Goal: Task Accomplishment & Management: Contribute content

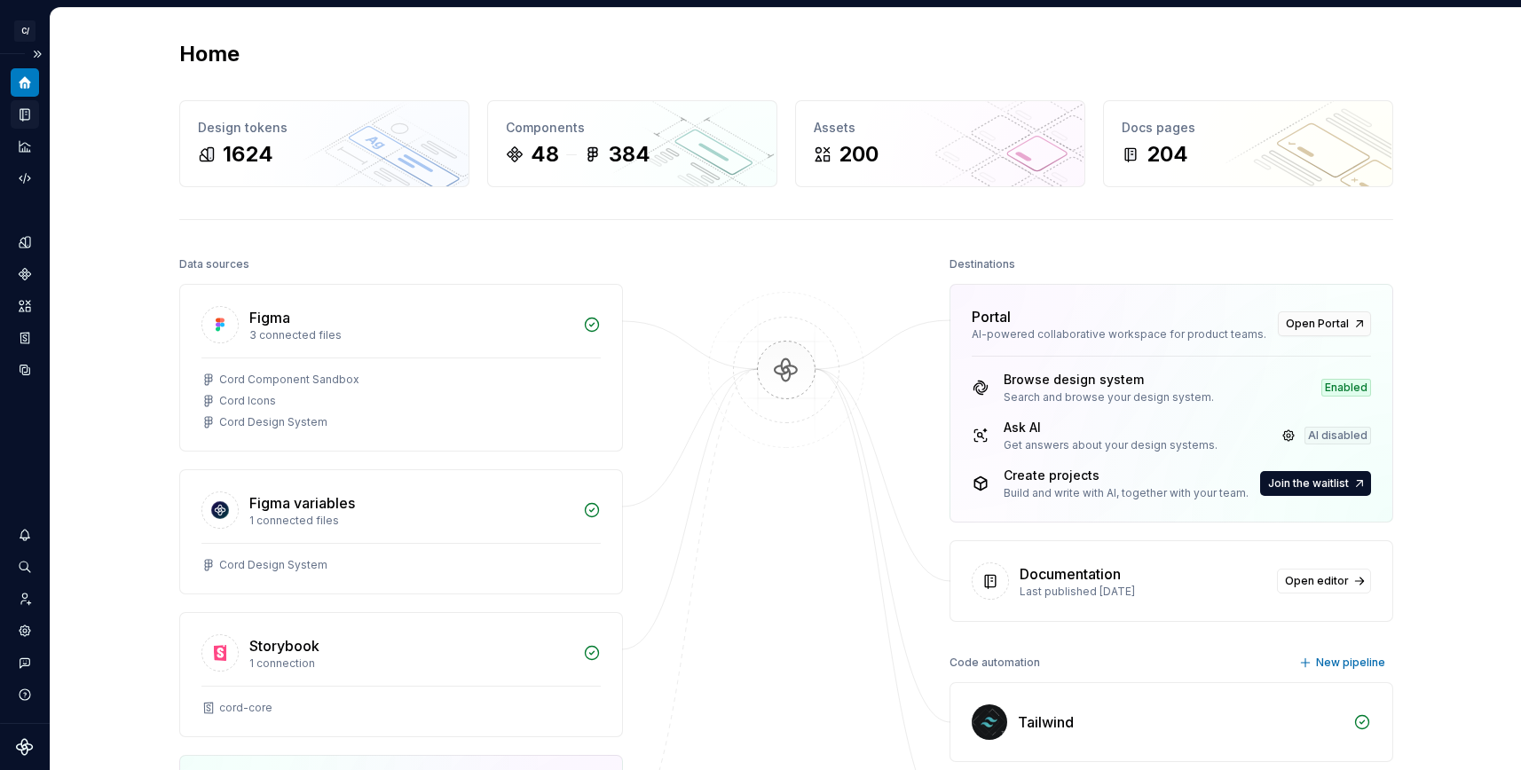
click at [19, 114] on icon "Documentation" at bounding box center [25, 114] width 16 height 16
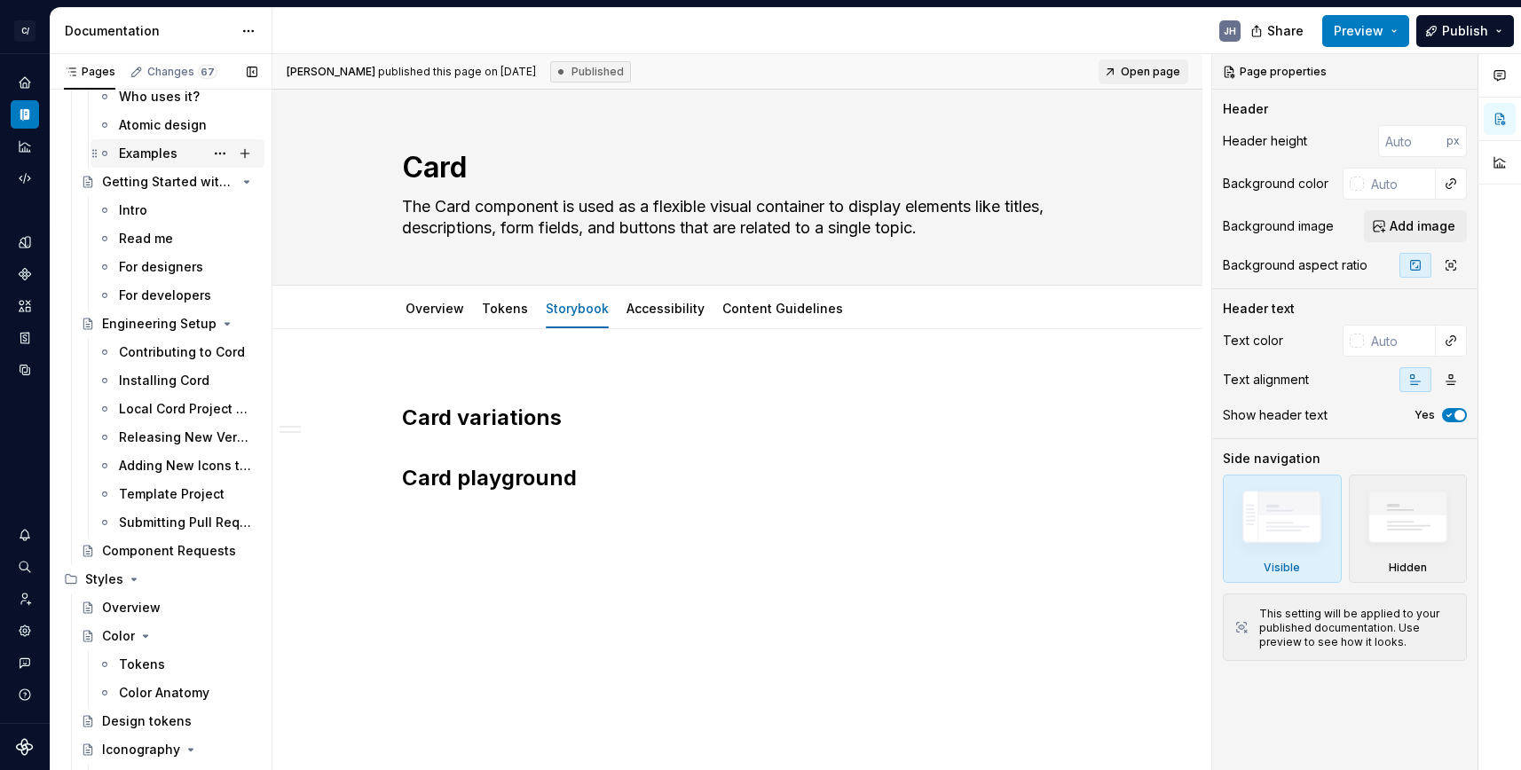
scroll to position [275, 0]
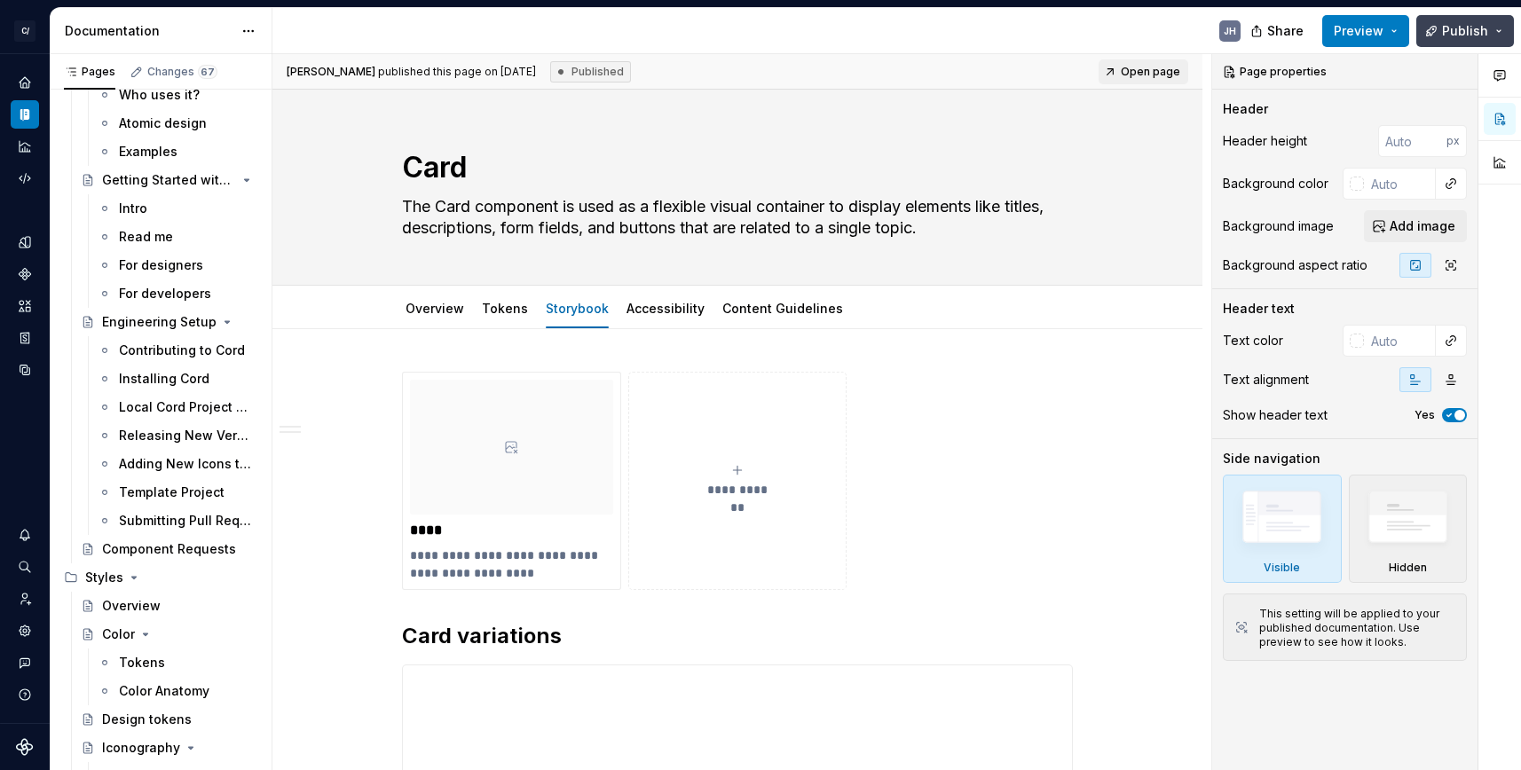
click at [1451, 23] on span "Publish" at bounding box center [1465, 31] width 46 height 18
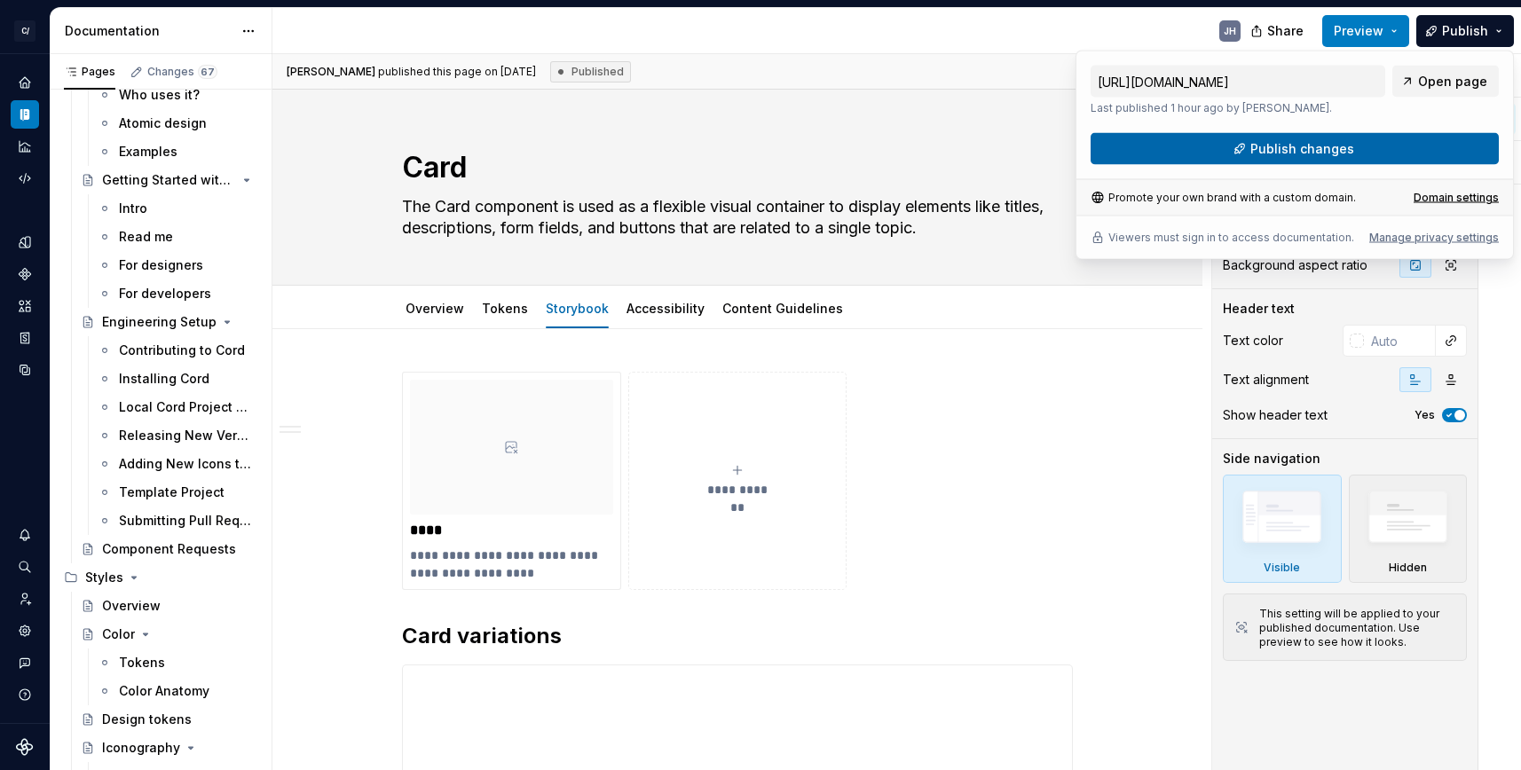
click at [1328, 153] on span "Publish changes" at bounding box center [1302, 149] width 104 height 18
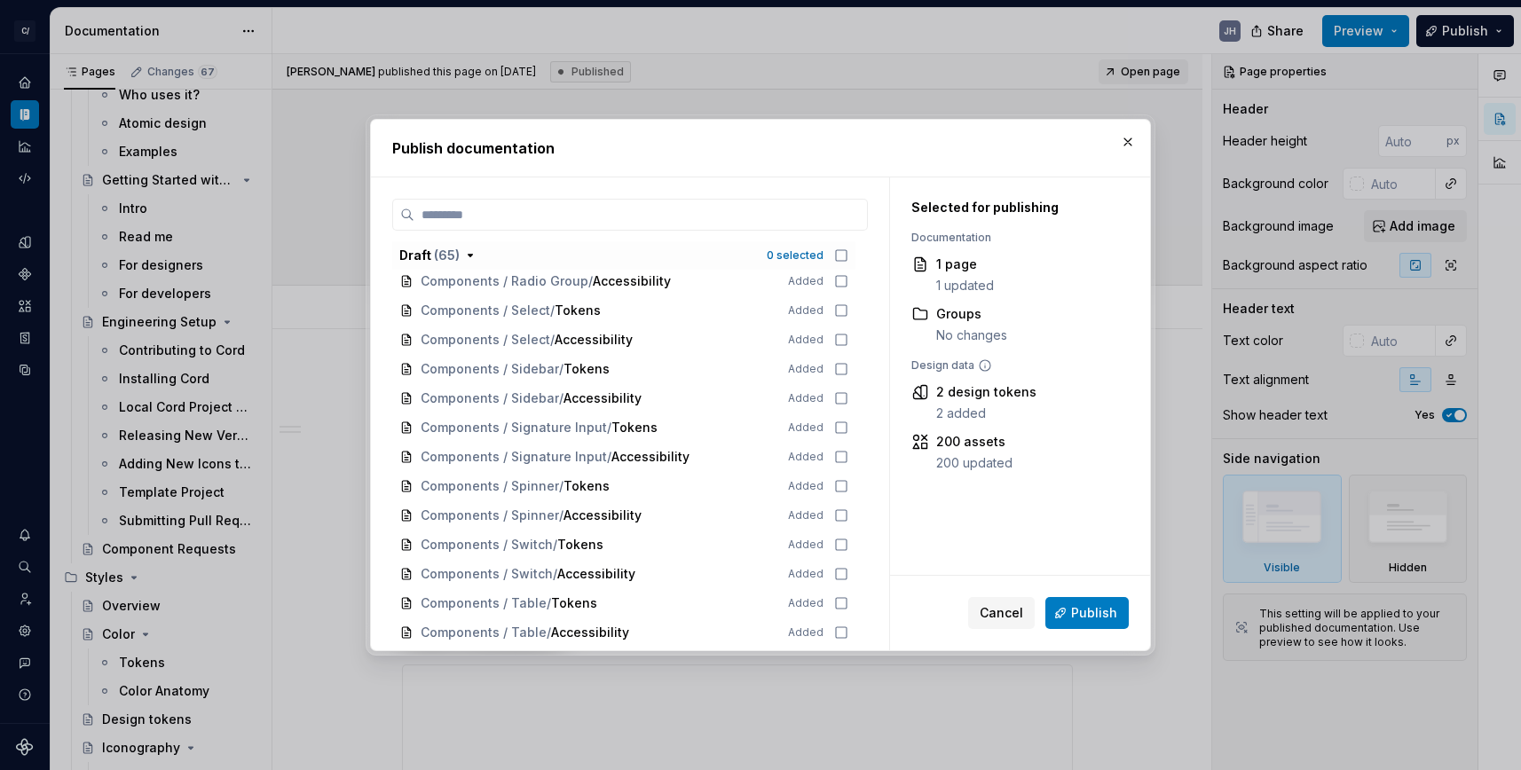
scroll to position [1699, 0]
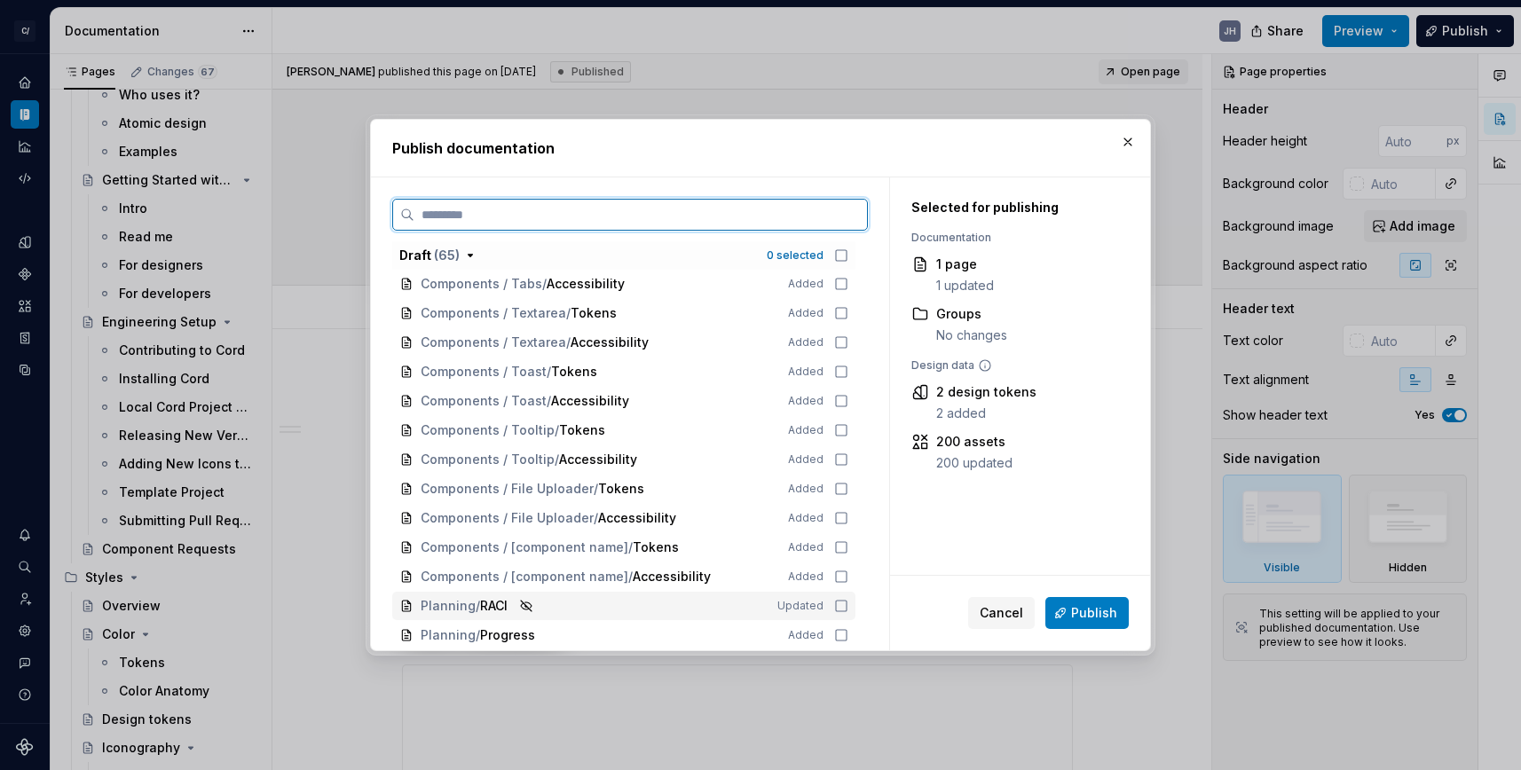
click at [845, 602] on icon at bounding box center [841, 606] width 14 height 14
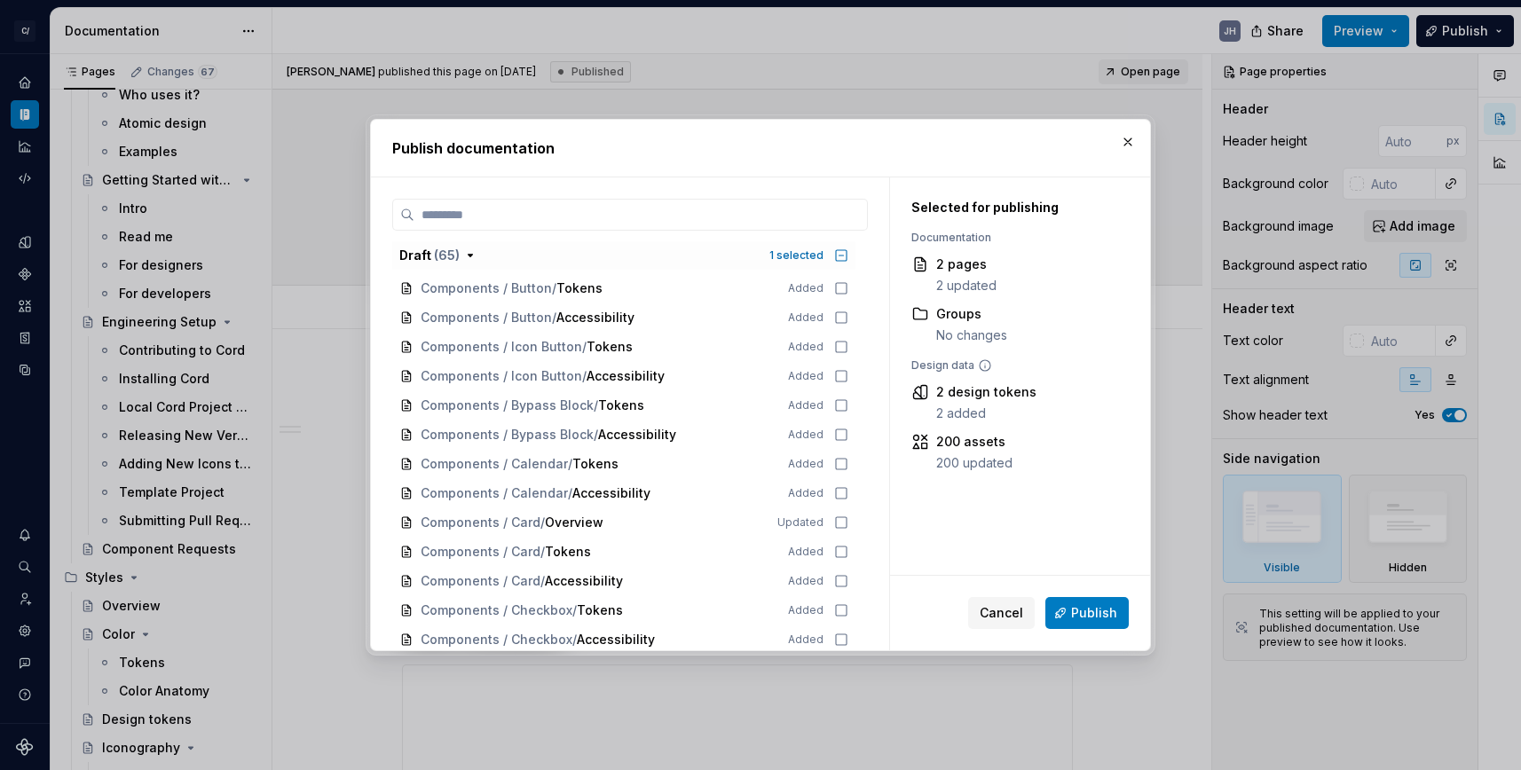
scroll to position [0, 0]
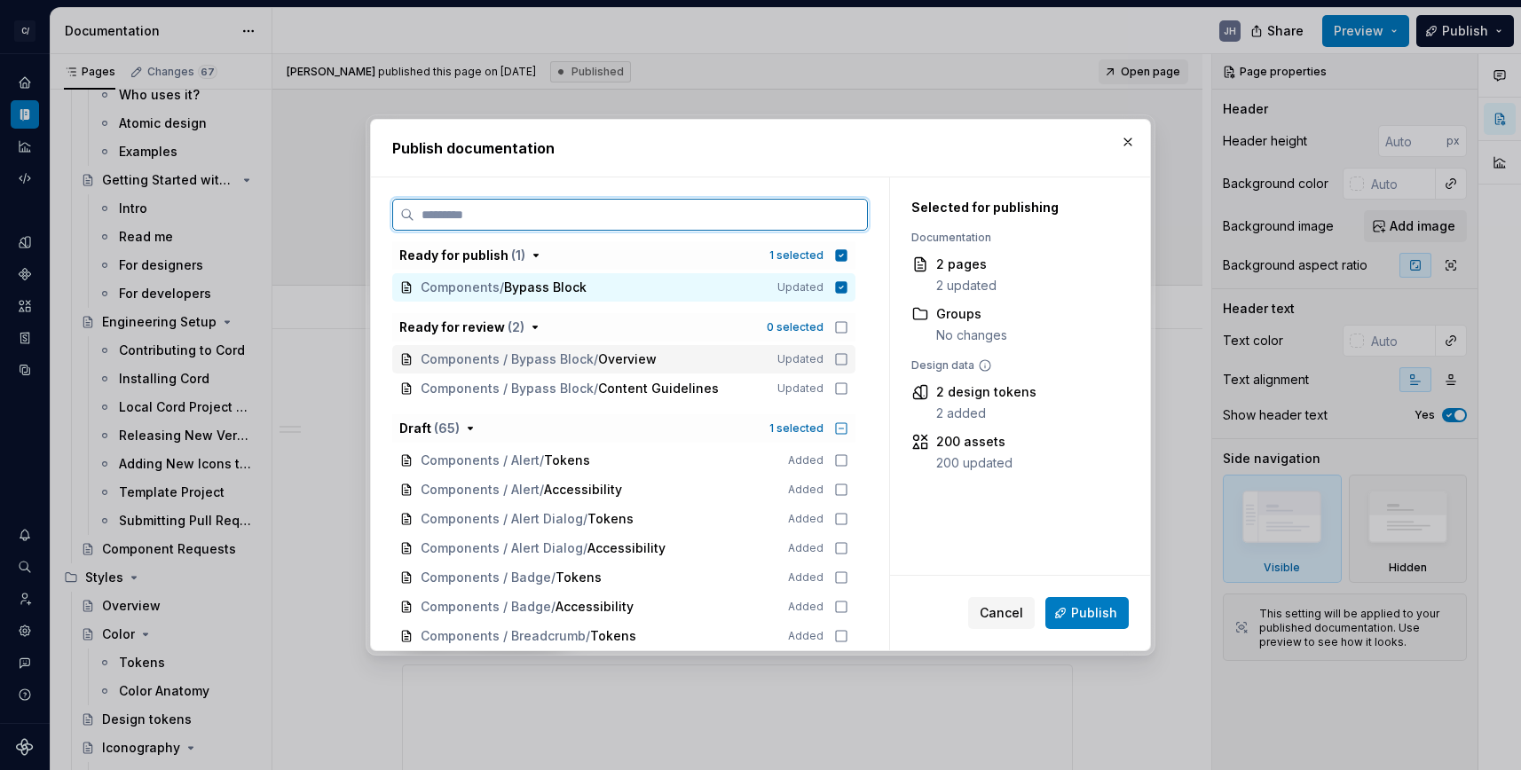
click at [848, 358] on icon at bounding box center [841, 359] width 14 height 14
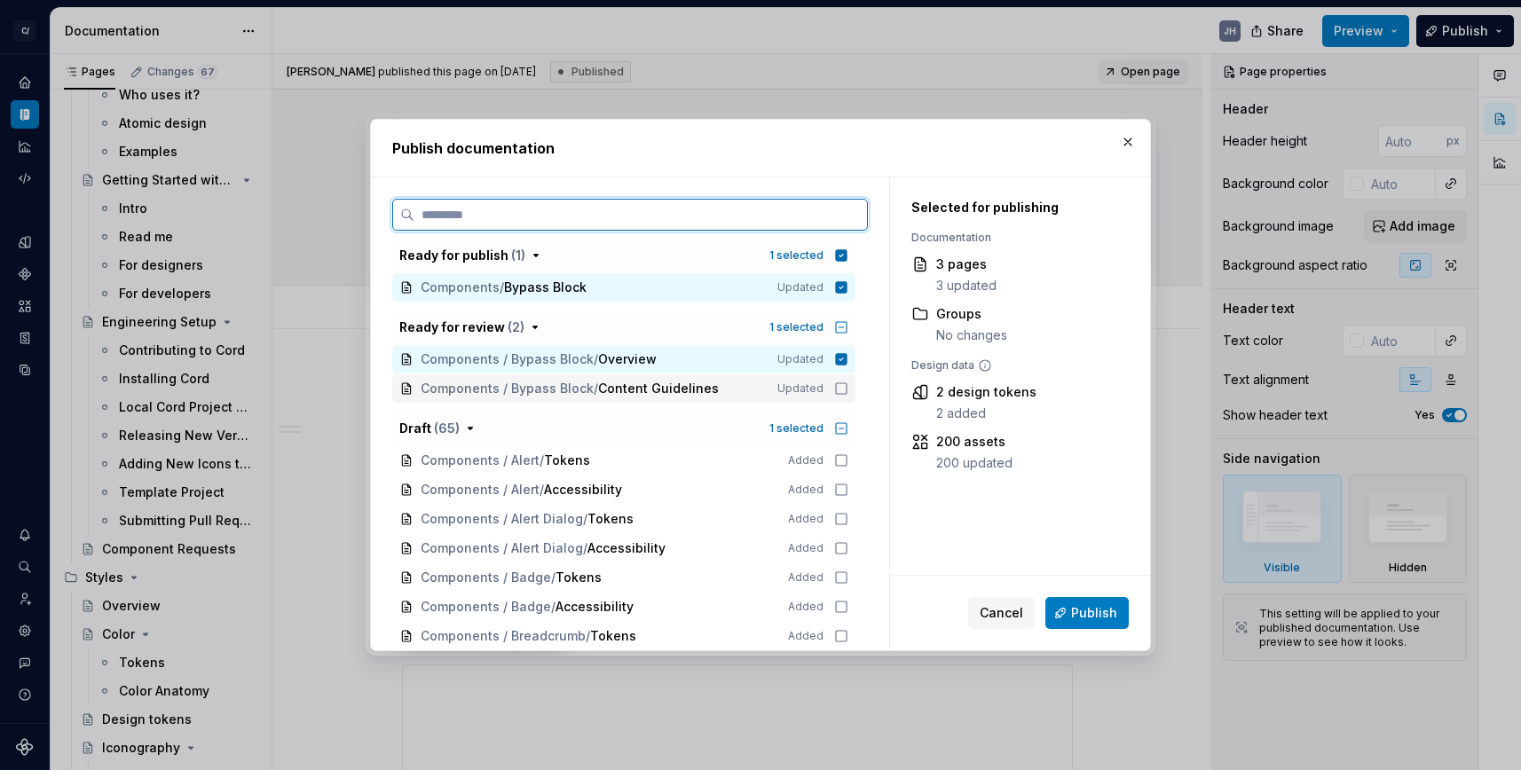
click at [848, 389] on icon at bounding box center [841, 388] width 14 height 14
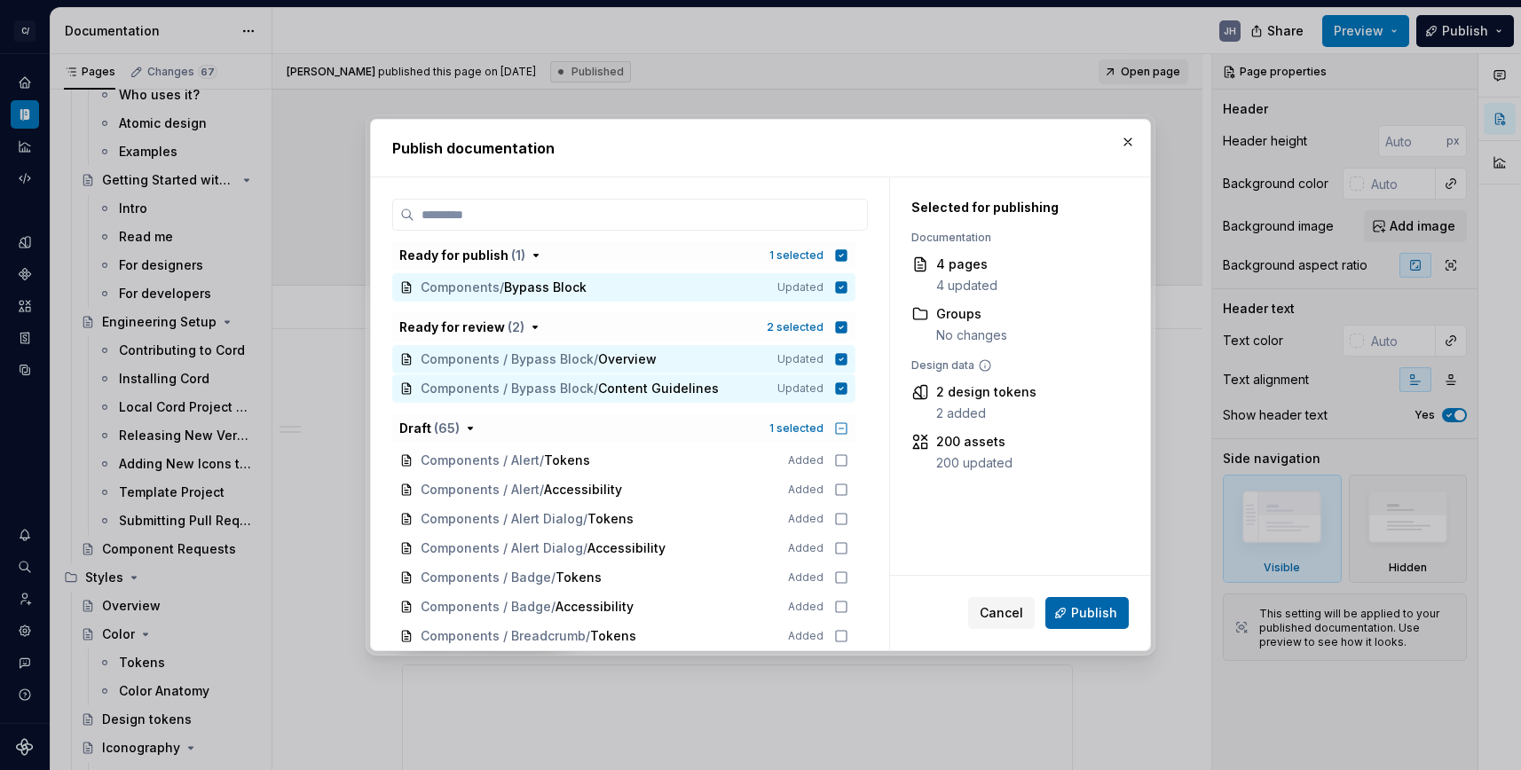
click at [1067, 613] on button "Publish" at bounding box center [1086, 613] width 83 height 32
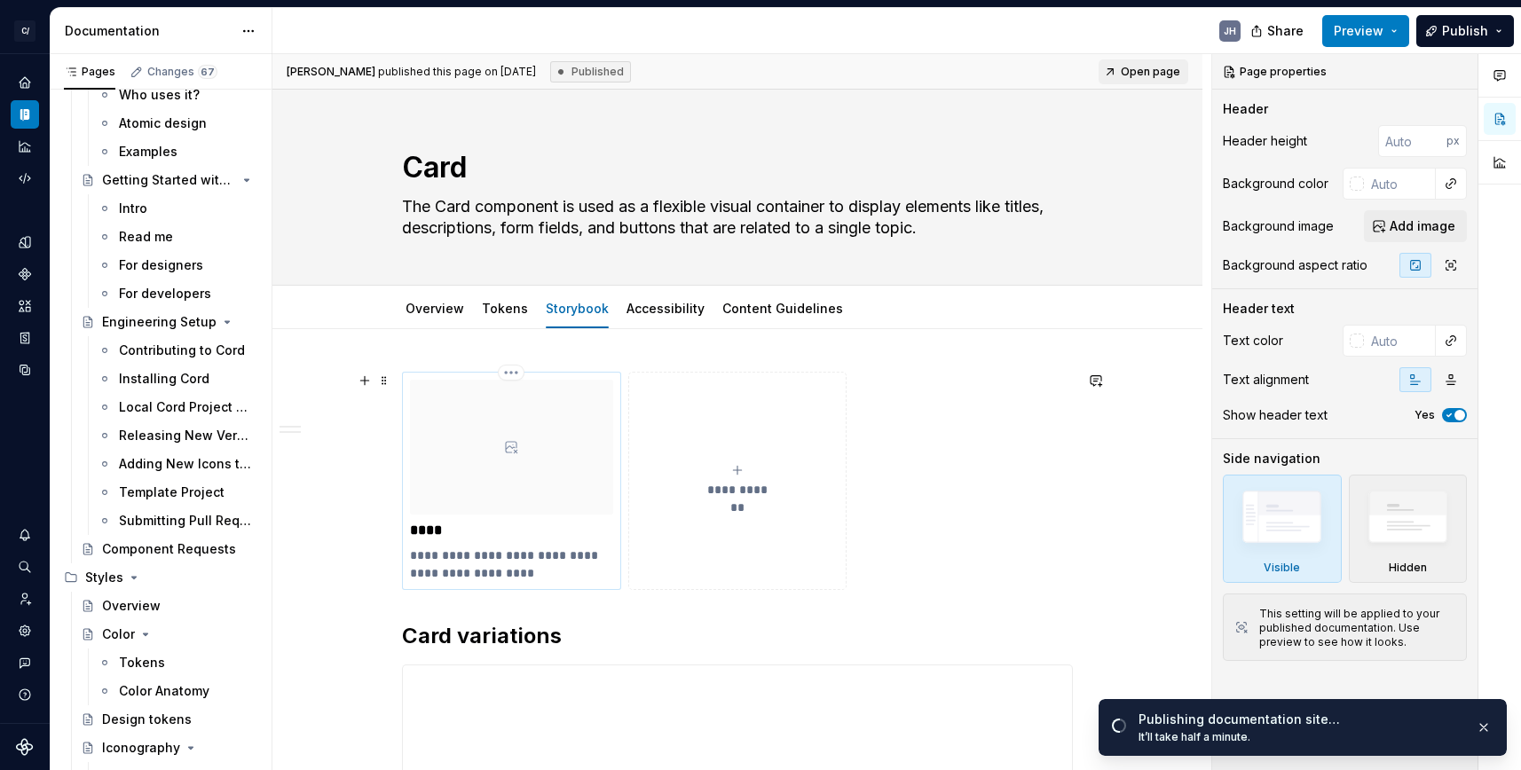
click at [532, 449] on div at bounding box center [511, 447] width 203 height 135
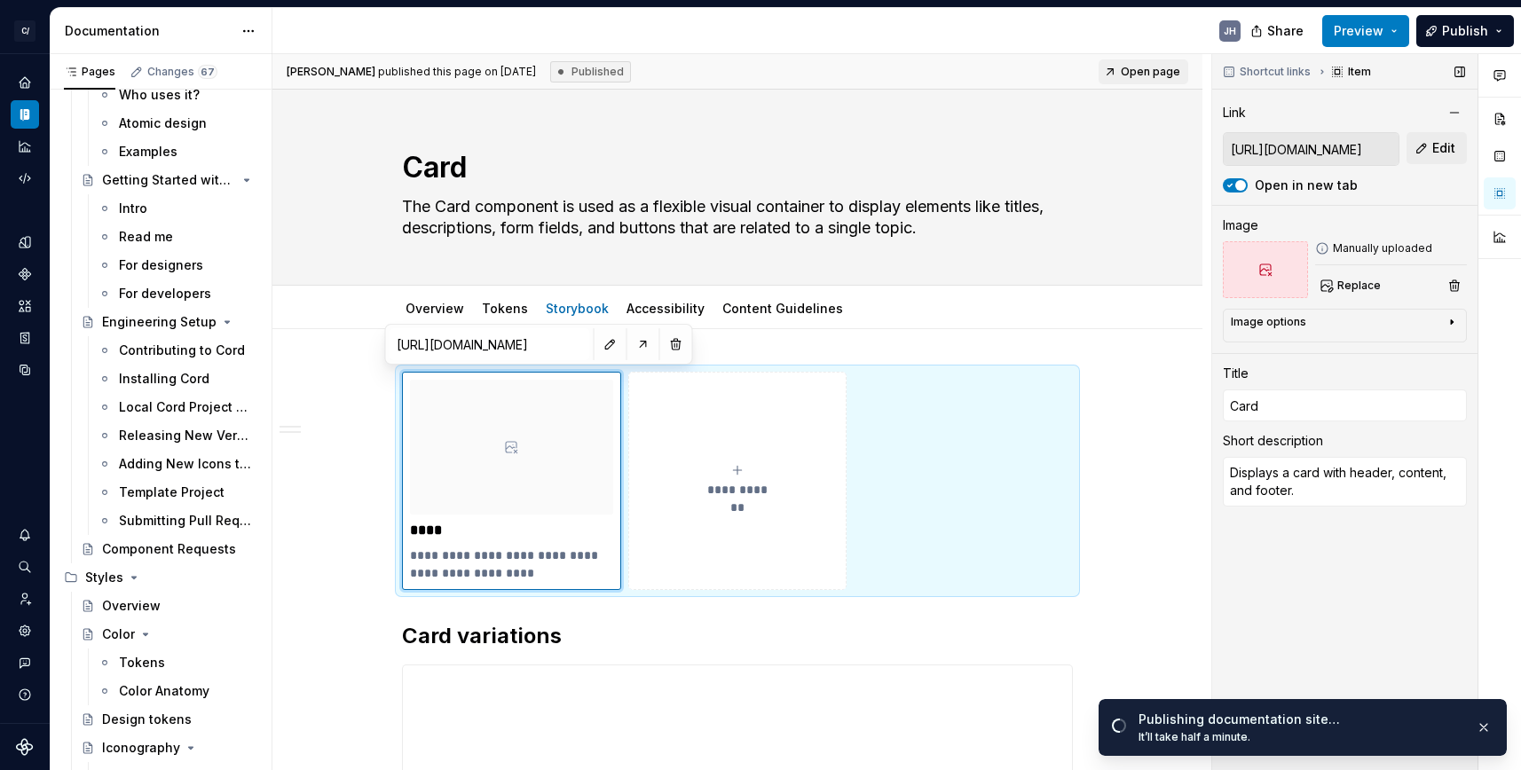
click at [1265, 270] on icon at bounding box center [1266, 270] width 12 height 12
click at [1376, 277] on button "Replace" at bounding box center [1352, 285] width 74 height 25
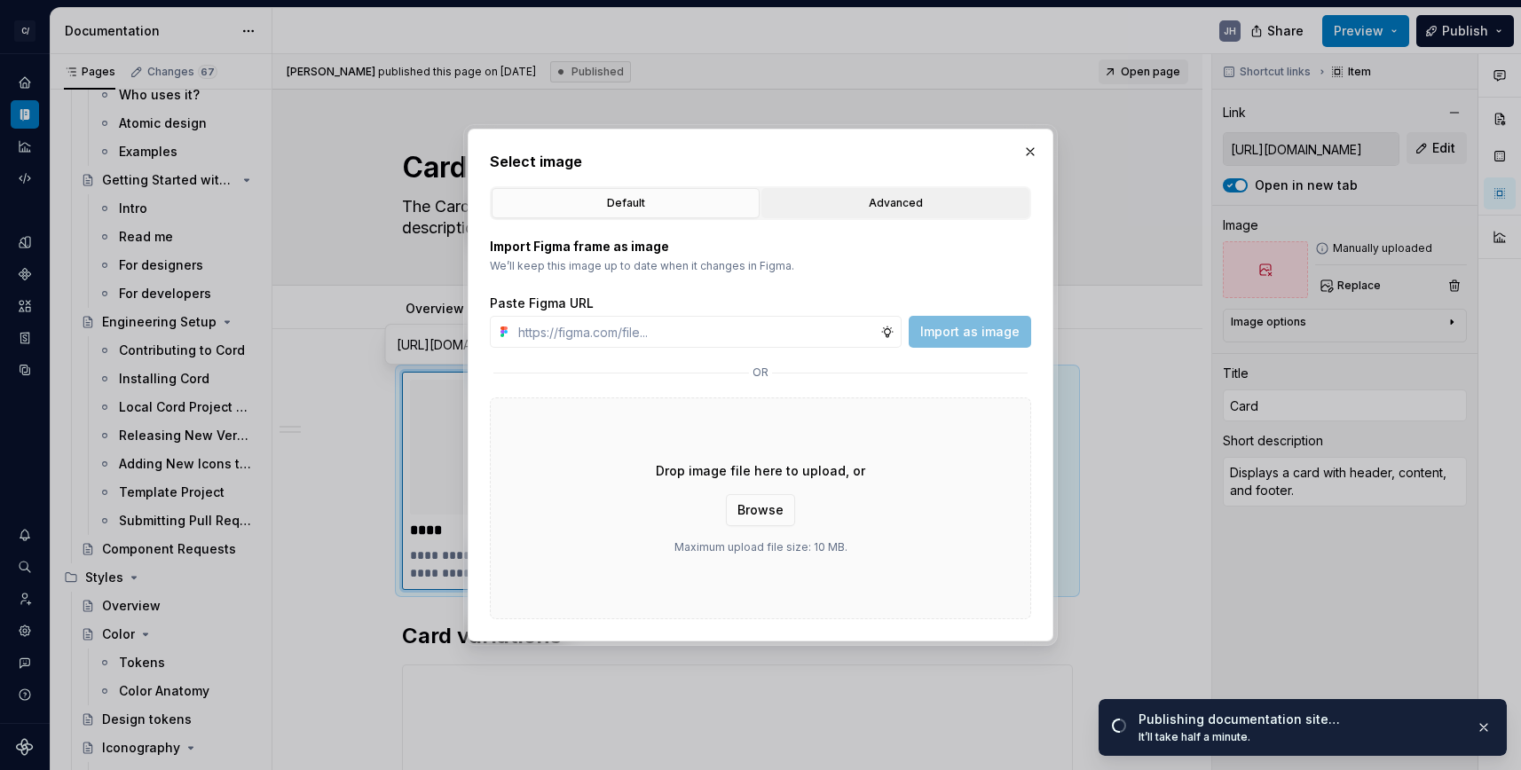
click at [837, 212] on button "Advanced" at bounding box center [895, 203] width 268 height 30
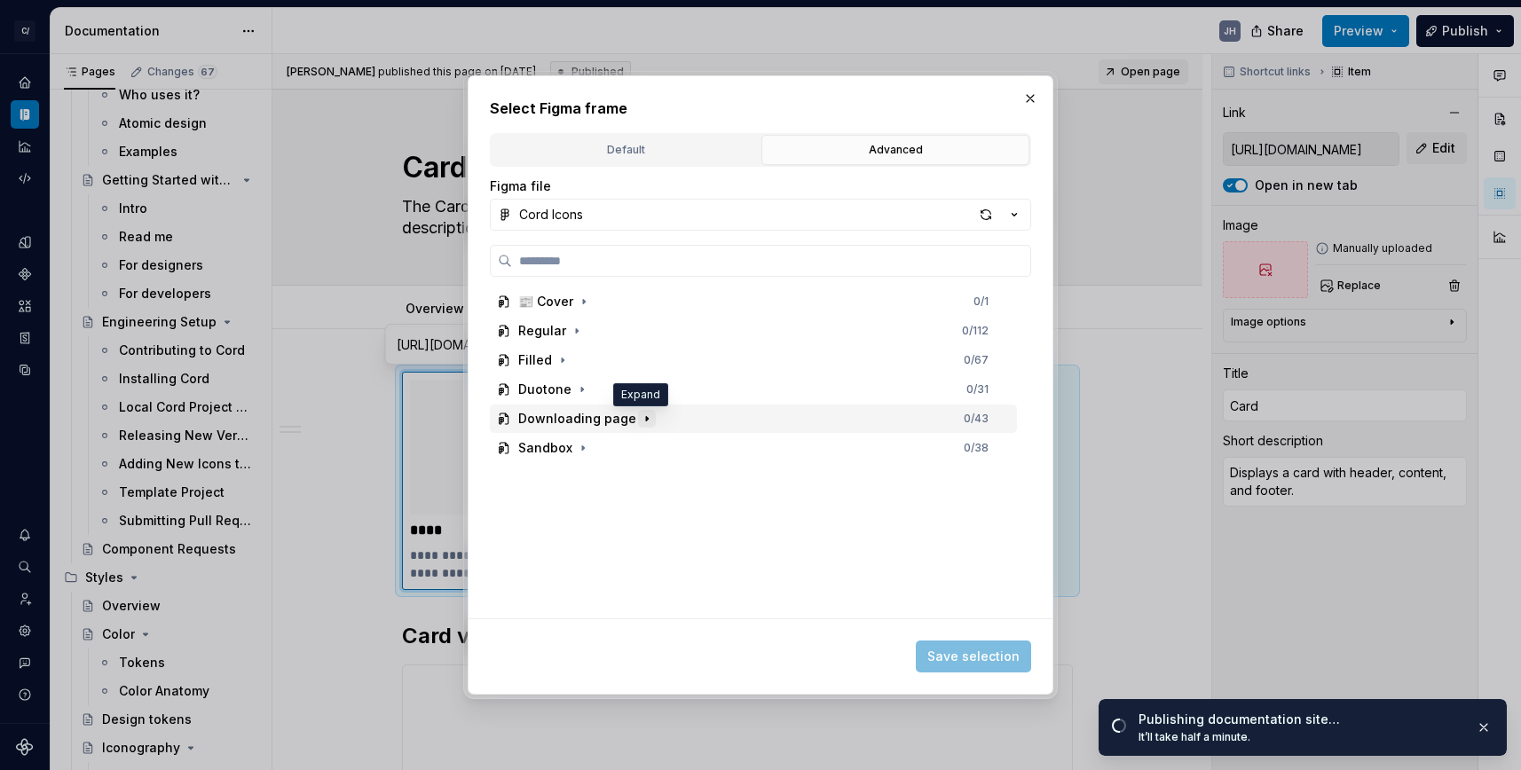
click at [640, 424] on icon "button" at bounding box center [647, 419] width 14 height 14
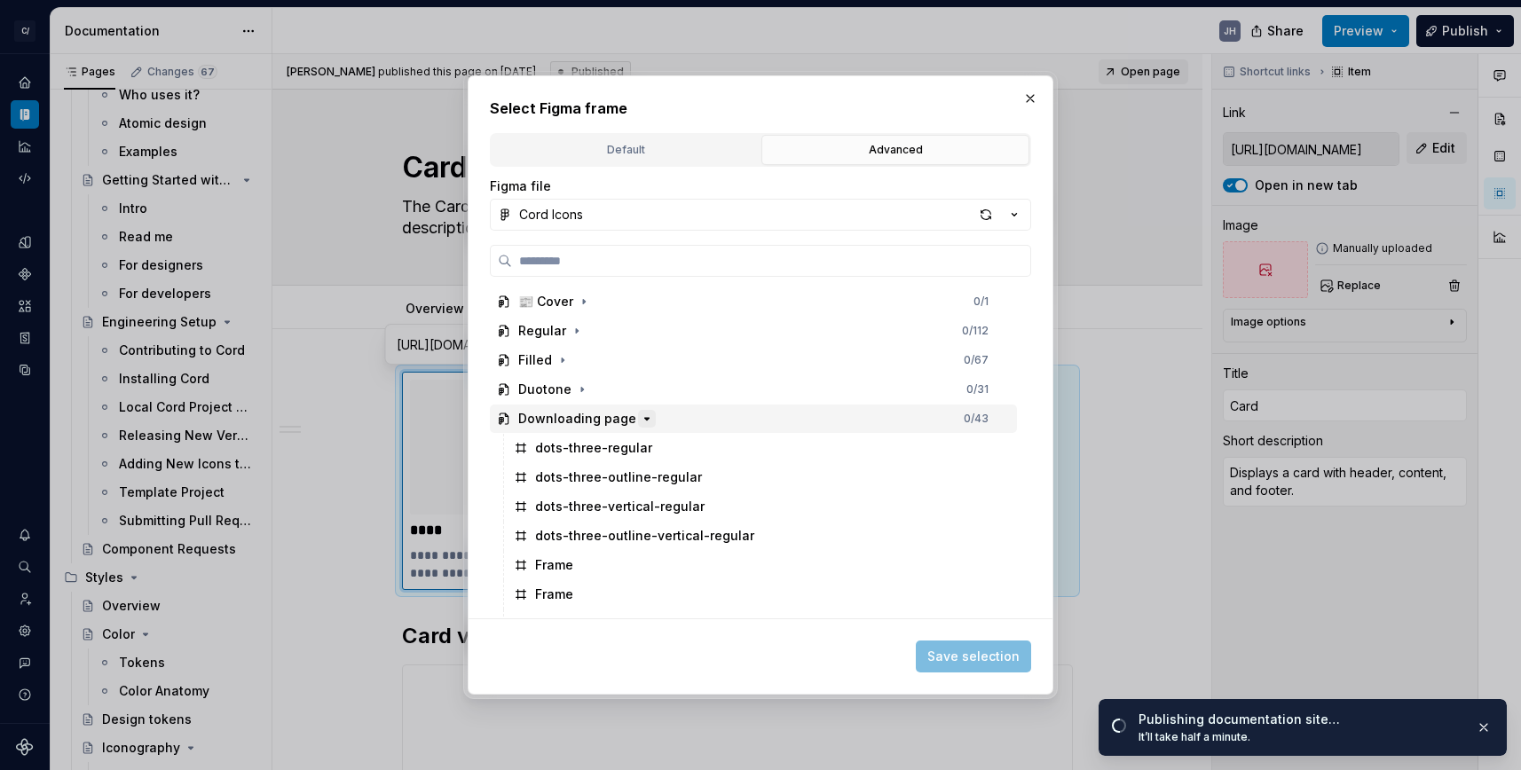
click at [640, 424] on icon "button" at bounding box center [647, 419] width 14 height 14
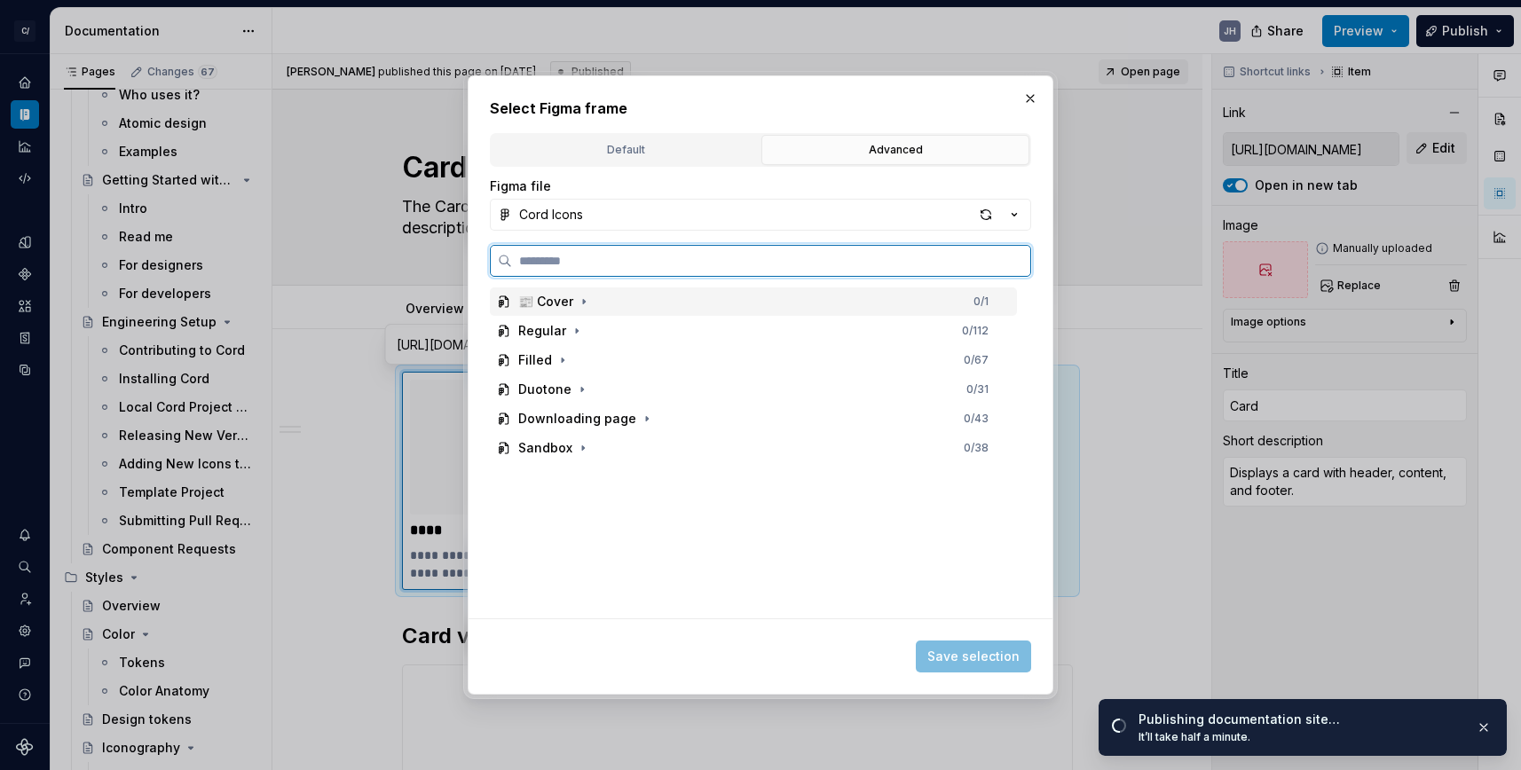
click at [590, 301] on div "📰 Cover 0 / 1" at bounding box center [753, 301] width 527 height 28
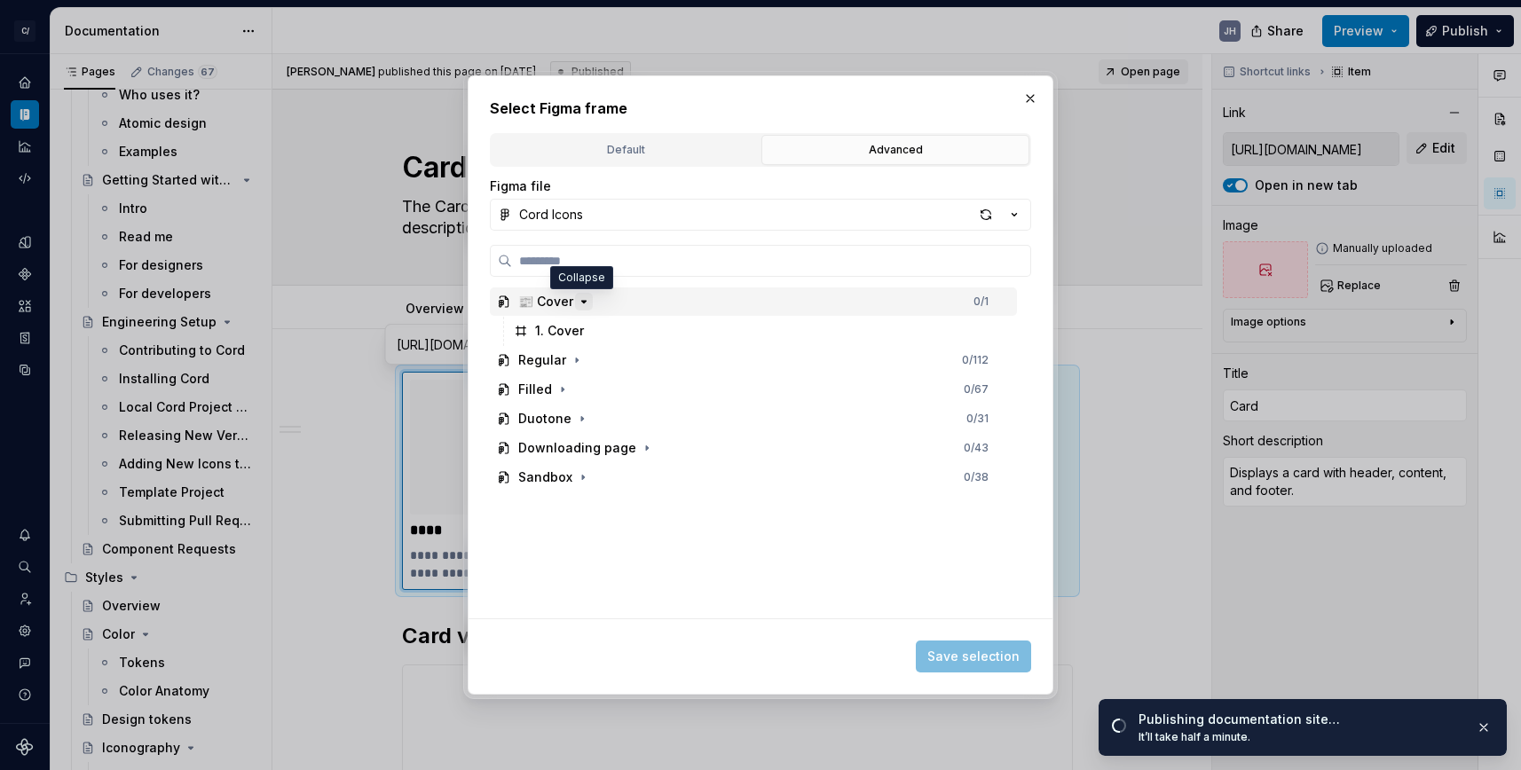
click at [579, 300] on icon "button" at bounding box center [584, 302] width 14 height 14
click at [560, 226] on button "Cord Icons" at bounding box center [760, 215] width 541 height 32
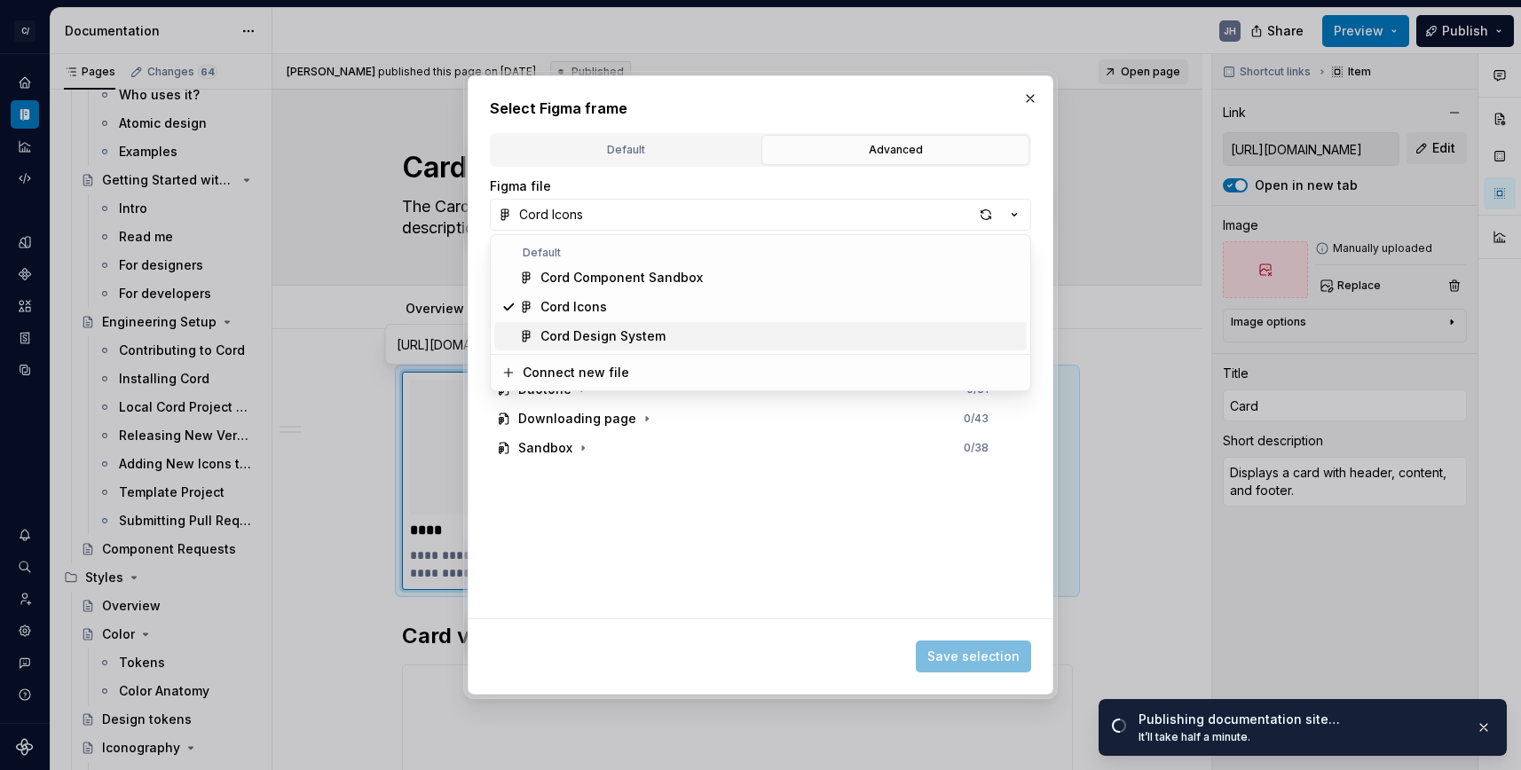
click at [567, 328] on div "Cord Design System" at bounding box center [602, 336] width 125 height 18
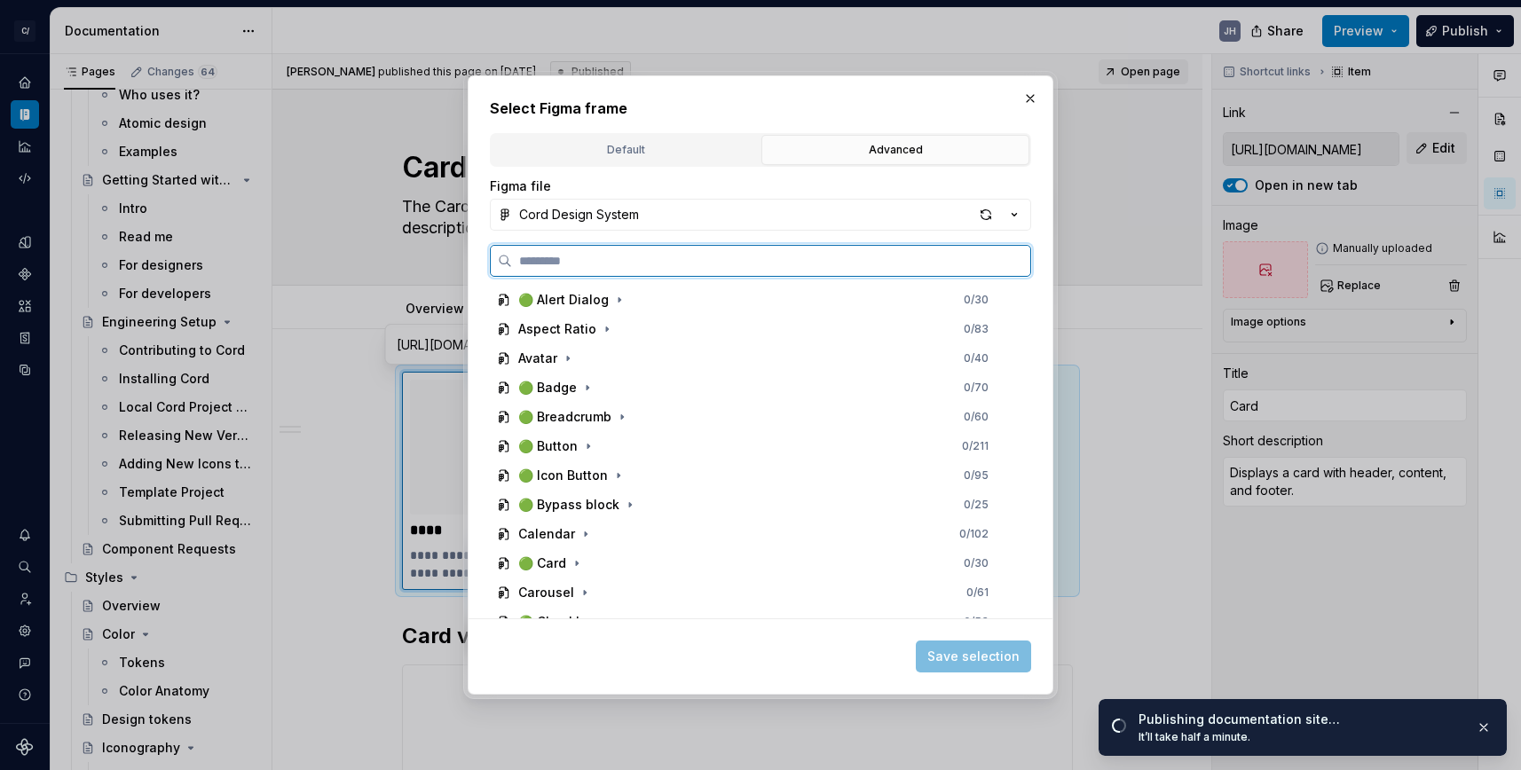
scroll to position [216, 0]
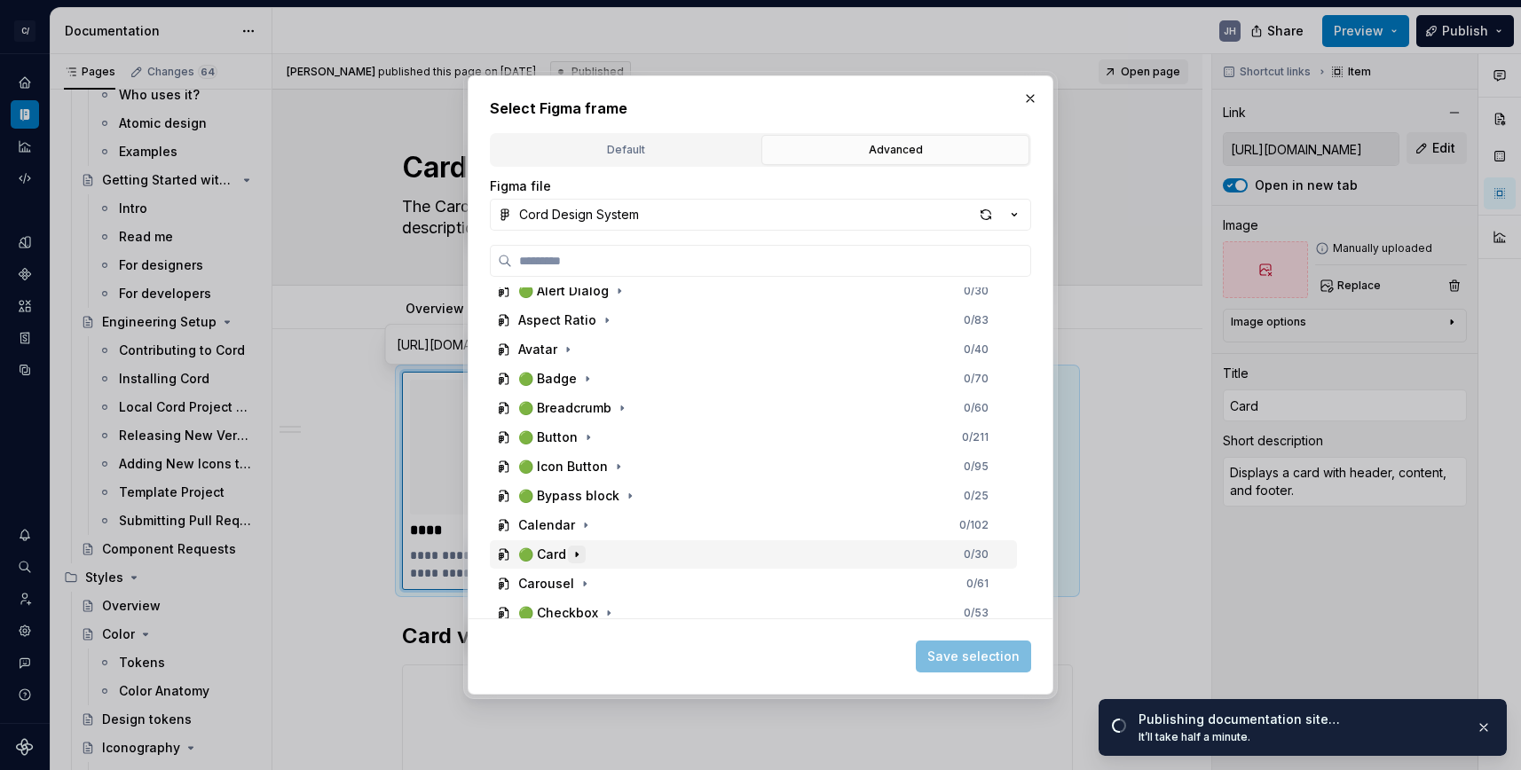
click at [575, 554] on icon "button" at bounding box center [577, 554] width 14 height 14
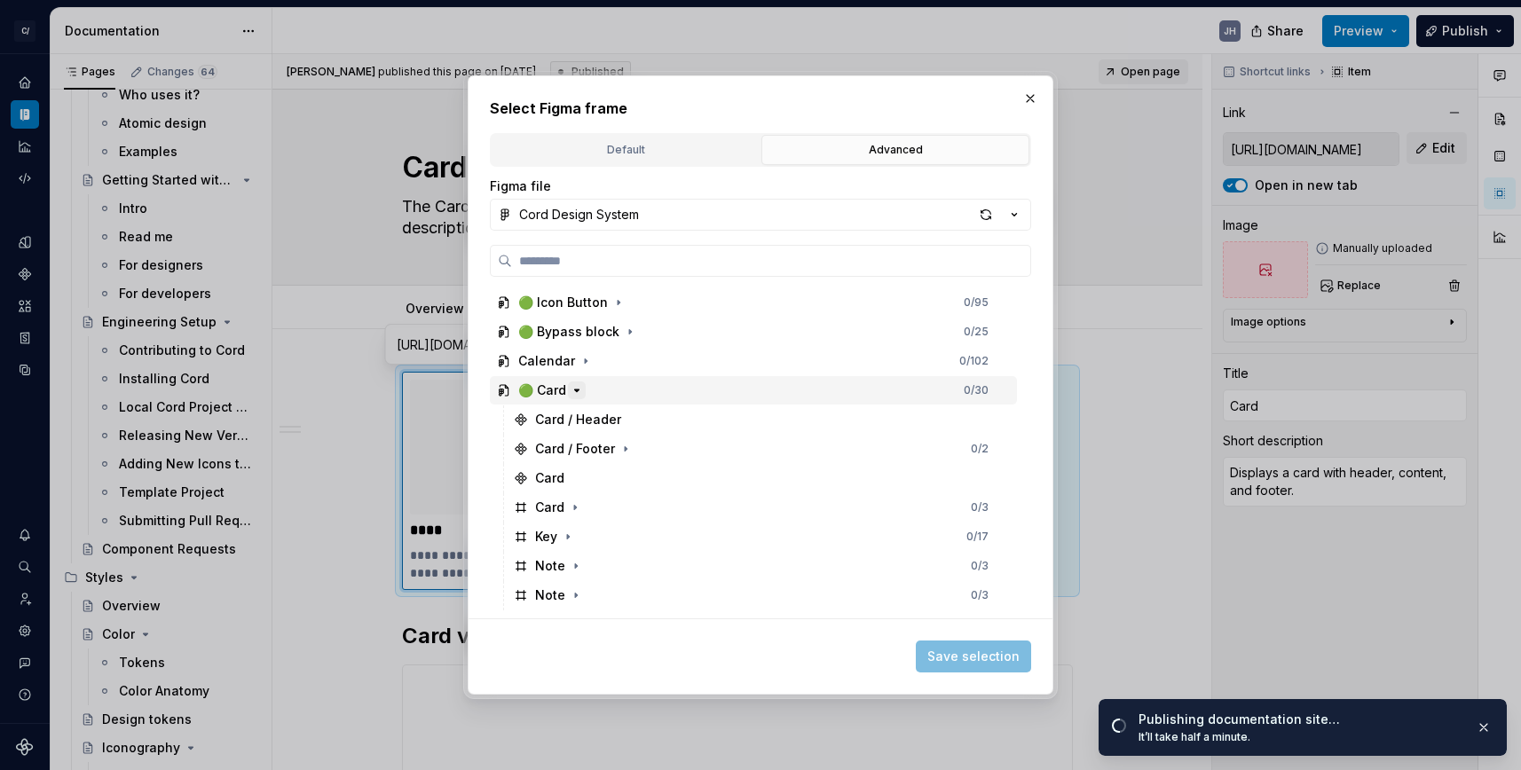
scroll to position [412, 0]
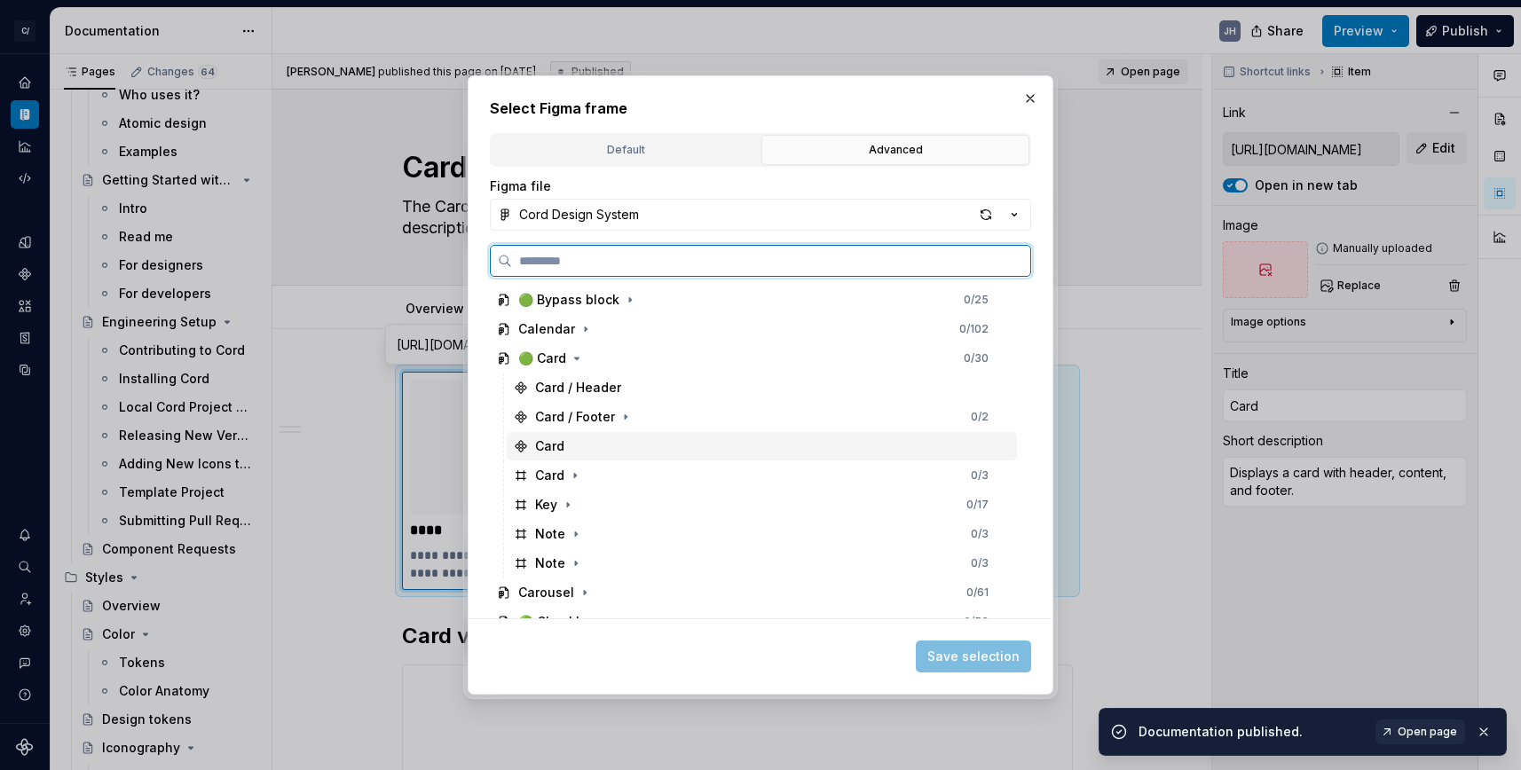
click at [562, 452] on div "Card" at bounding box center [549, 446] width 29 height 18
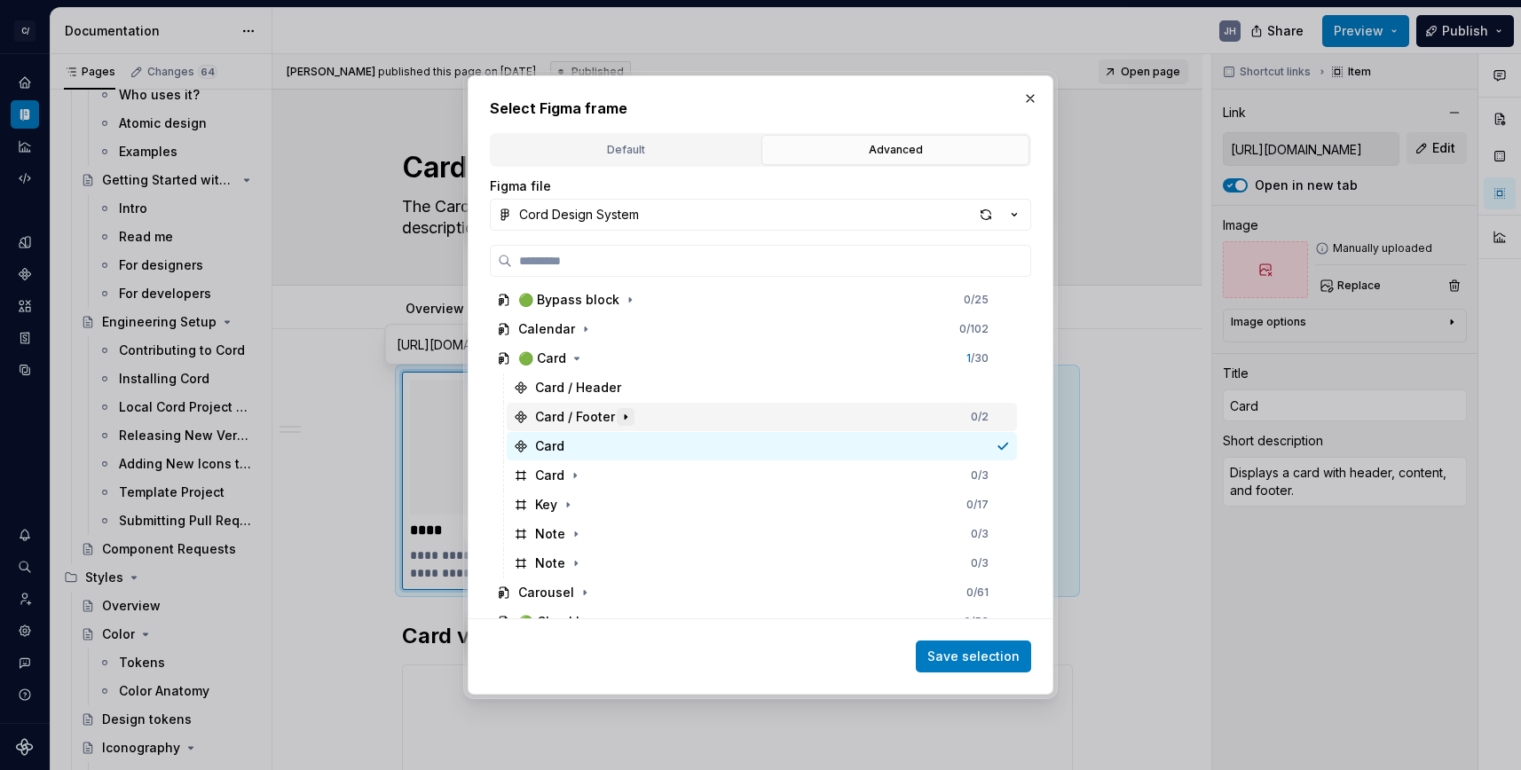
click at [618, 414] on icon "button" at bounding box center [625, 417] width 14 height 14
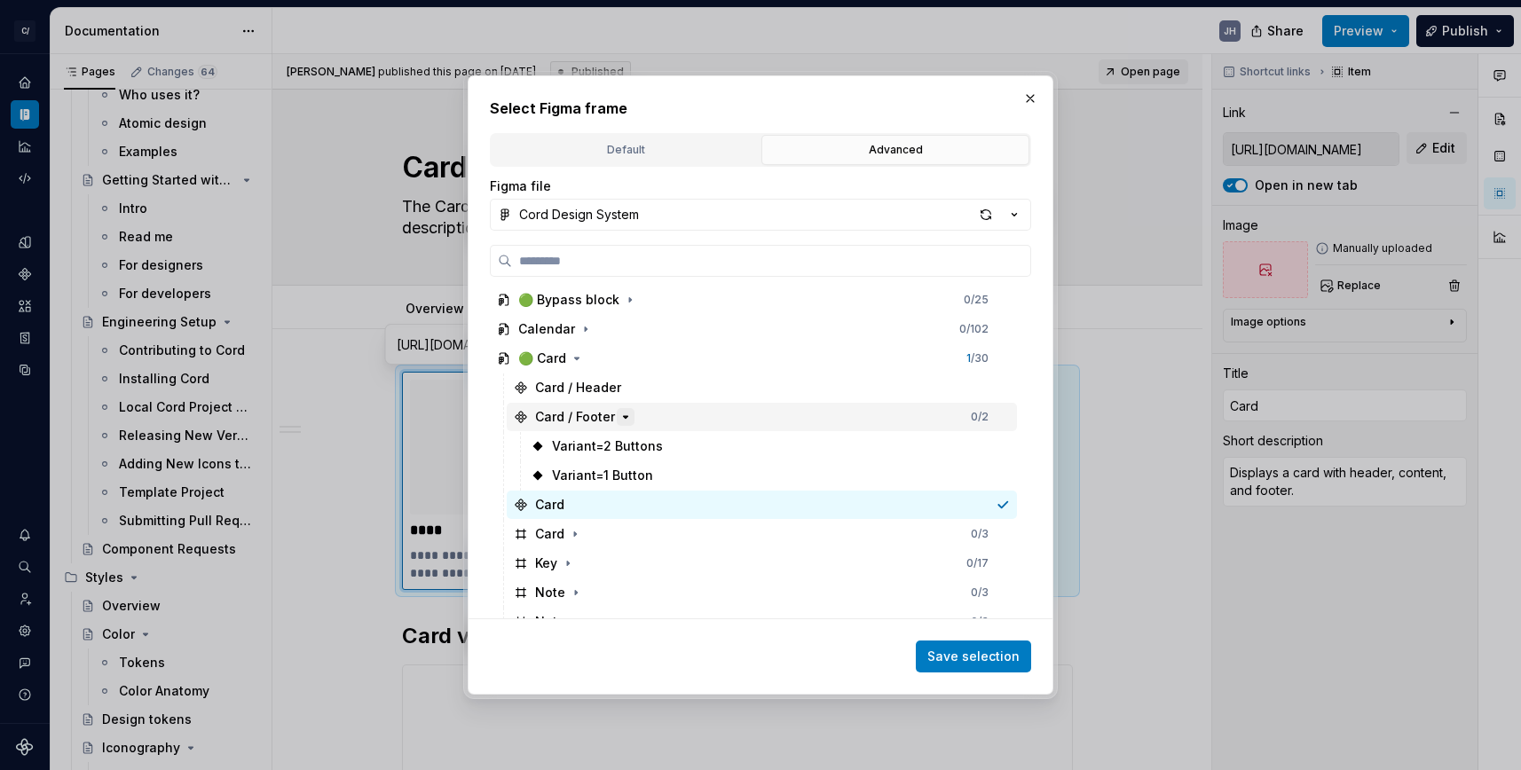
click at [618, 414] on icon "button" at bounding box center [625, 417] width 14 height 14
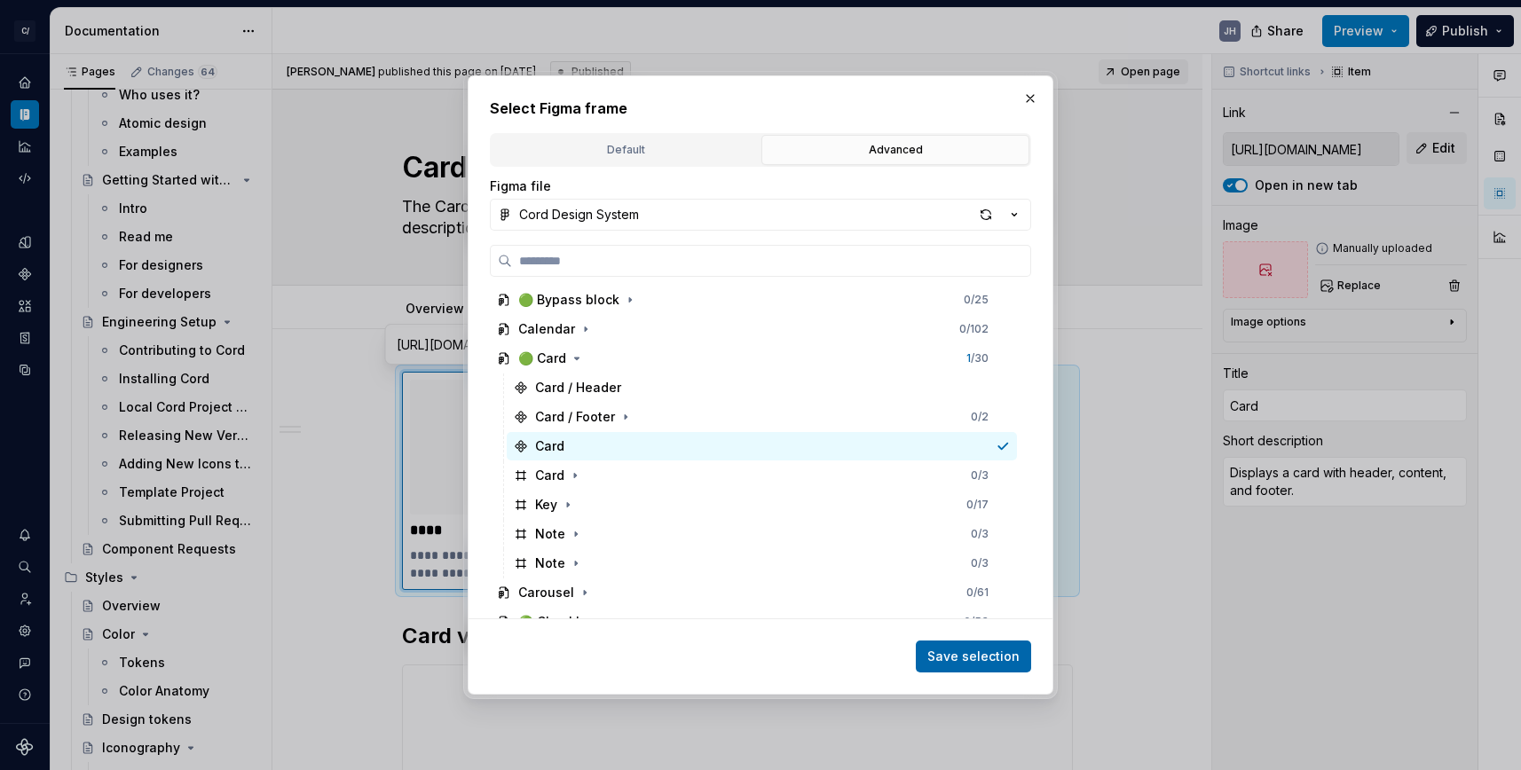
click at [1001, 653] on span "Save selection" at bounding box center [973, 657] width 92 height 18
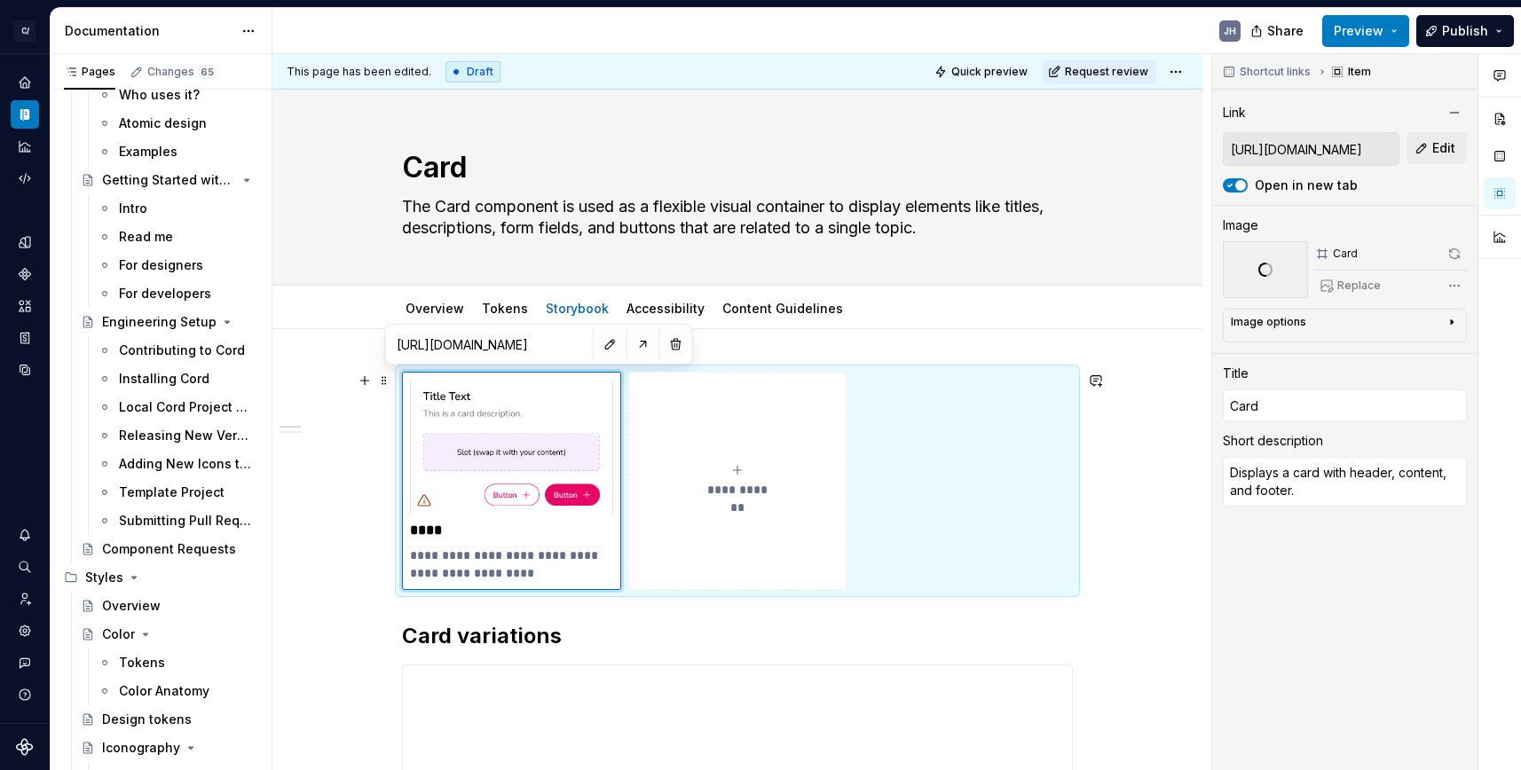
click at [740, 459] on button "**********" at bounding box center [737, 481] width 219 height 218
type textarea "*"
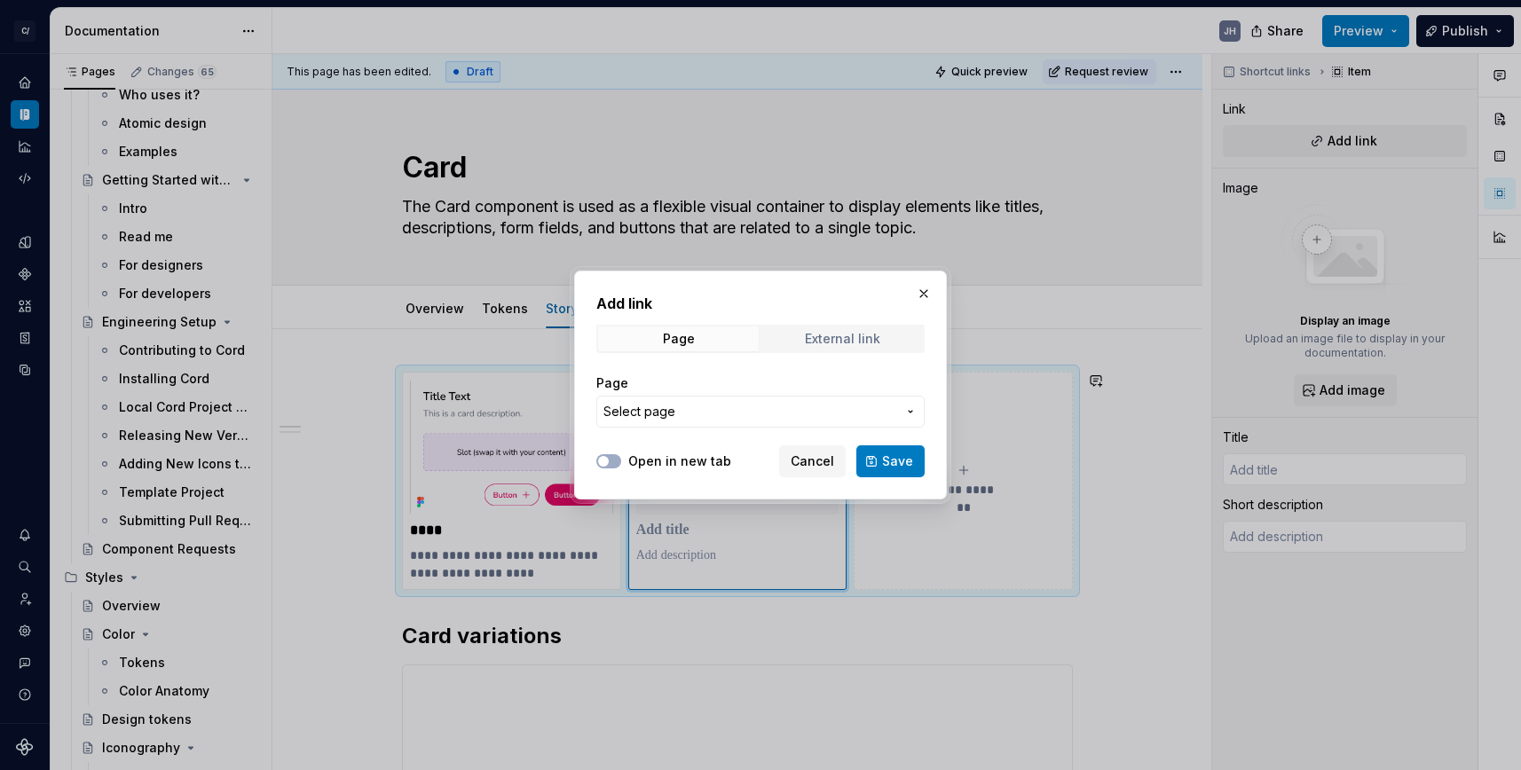
click at [788, 335] on span "External link" at bounding box center [842, 338] width 161 height 25
click at [709, 326] on div "Page External link" at bounding box center [760, 339] width 328 height 28
click at [668, 409] on input "URL" at bounding box center [760, 412] width 328 height 32
paste input "[URL][DOMAIN_NAME]"
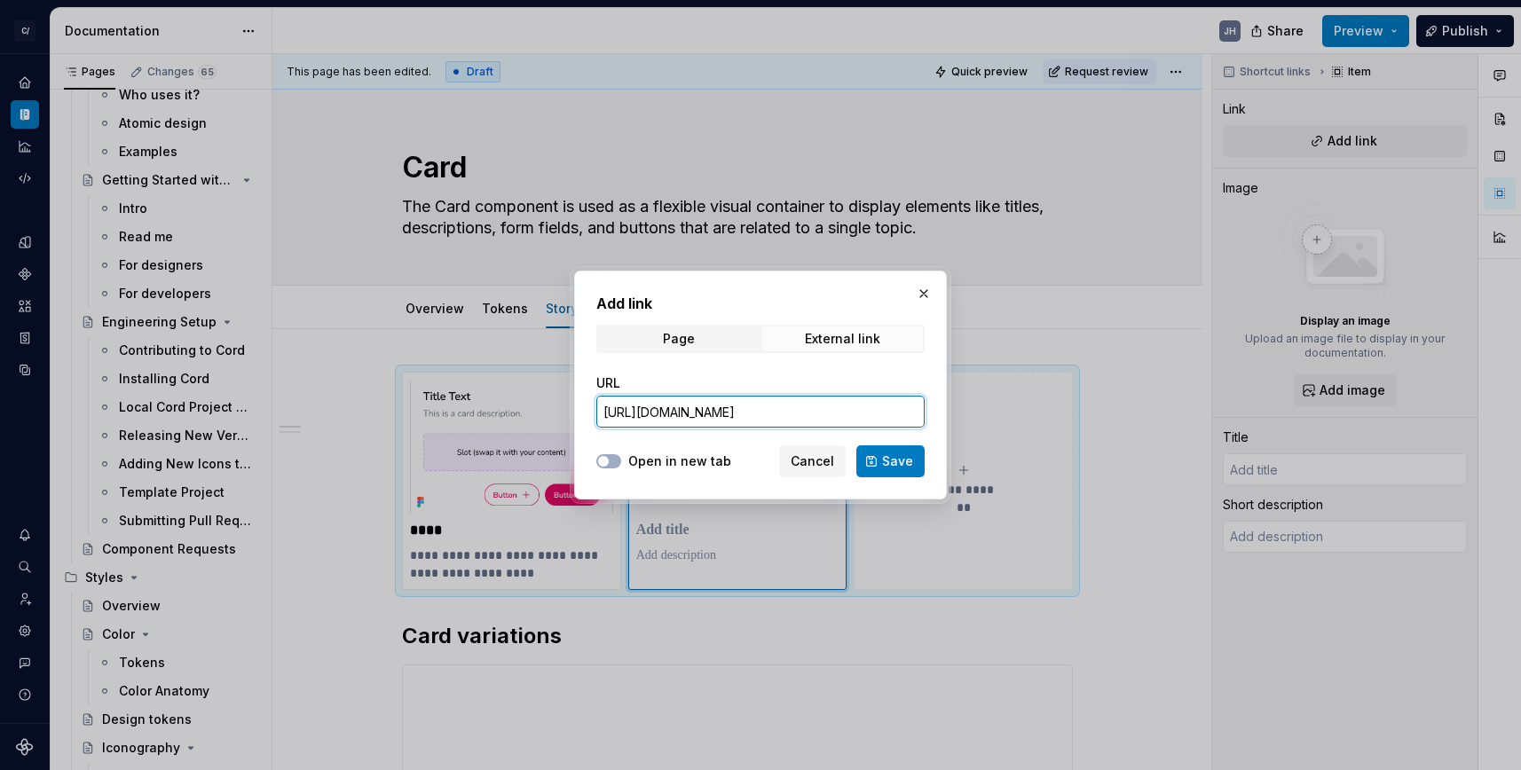
scroll to position [0, 251]
type input "[URL][DOMAIN_NAME]"
click at [680, 468] on label "Open in new tab" at bounding box center [679, 461] width 103 height 18
click at [621, 468] on button "Open in new tab" at bounding box center [608, 461] width 25 height 14
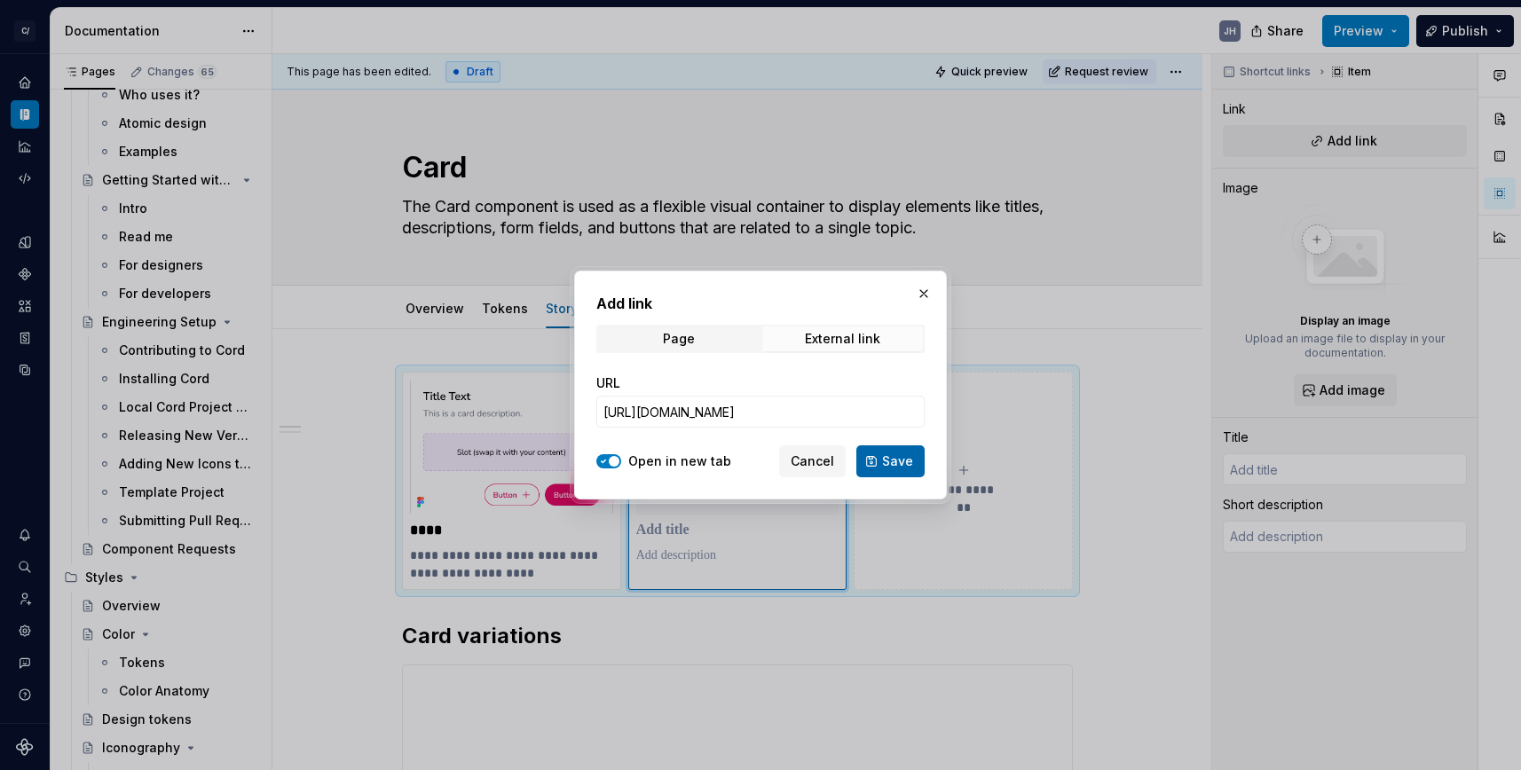
click at [915, 453] on button "Save" at bounding box center [890, 461] width 68 height 32
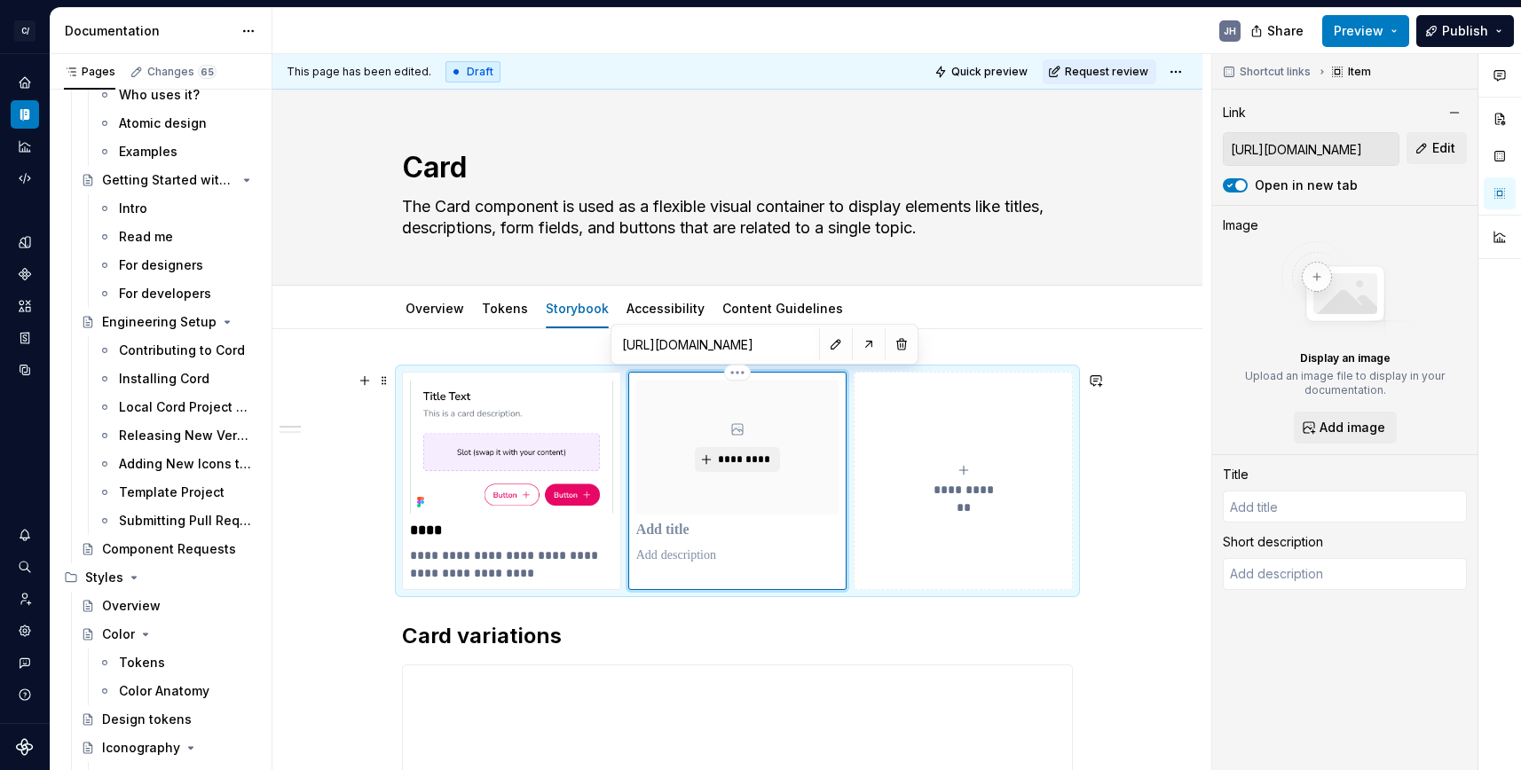
click at [685, 532] on p at bounding box center [737, 531] width 203 height 18
type textarea "*"
type input "C"
type textarea "*"
type input "Ca"
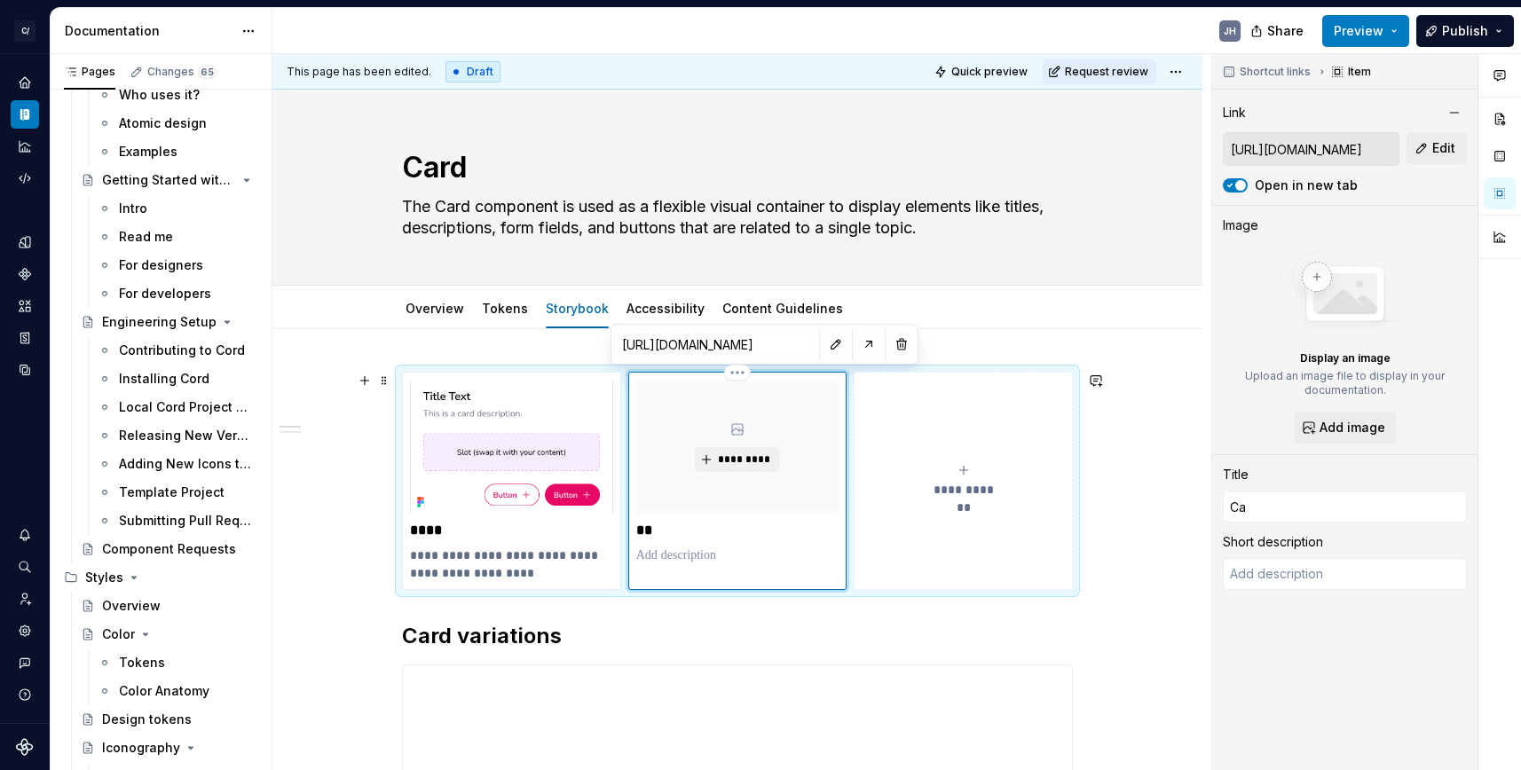
type textarea "*"
type input "Car"
type textarea "*"
type input "Card"
type textarea "*"
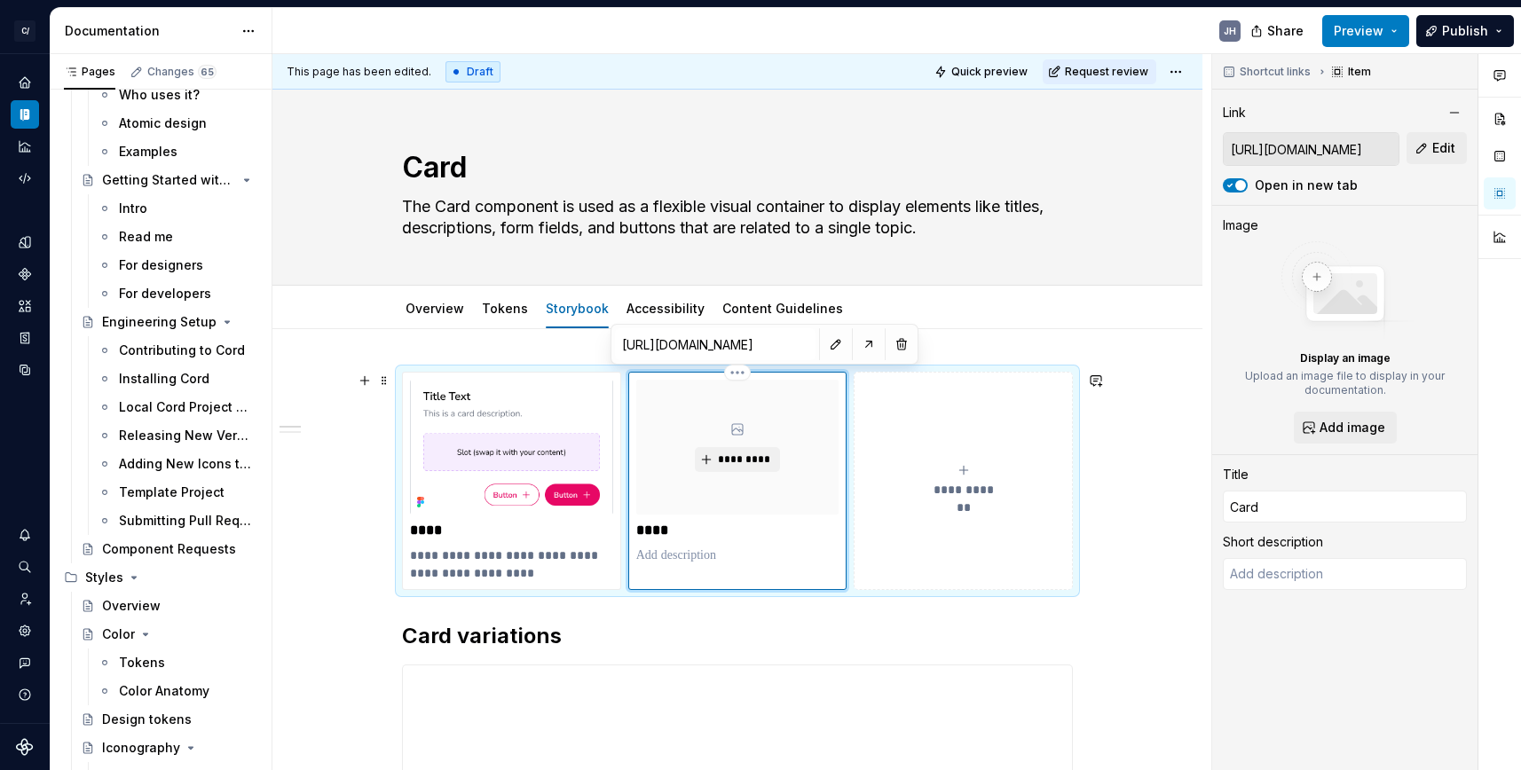
type input "Card"
type textarea "*"
type input "Card F"
type textarea "*"
type input "Card Fi"
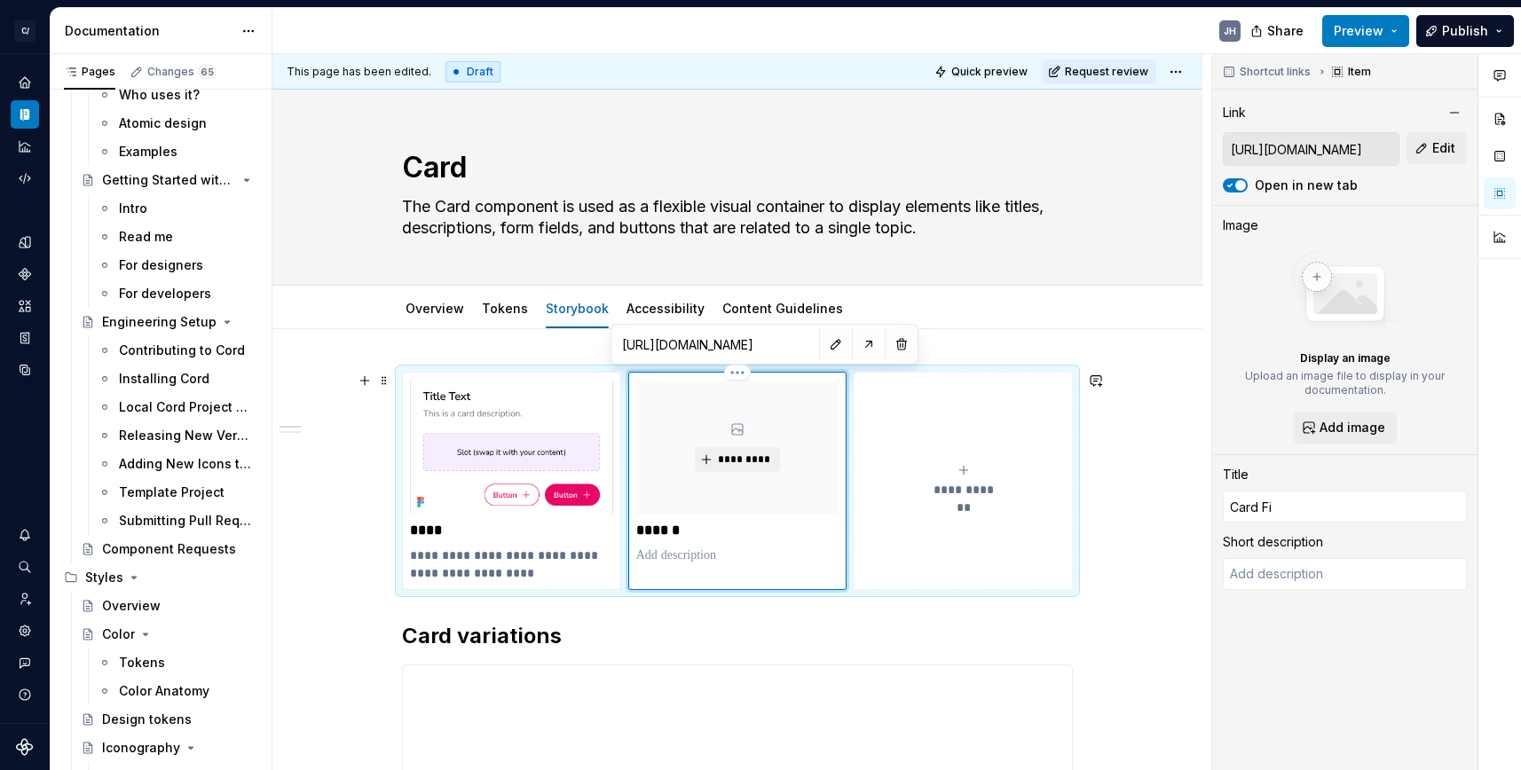
type textarea "*"
type input "Card Fig"
type textarea "*"
type input "Card Figm"
type textarea "*"
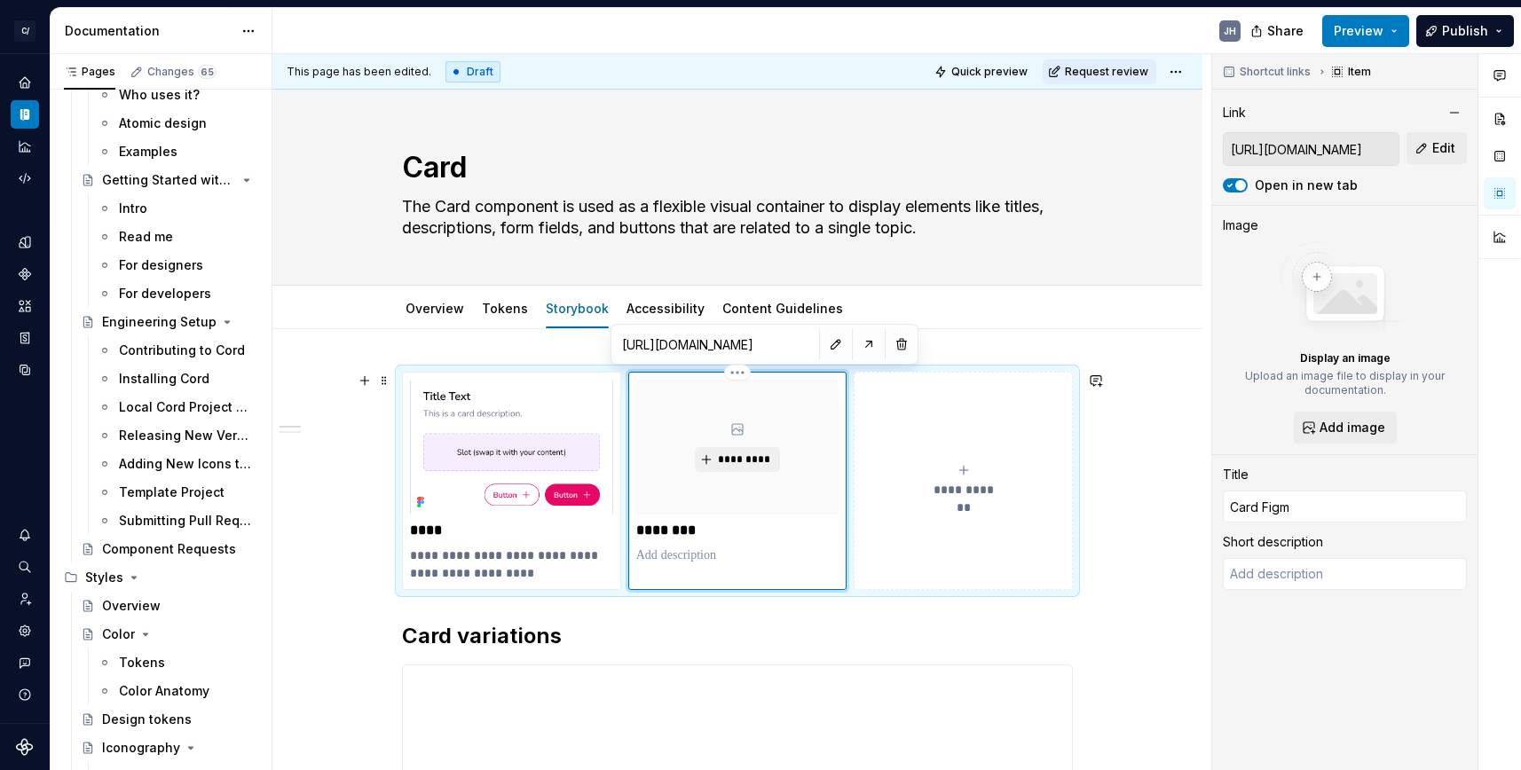
type input "Card Figma"
type textarea "*"
type input "Card Figma"
type textarea "*"
type input "Card Figma P"
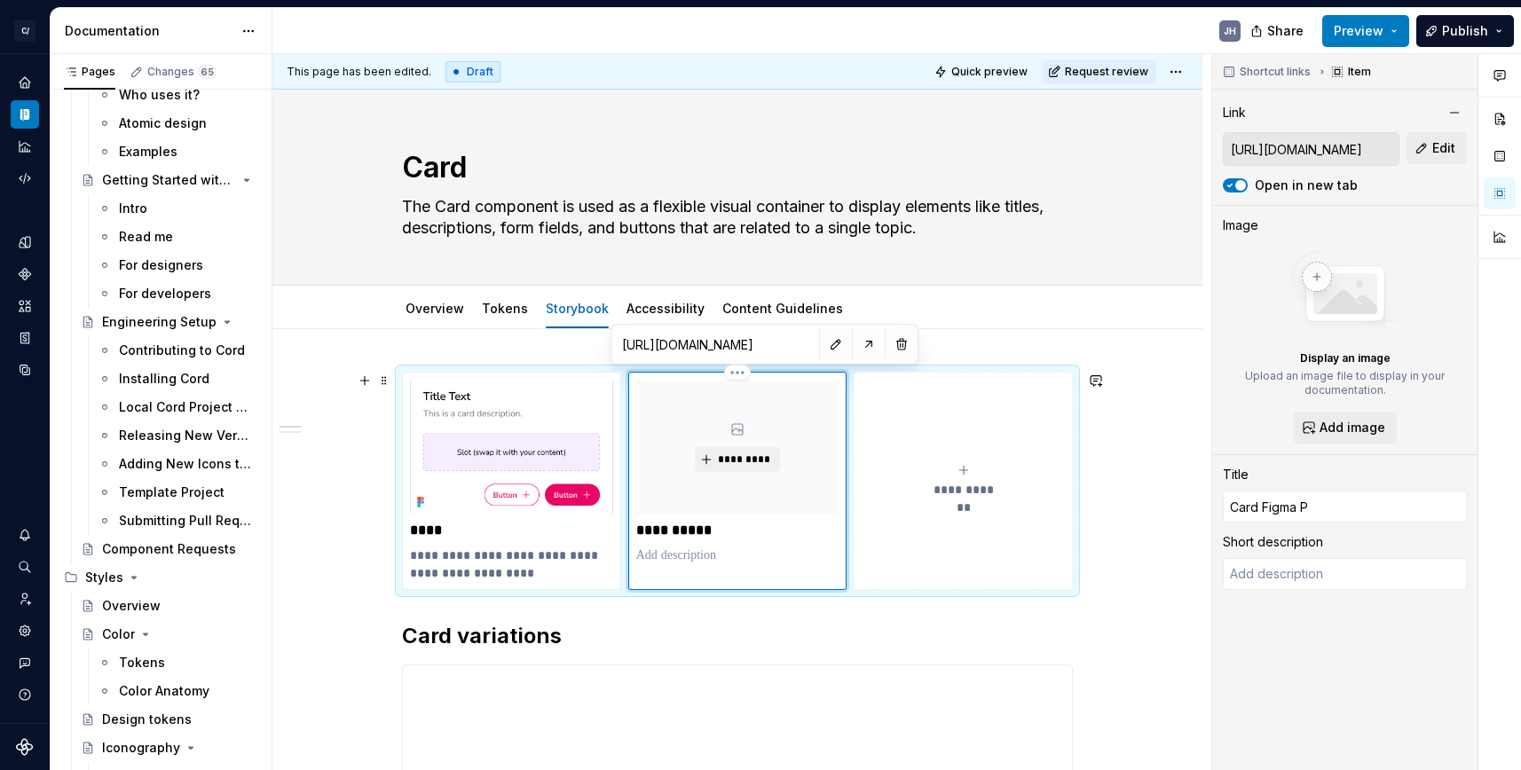
type textarea "*"
type input "Login | Figmaa"
type textarea "*"
type input "Login | Figmaag"
type textarea "*"
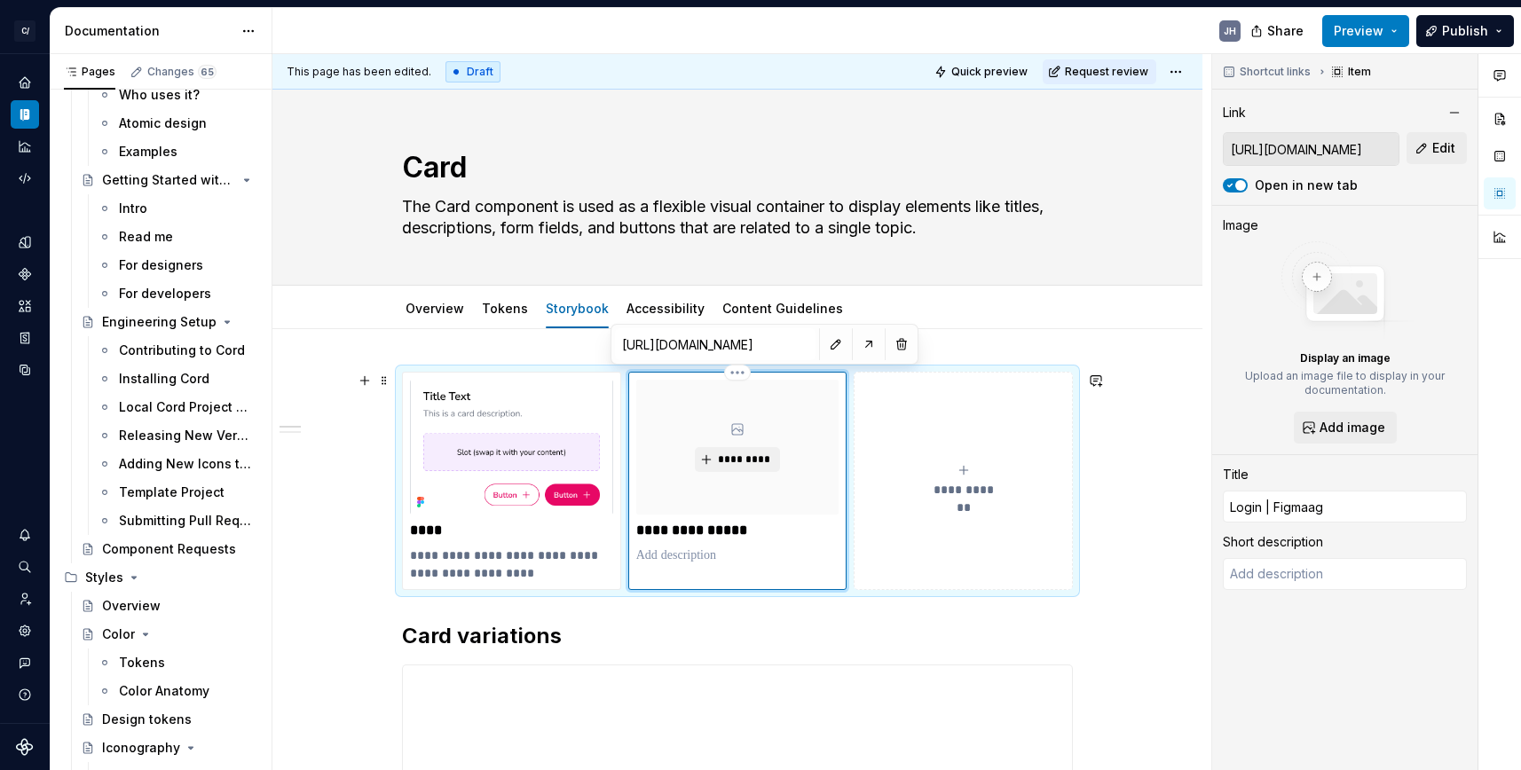
type input "Login | Figmaa"
type textarea "*"
type input "Login | Figma"
type textarea "*"
type input "Login | Figm"
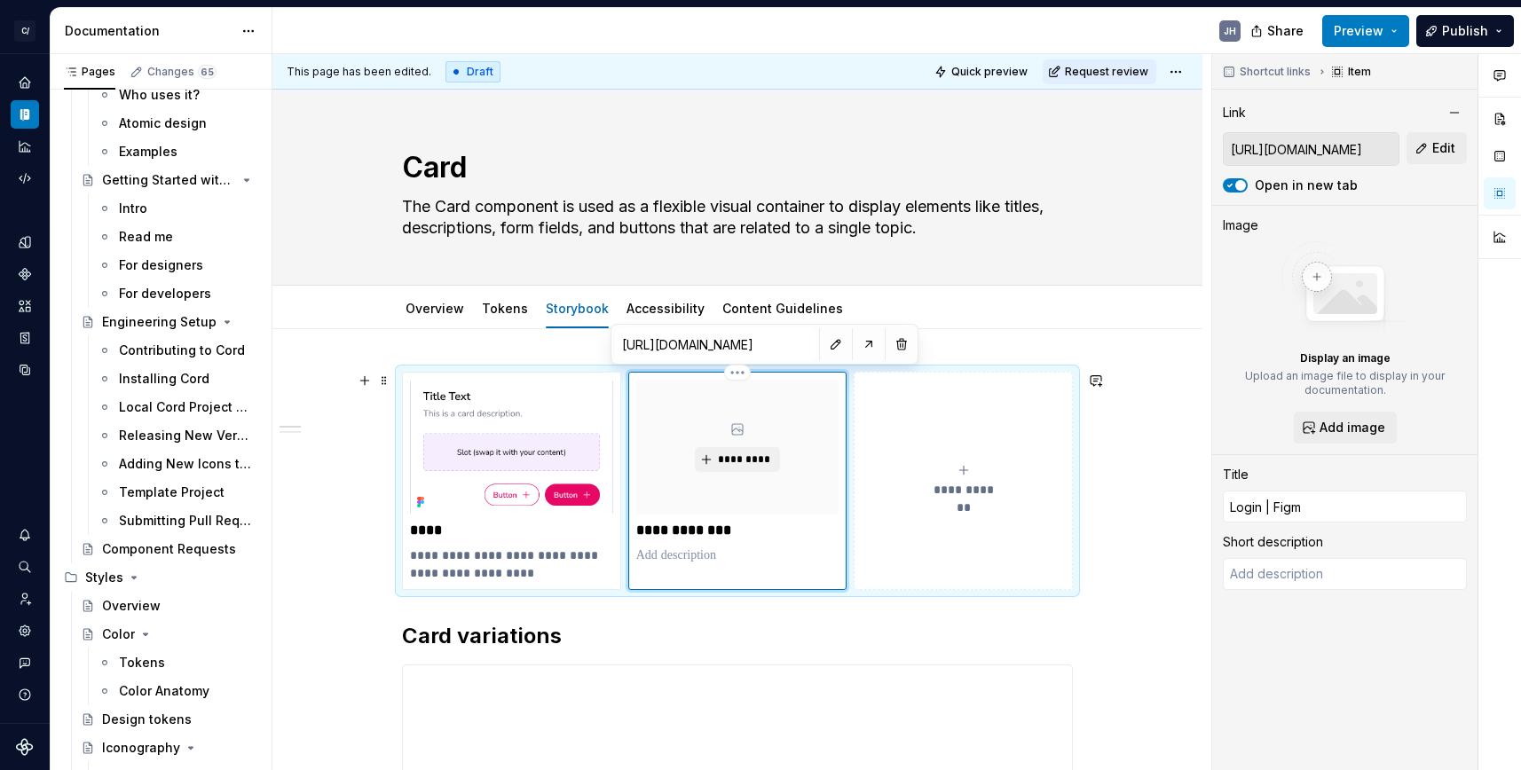
type textarea "*"
type input "Login | Fig"
type textarea "*"
type input "Login | Fi"
type textarea "*"
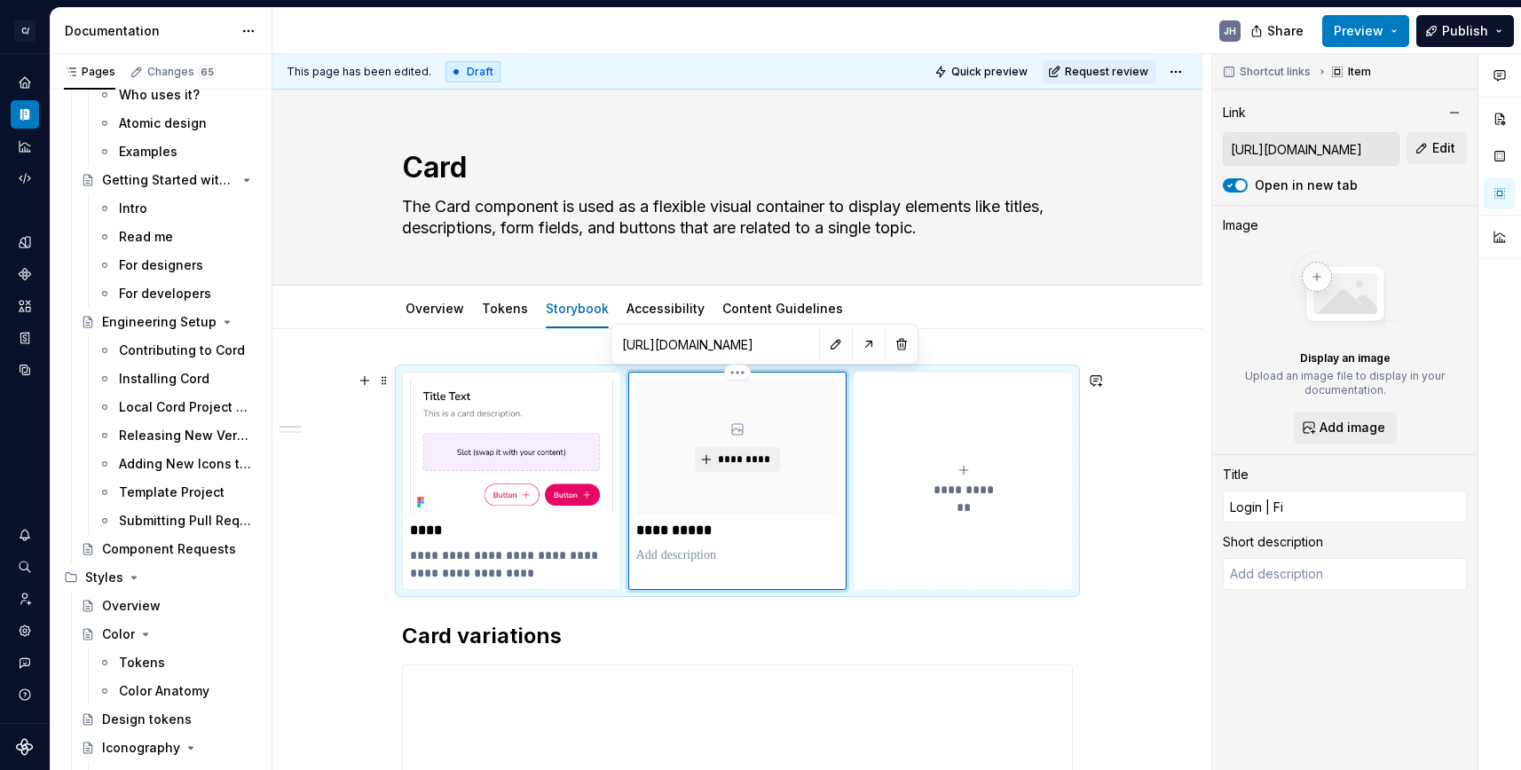
type input "Login | F"
type textarea "*"
type input "Login |"
type textarea "*"
type input "Login |"
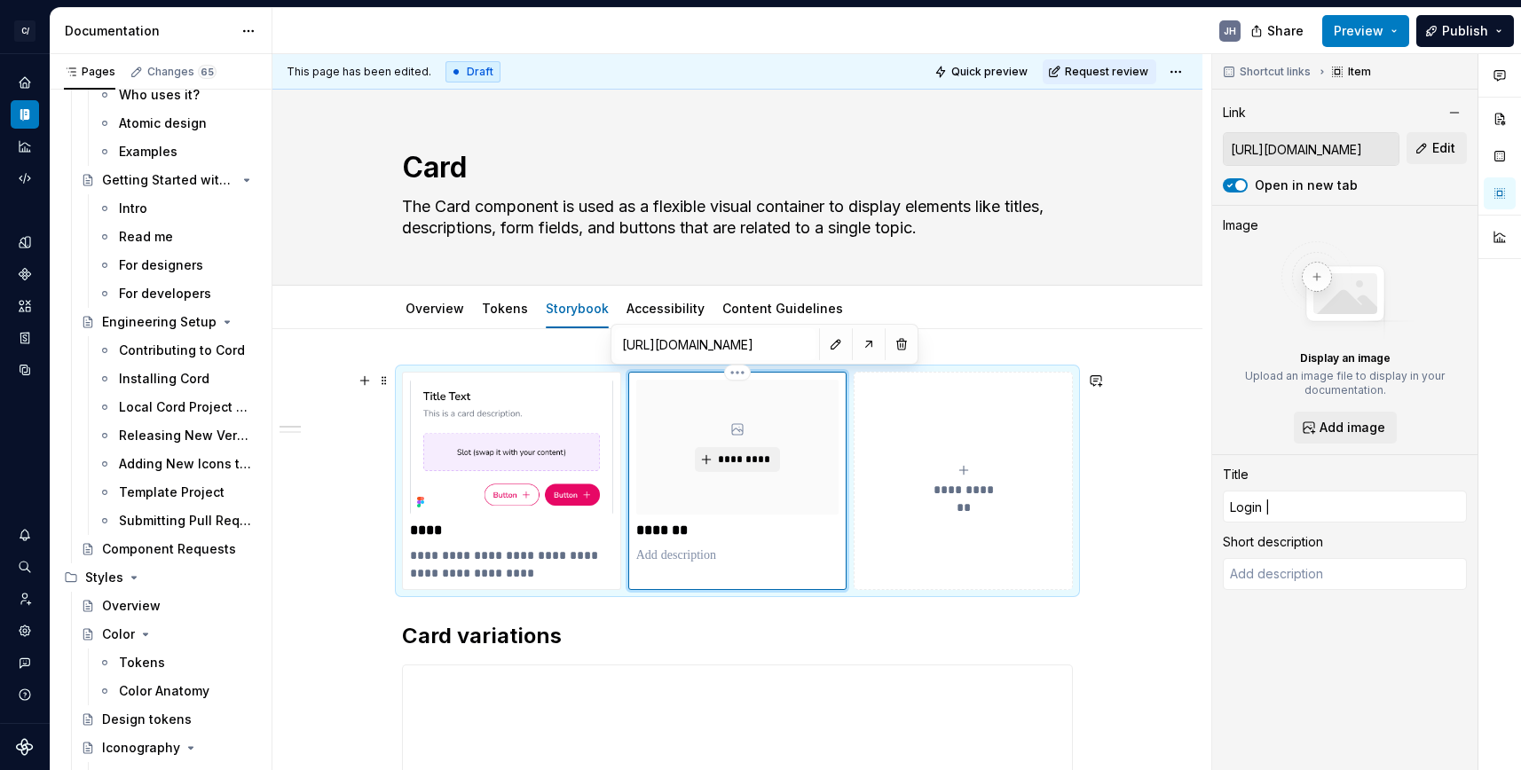
type textarea "*"
type input "Login"
type textarea "*"
type input "Login"
type textarea "*"
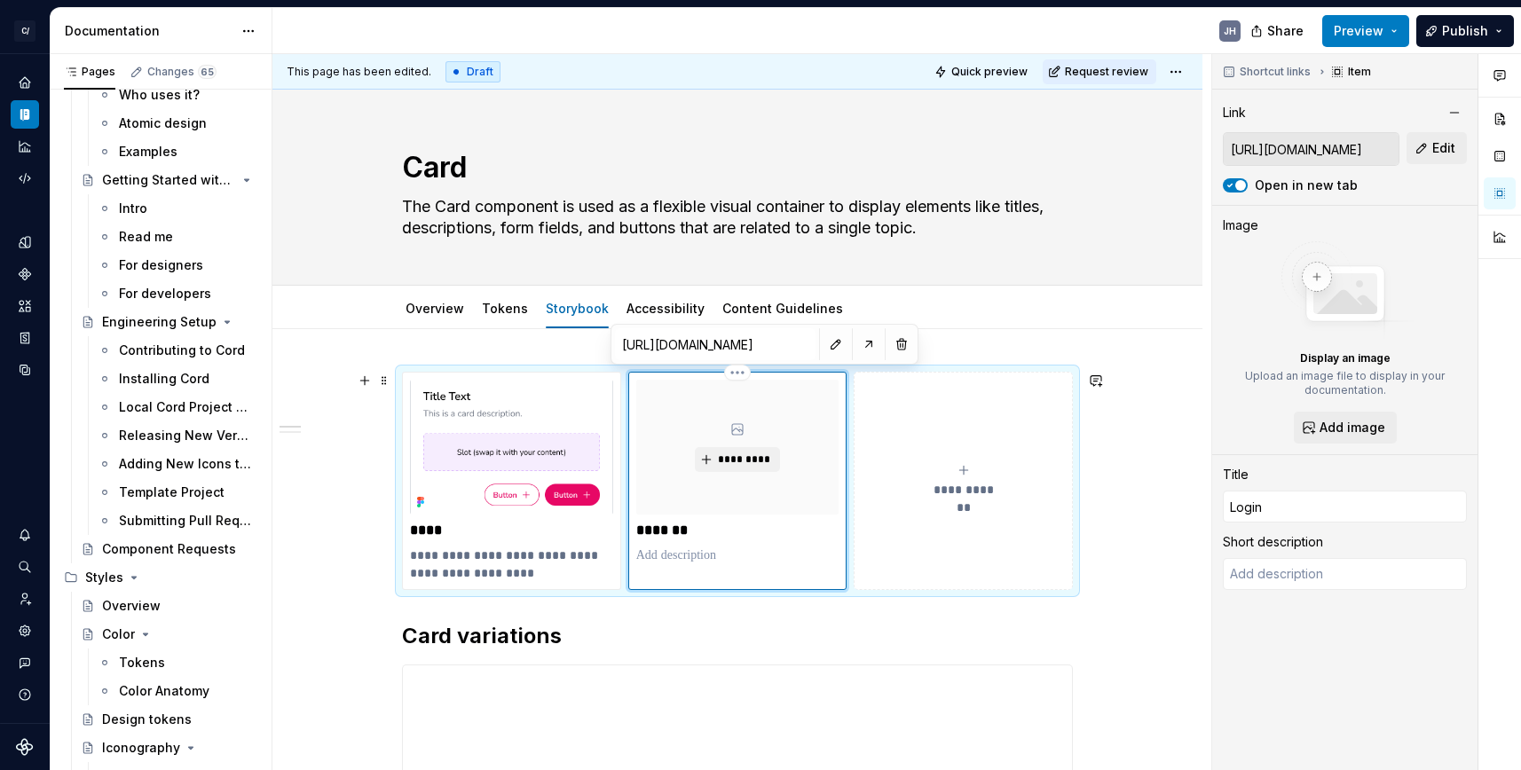
type input "Logi"
type textarea "*"
type input "Log"
type textarea "*"
type input "Lo"
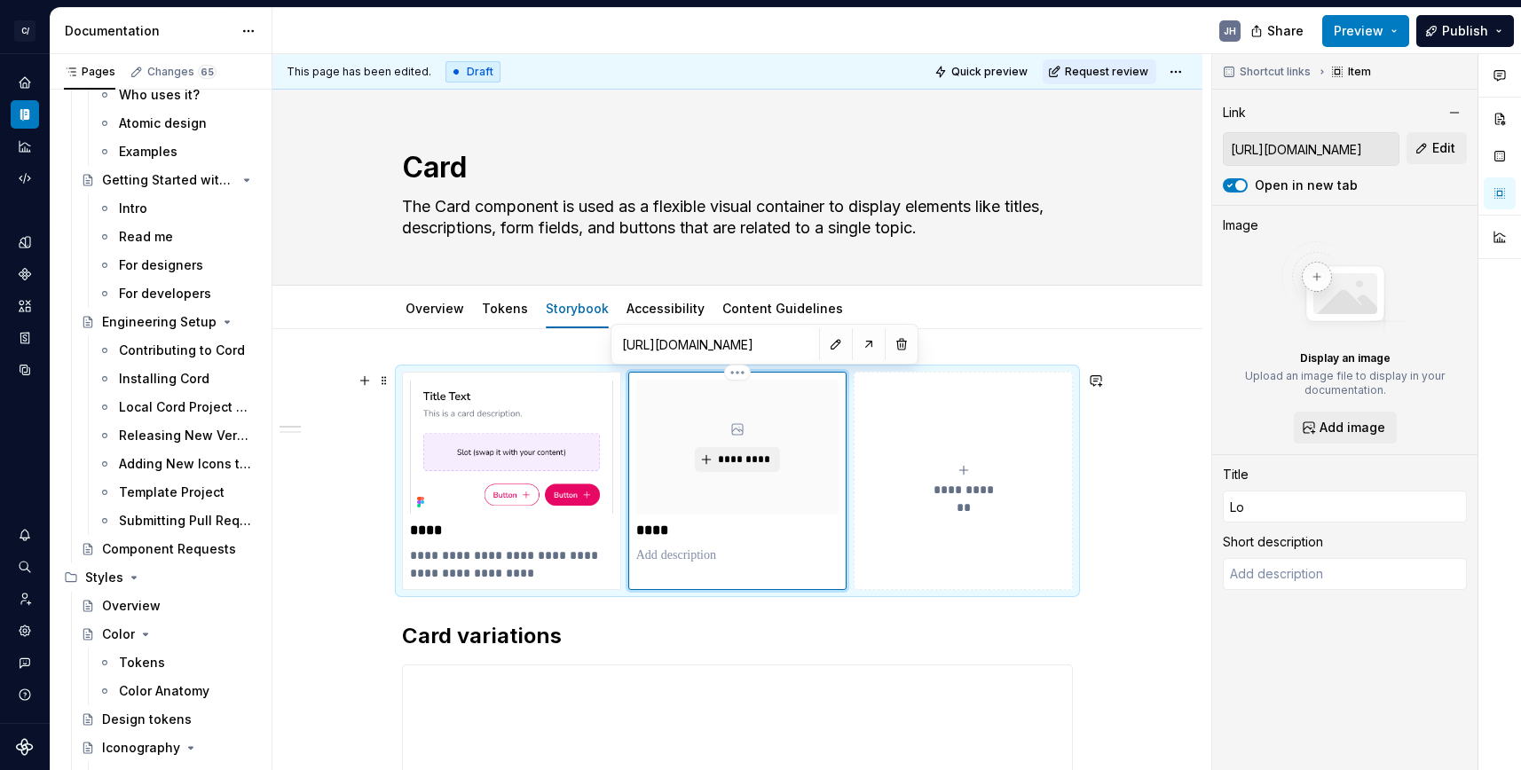
type textarea "*"
type input "L"
type textarea "*"
type input "C"
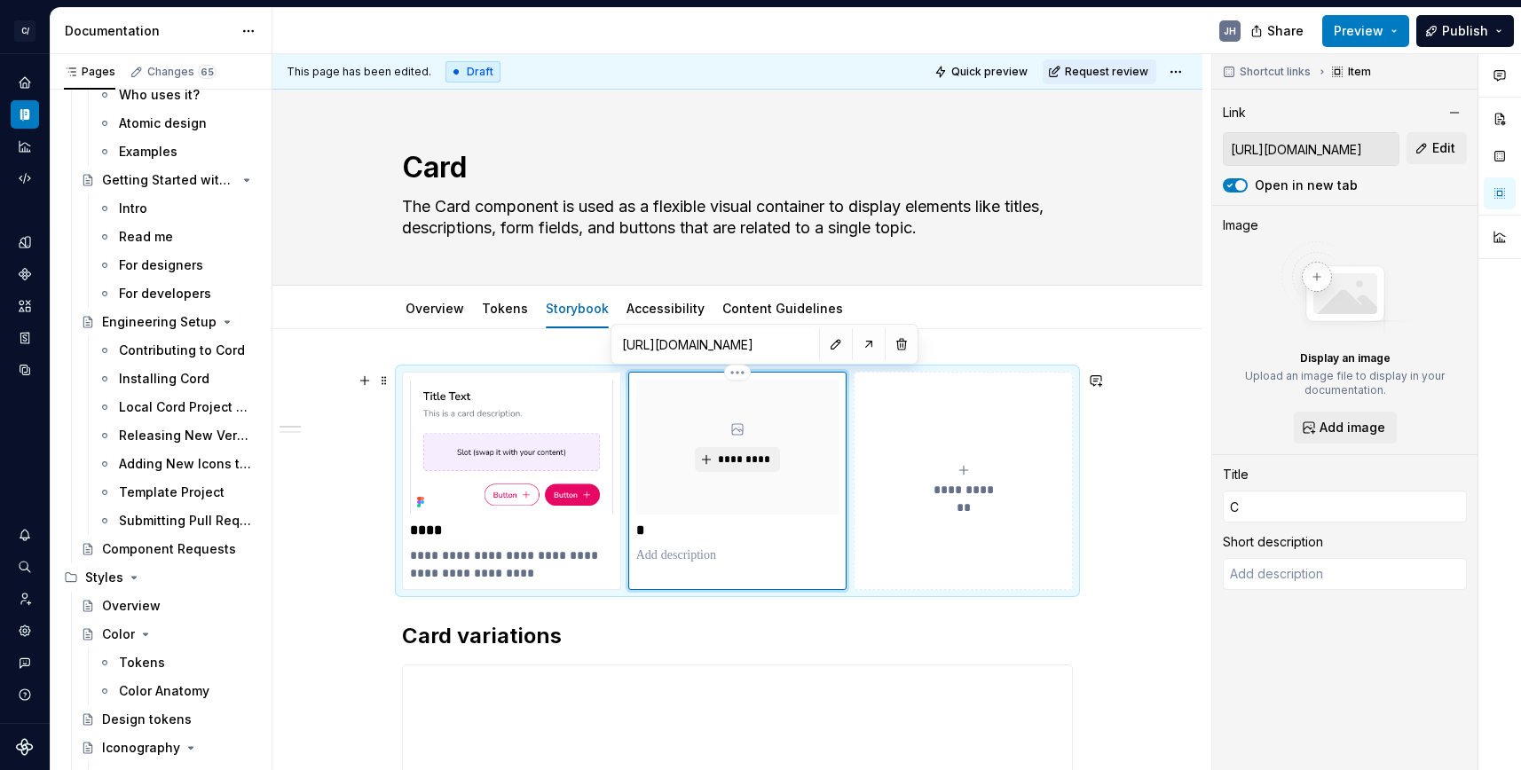
type textarea "*"
type input "Ca"
type textarea "*"
type input "Car"
type textarea "*"
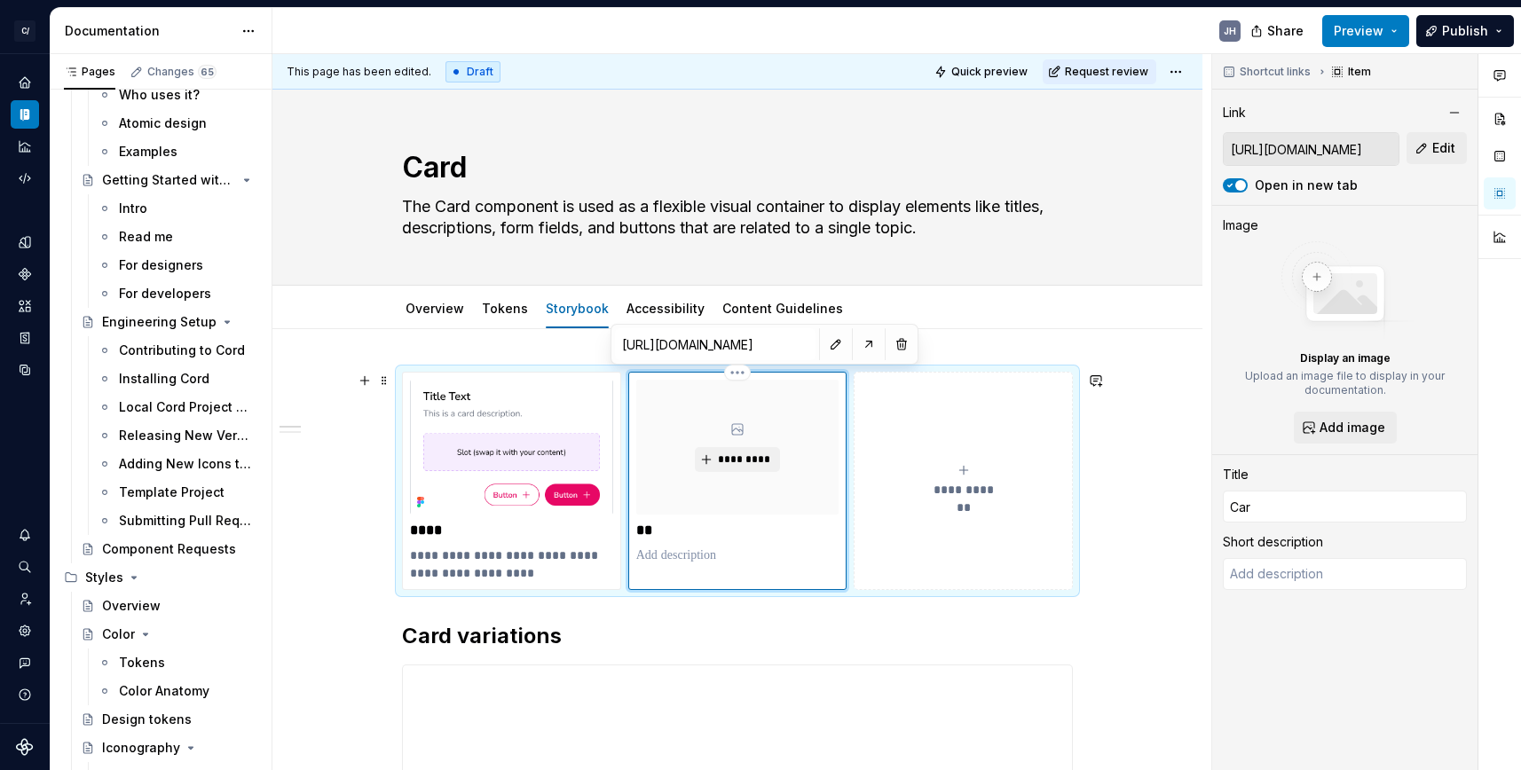
type input "Card"
type textarea "*"
type input "Card"
type textarea "*"
type input "Card F"
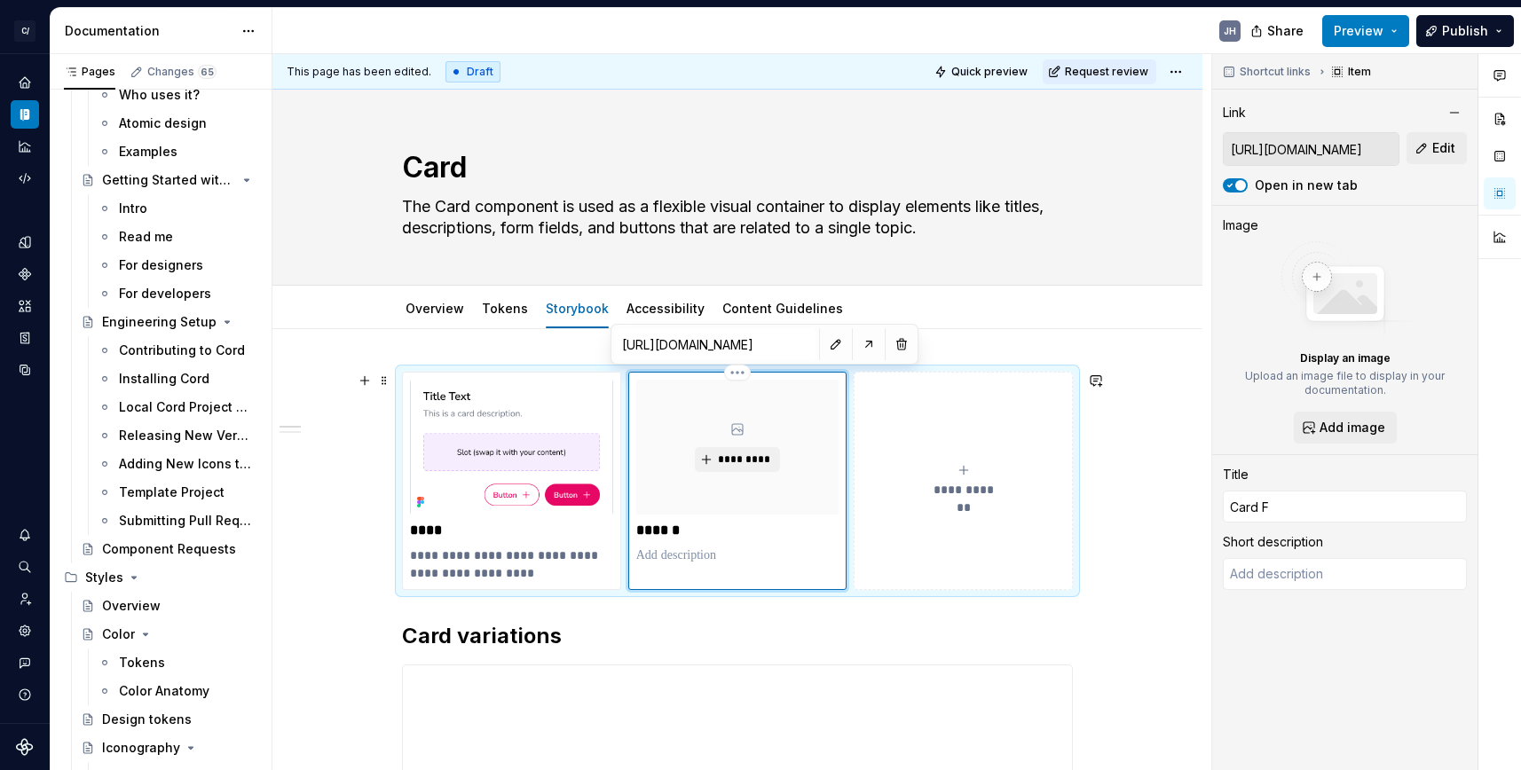
type textarea "*"
type input "Card Fi"
type textarea "*"
type input "Card Fia"
type textarea "*"
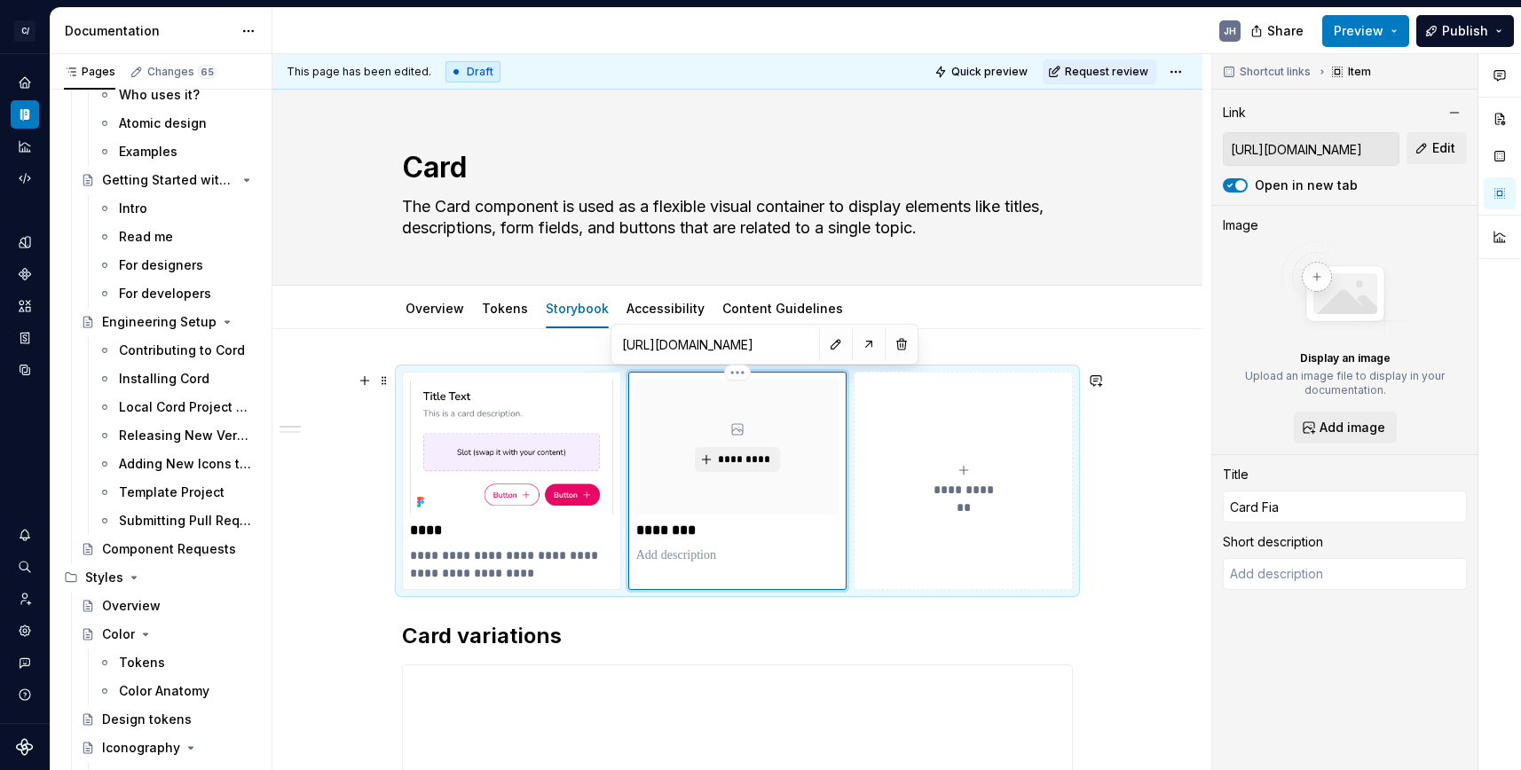
type input "Card Fiag"
type textarea "*"
type input "Card Fia"
type textarea "*"
type input "Card Fi"
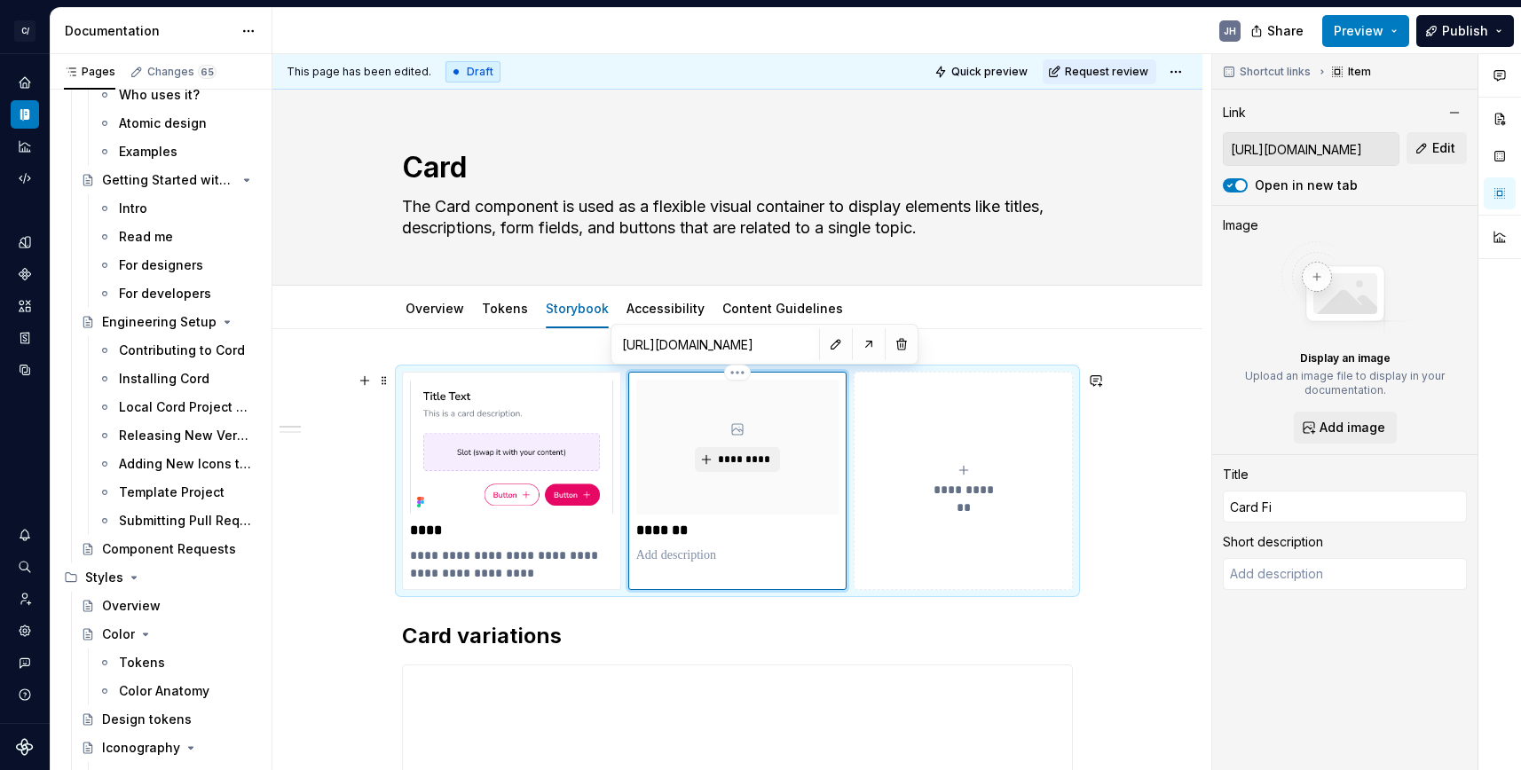
type textarea "*"
type input "Card Fig"
type textarea "*"
type input "Card Figm"
type textarea "*"
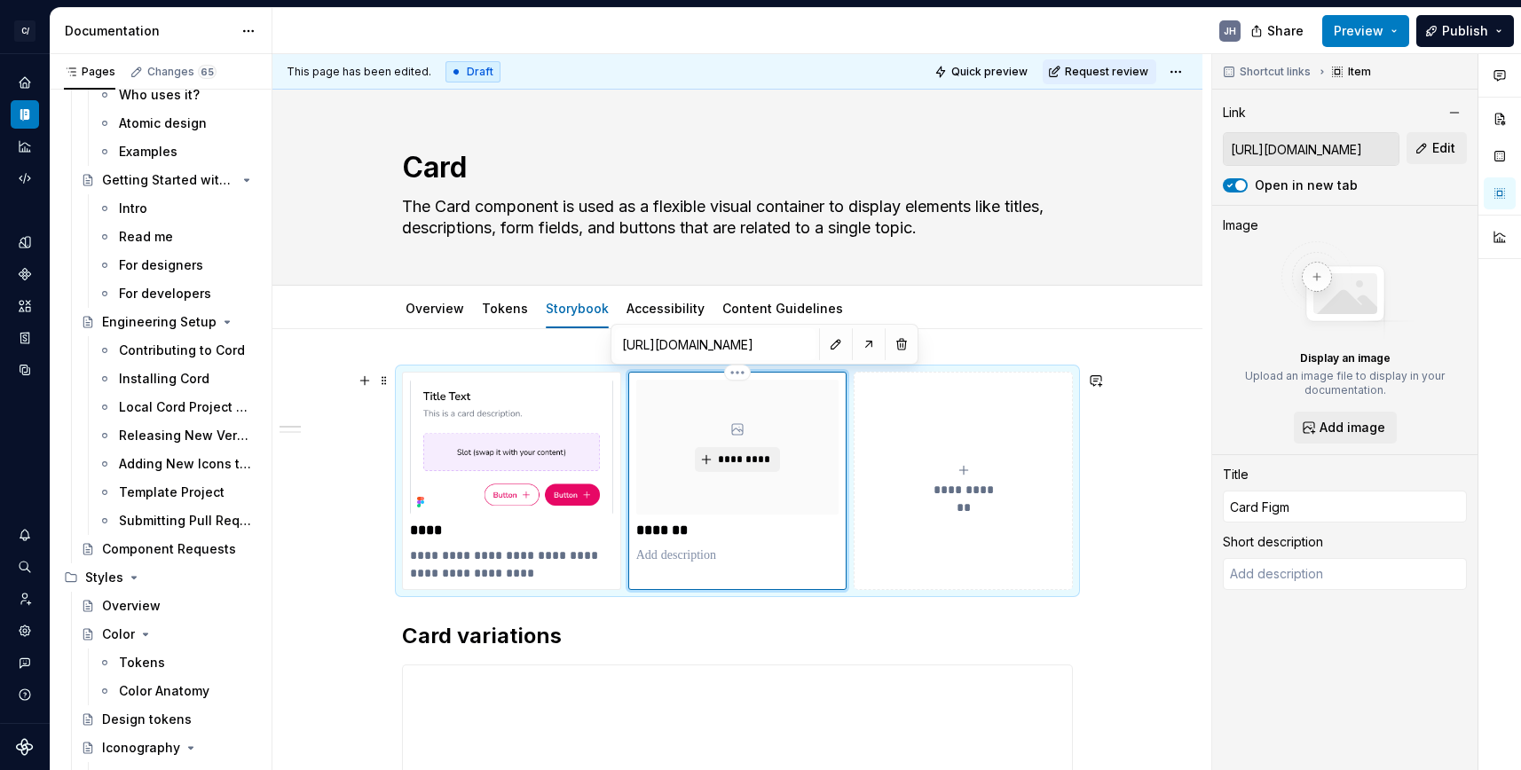
type input "Card Figma"
type textarea "*"
type input "Card Figma"
type textarea "*"
type input "Card Figma P"
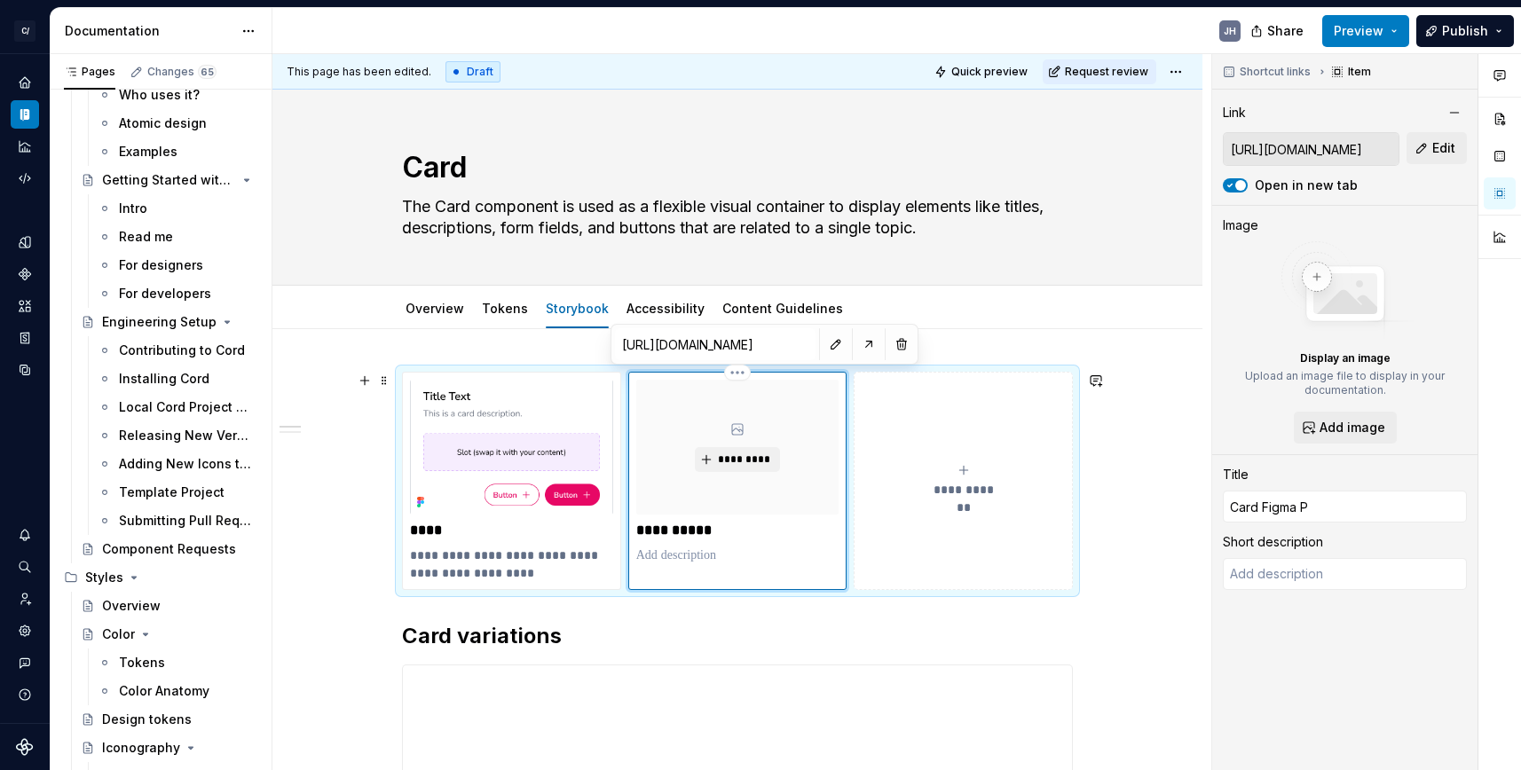
type textarea "*"
type input "Card Figma Pa"
type textarea "*"
type input "Card Figma Pag"
type textarea "*"
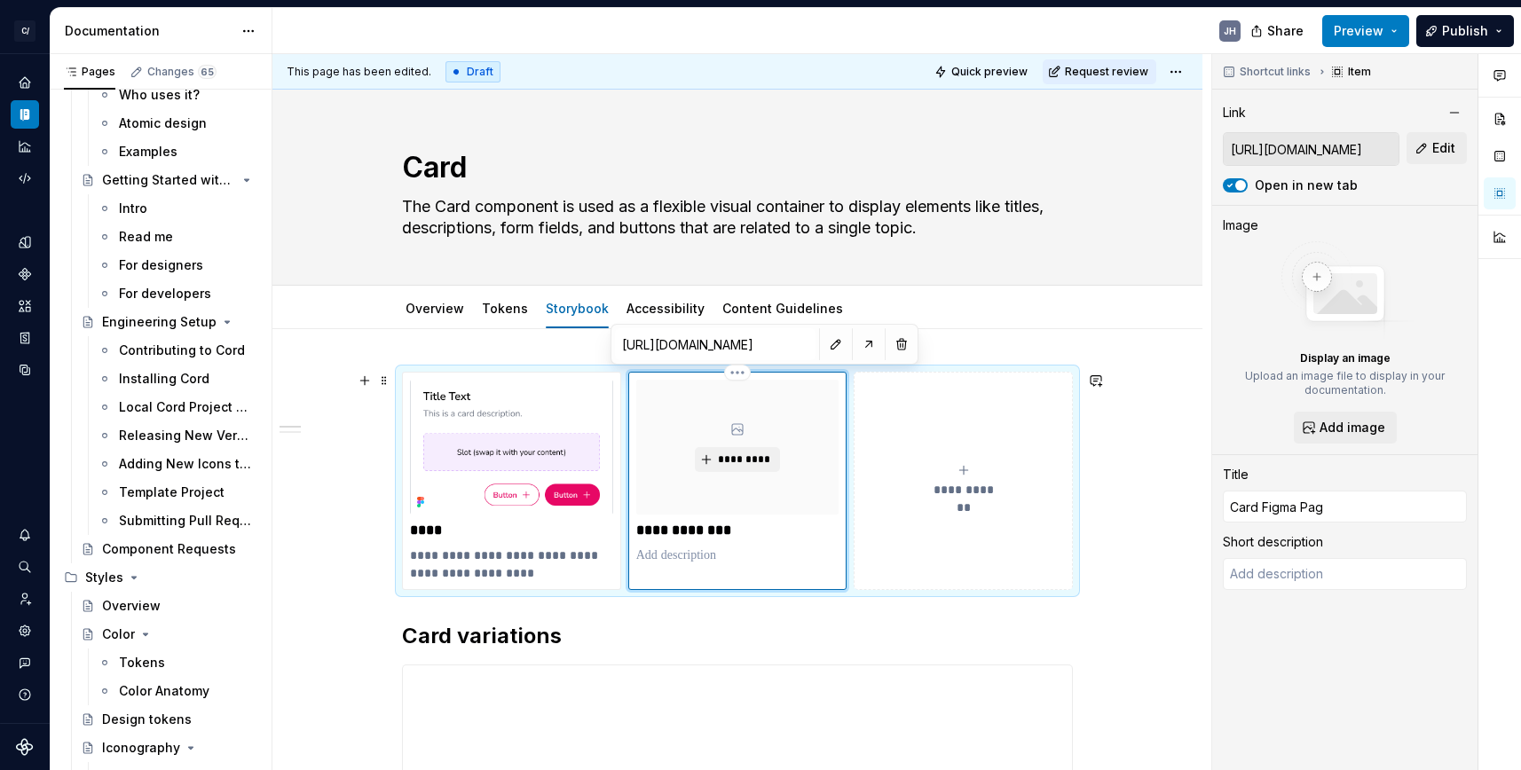
type input "Card Figma Page"
click at [672, 555] on p at bounding box center [737, 556] width 203 height 18
type textarea "*"
type textarea "C"
type textarea "*"
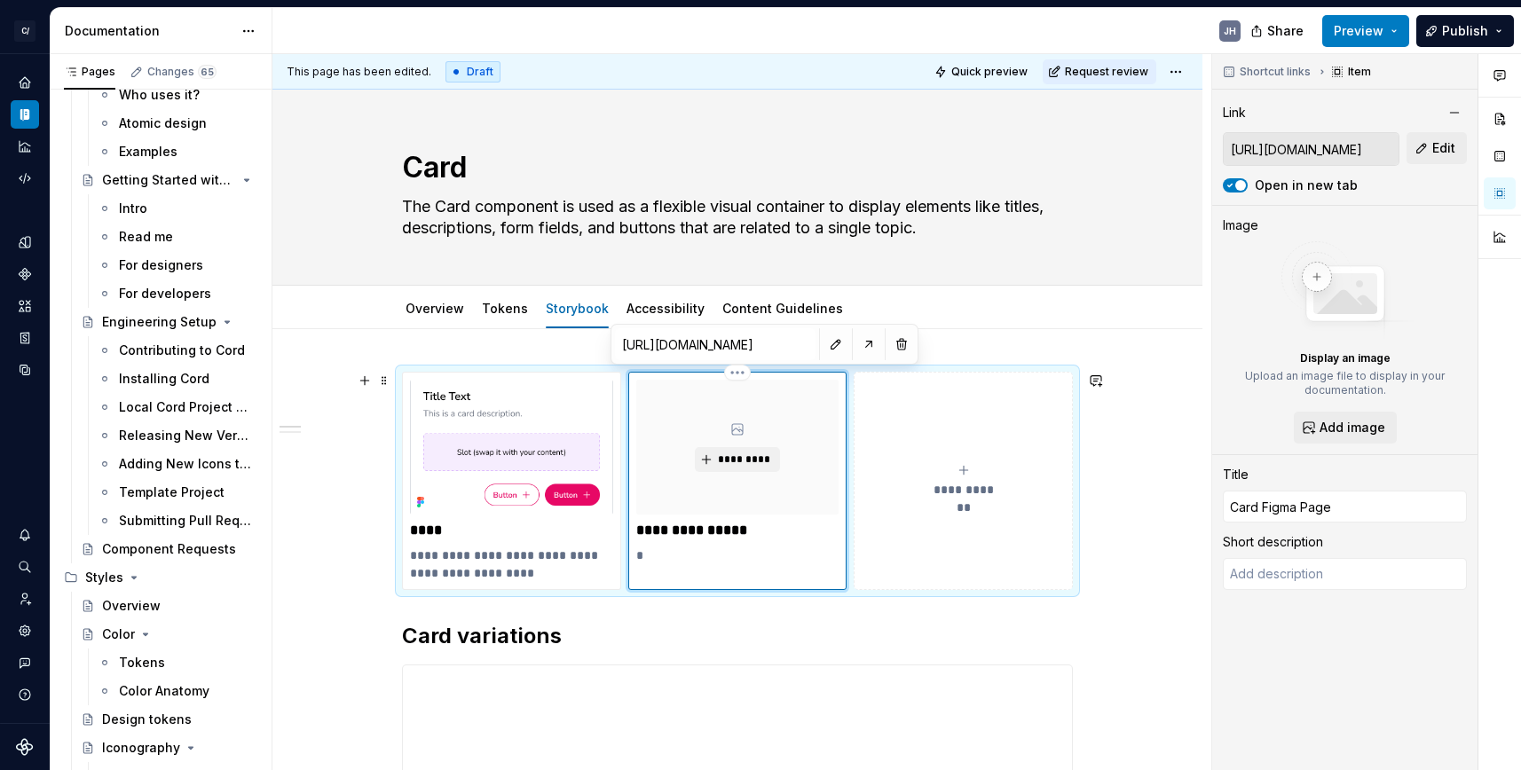
type textarea "*"
type textarea "D"
type textarea "*"
type textarea "De"
type textarea "*"
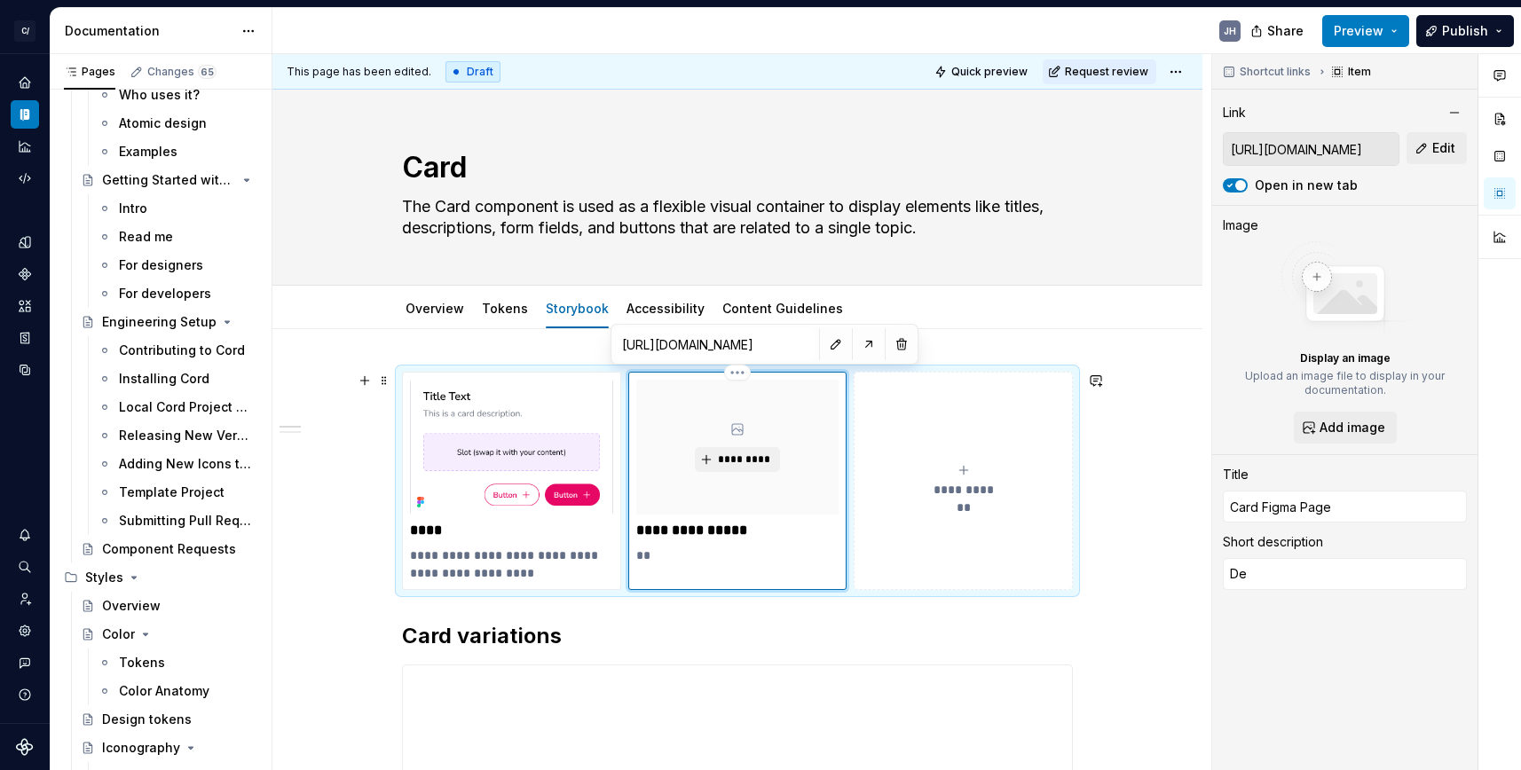
type textarea "Des"
type textarea "*"
type textarea "Desi"
type textarea "*"
type textarea "Desig"
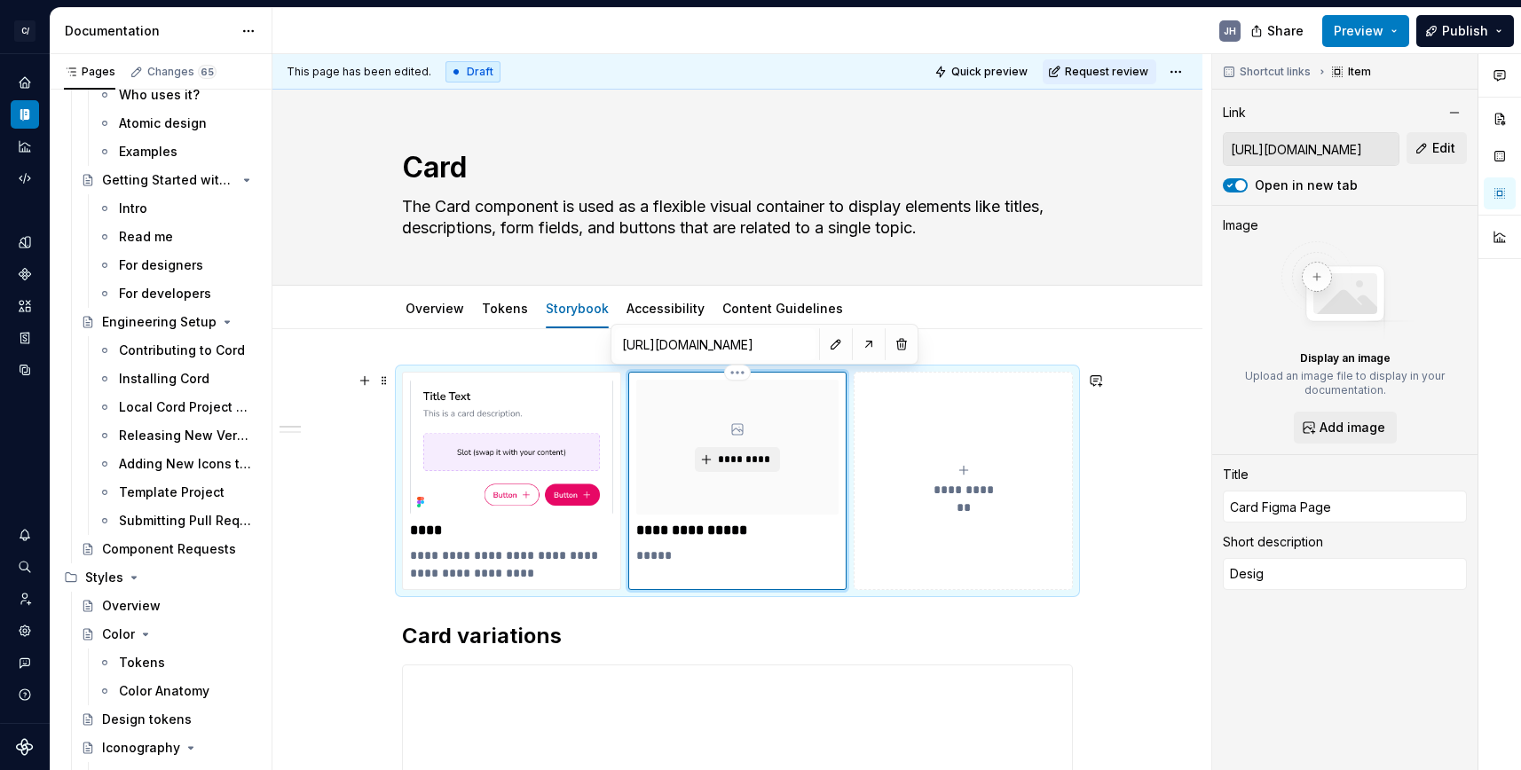
type textarea "*"
type textarea "Design"
type textarea "*"
type textarea "Design"
type textarea "*"
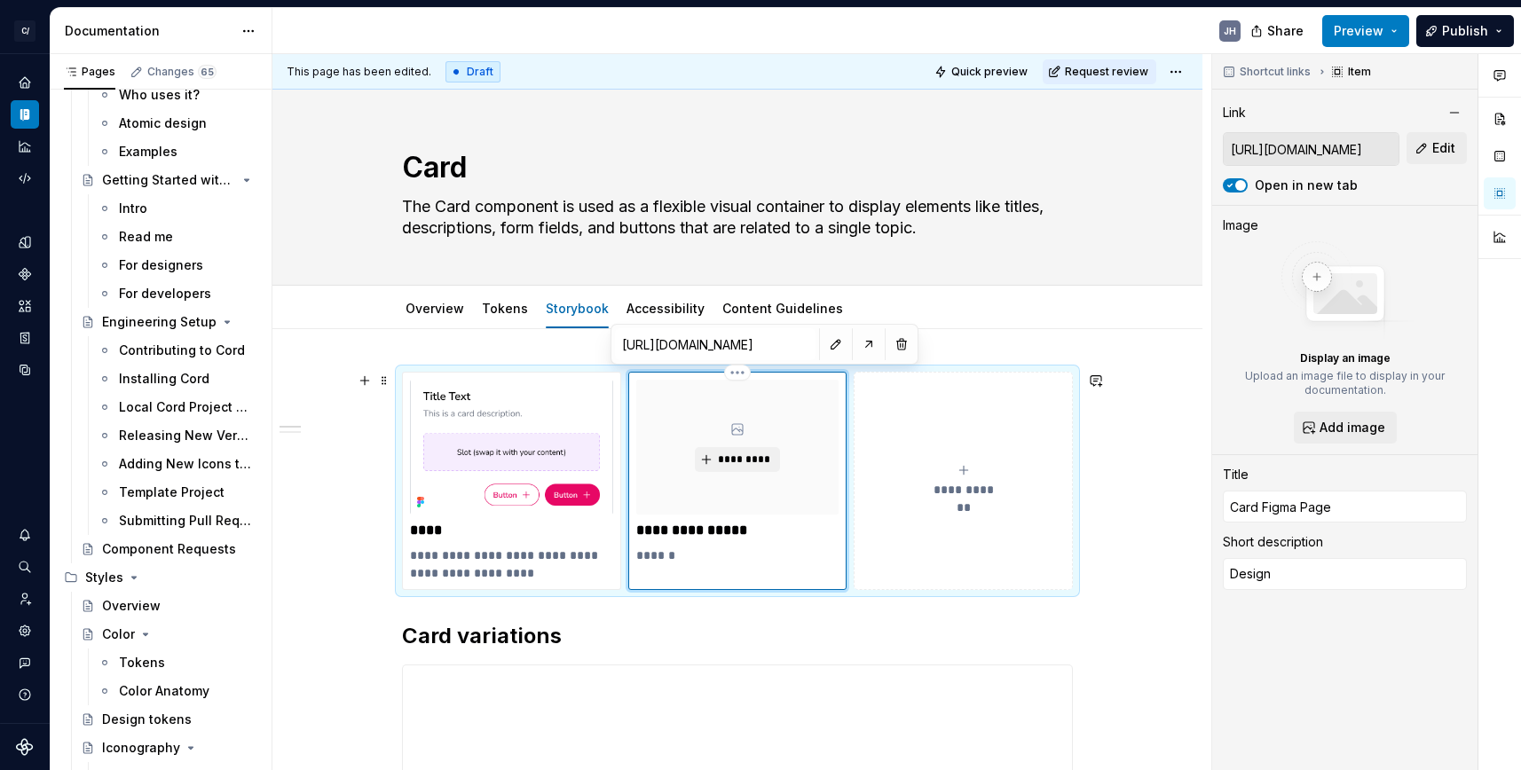
type textarea "Design d"
type textarea "*"
type textarea "Design do"
type textarea "*"
type textarea "Design doc"
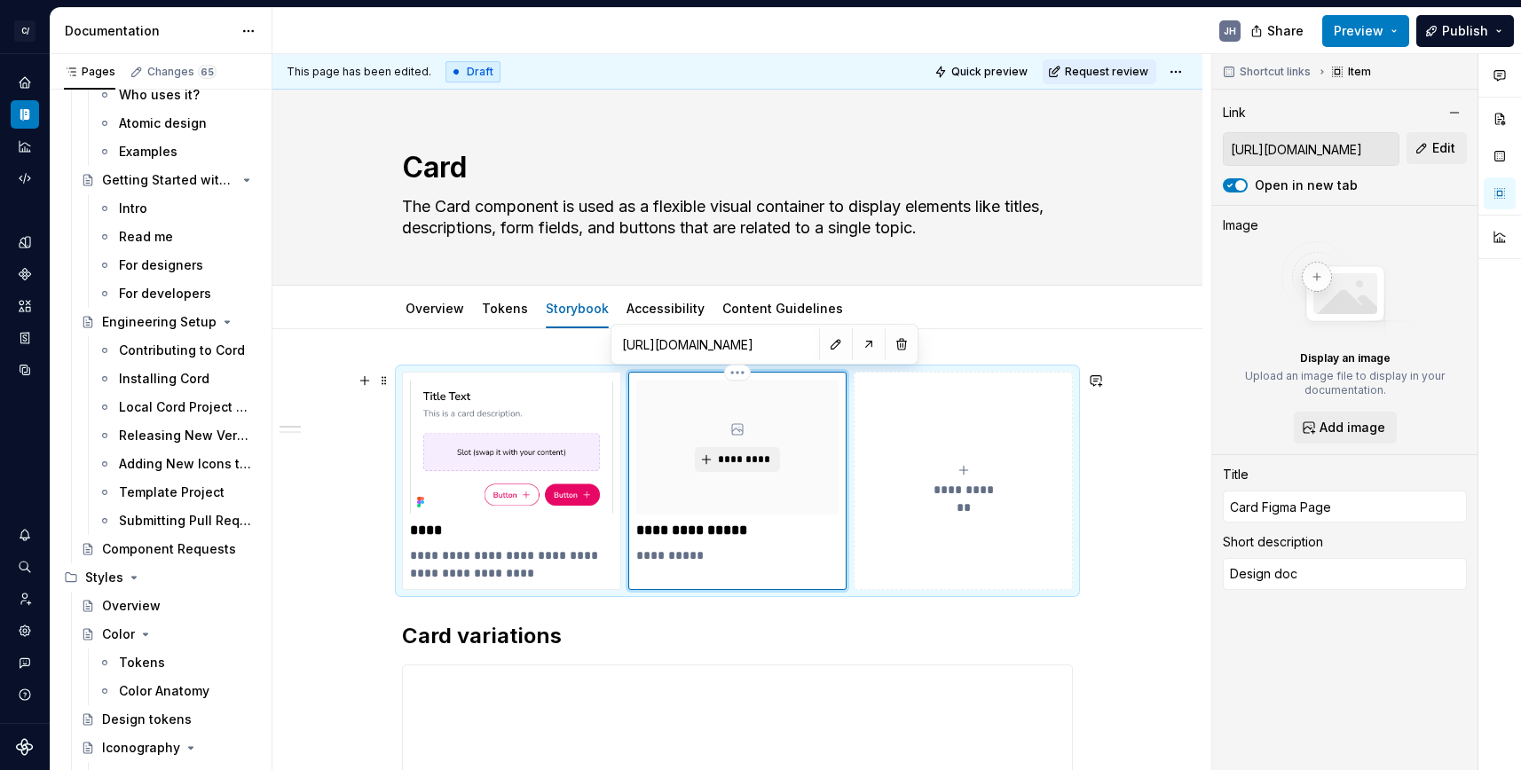
type textarea "*"
type textarea "Design docu"
type textarea "*"
type textarea "Design docum"
type textarea "*"
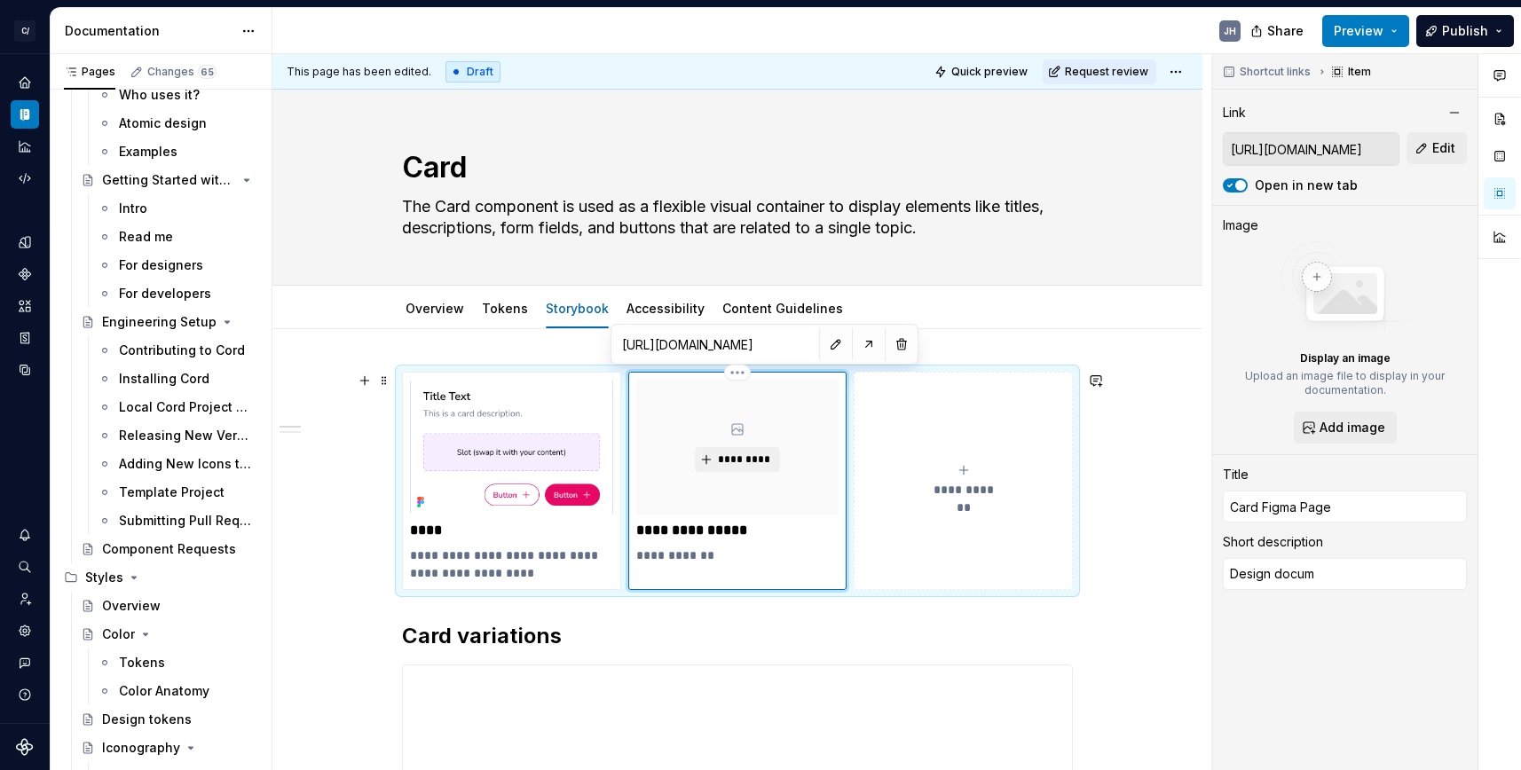
type textarea "Design docume"
type textarea "*"
type textarea "Design documen"
type textarea "*"
type textarea "Design document"
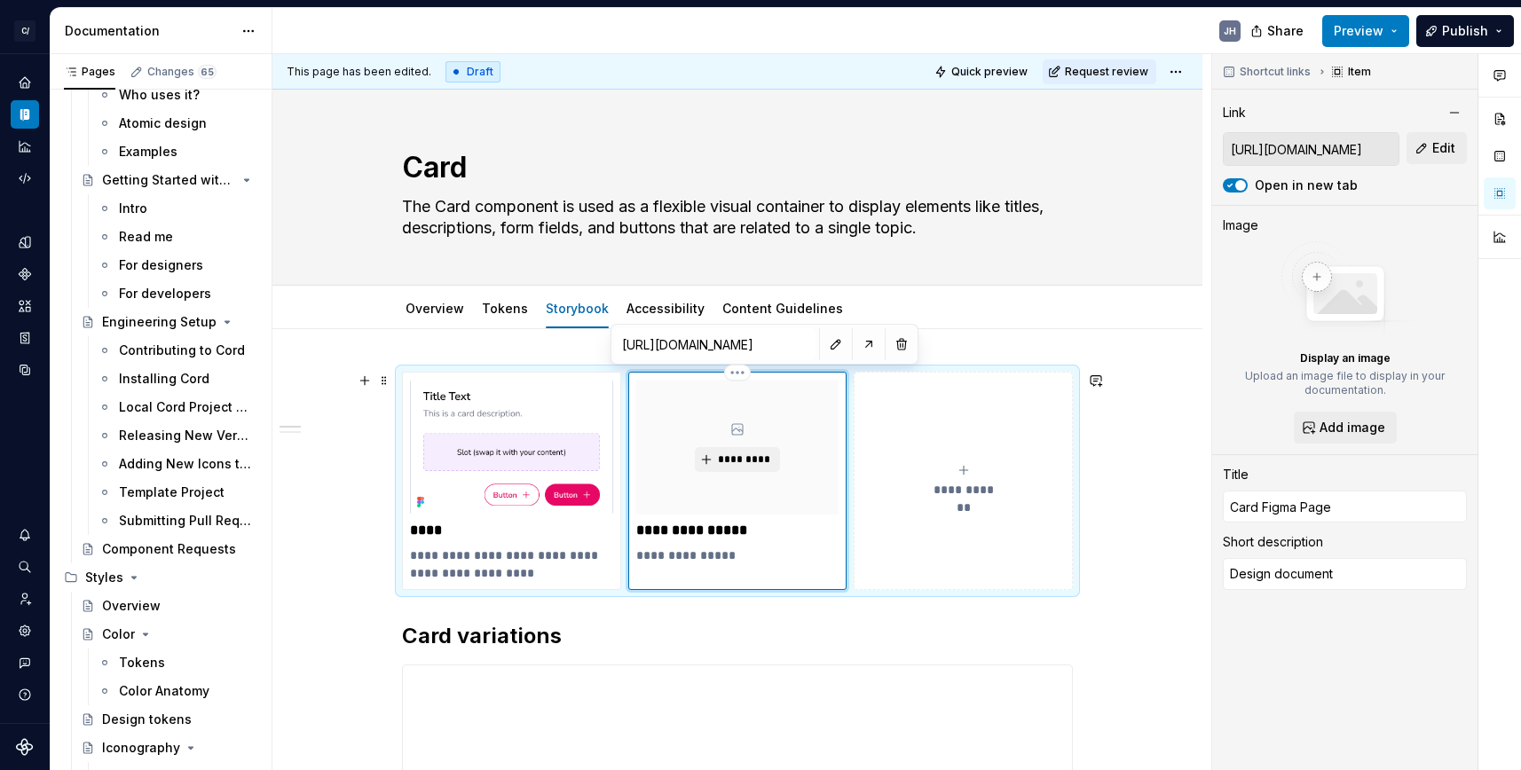
type textarea "*"
type textarea "Design documenta"
type textarea "*"
type textarea "Design documentat"
type textarea "*"
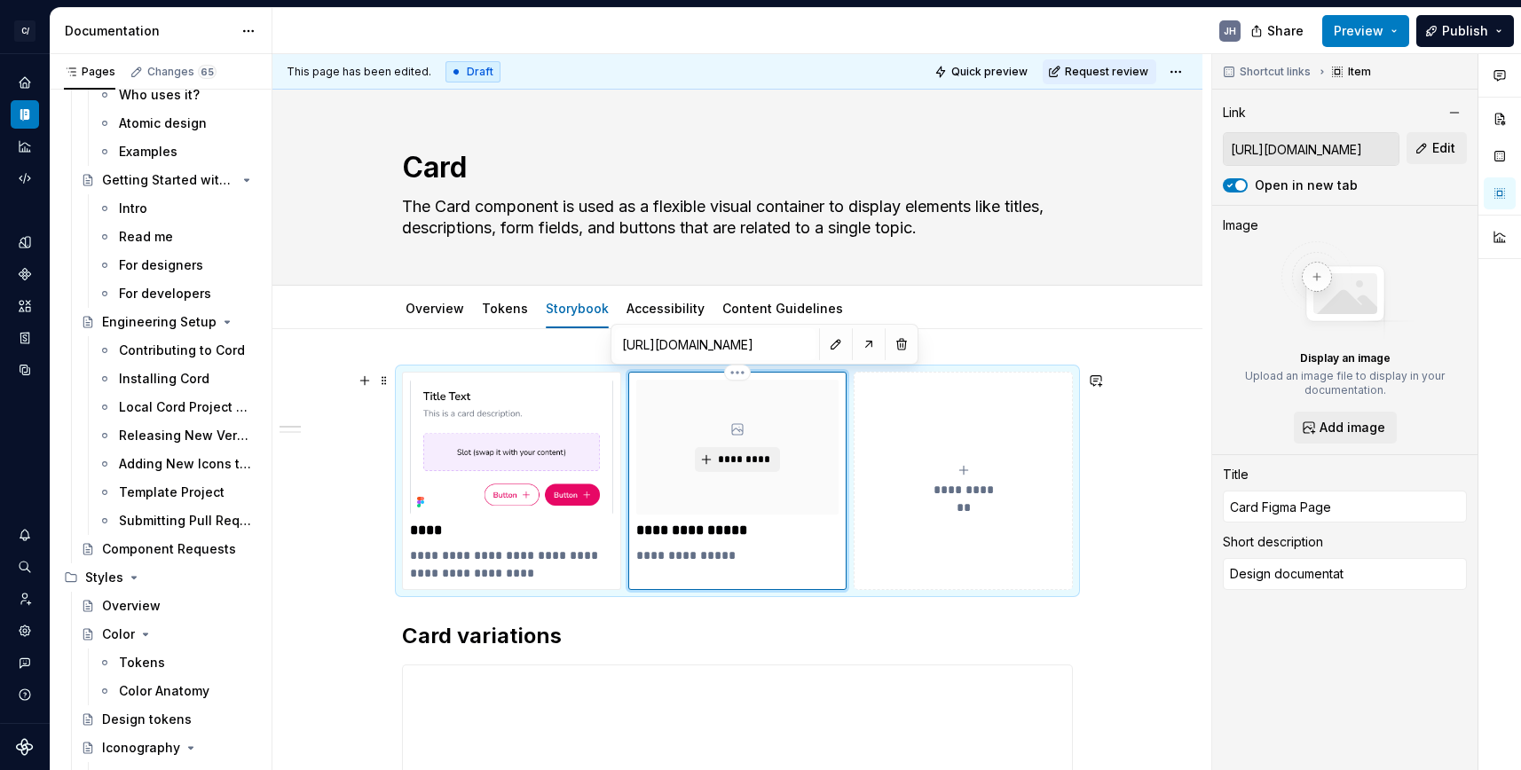
type textarea "Design documentati"
type textarea "*"
type textarea "Design documentatin"
type textarea "*"
type textarea "Design documentatino"
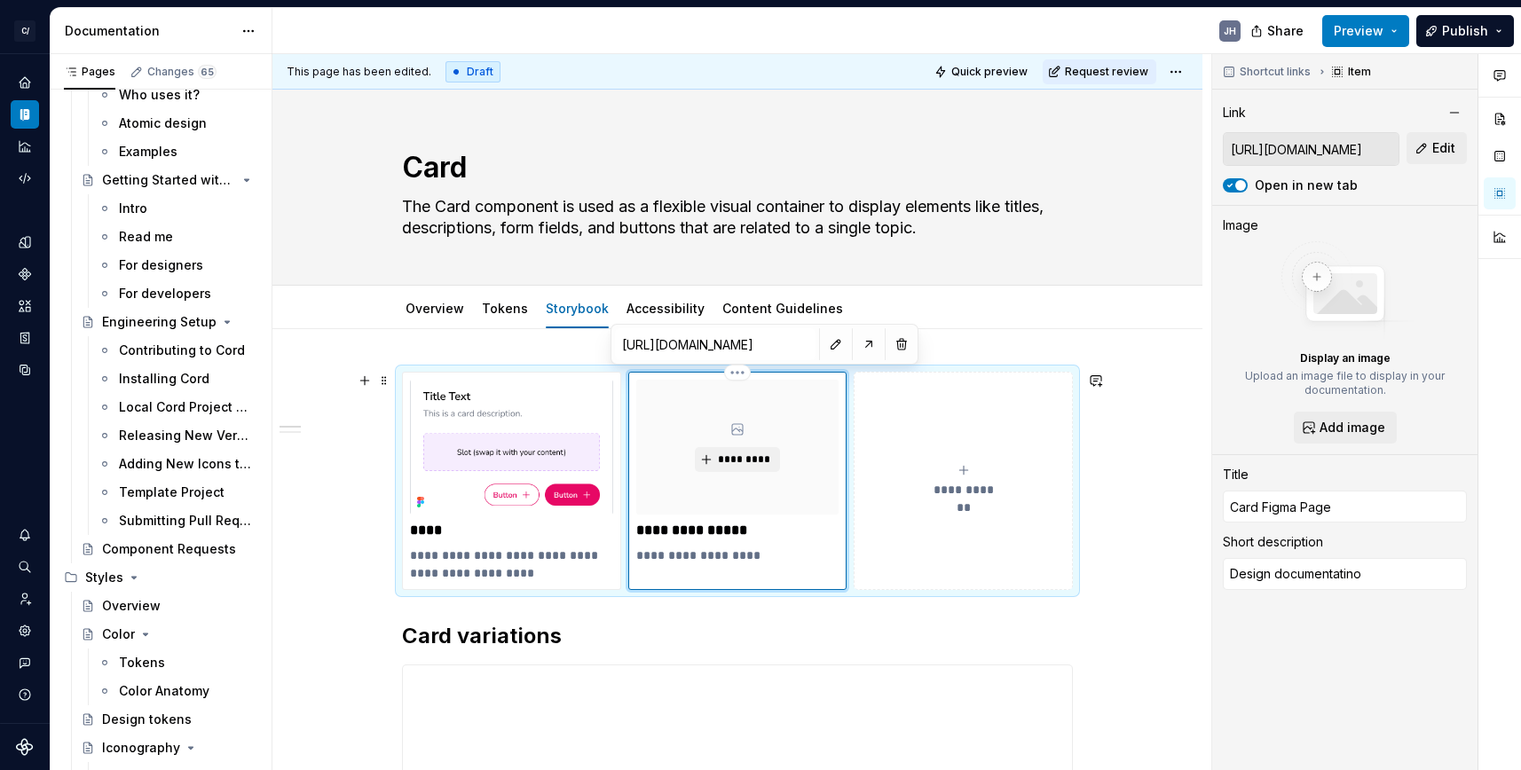
type textarea "*"
type textarea "Design documentatino"
type textarea "*"
type textarea "Design documentatino i"
type textarea "*"
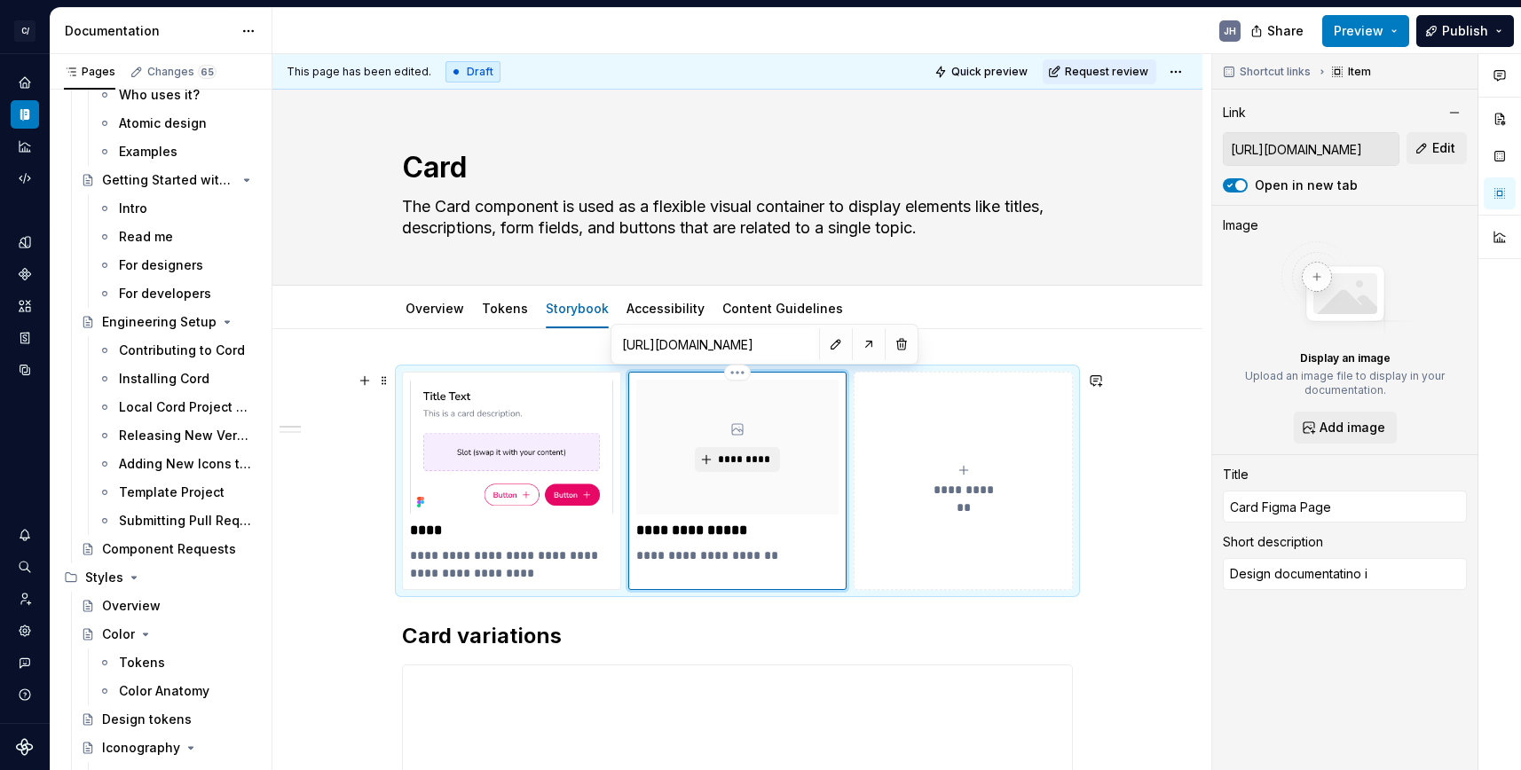
type textarea "Design documentatino in"
type textarea "*"
type textarea "Design documentatino in"
type textarea "*"
type textarea "Design documentatino in"
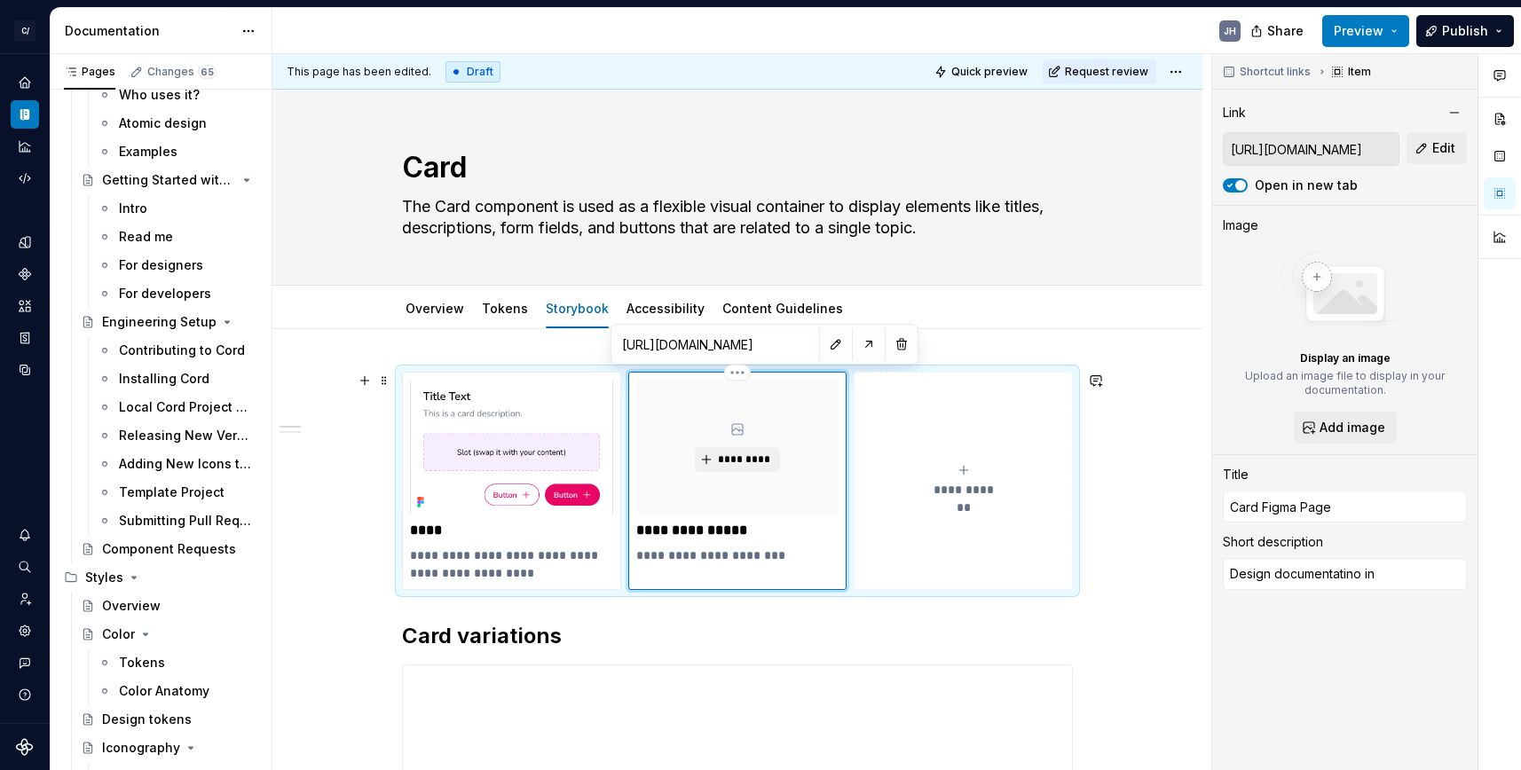
type textarea "*"
type textarea "Design documentatino i"
type textarea "*"
type textarea "Design documentatino"
type textarea "*"
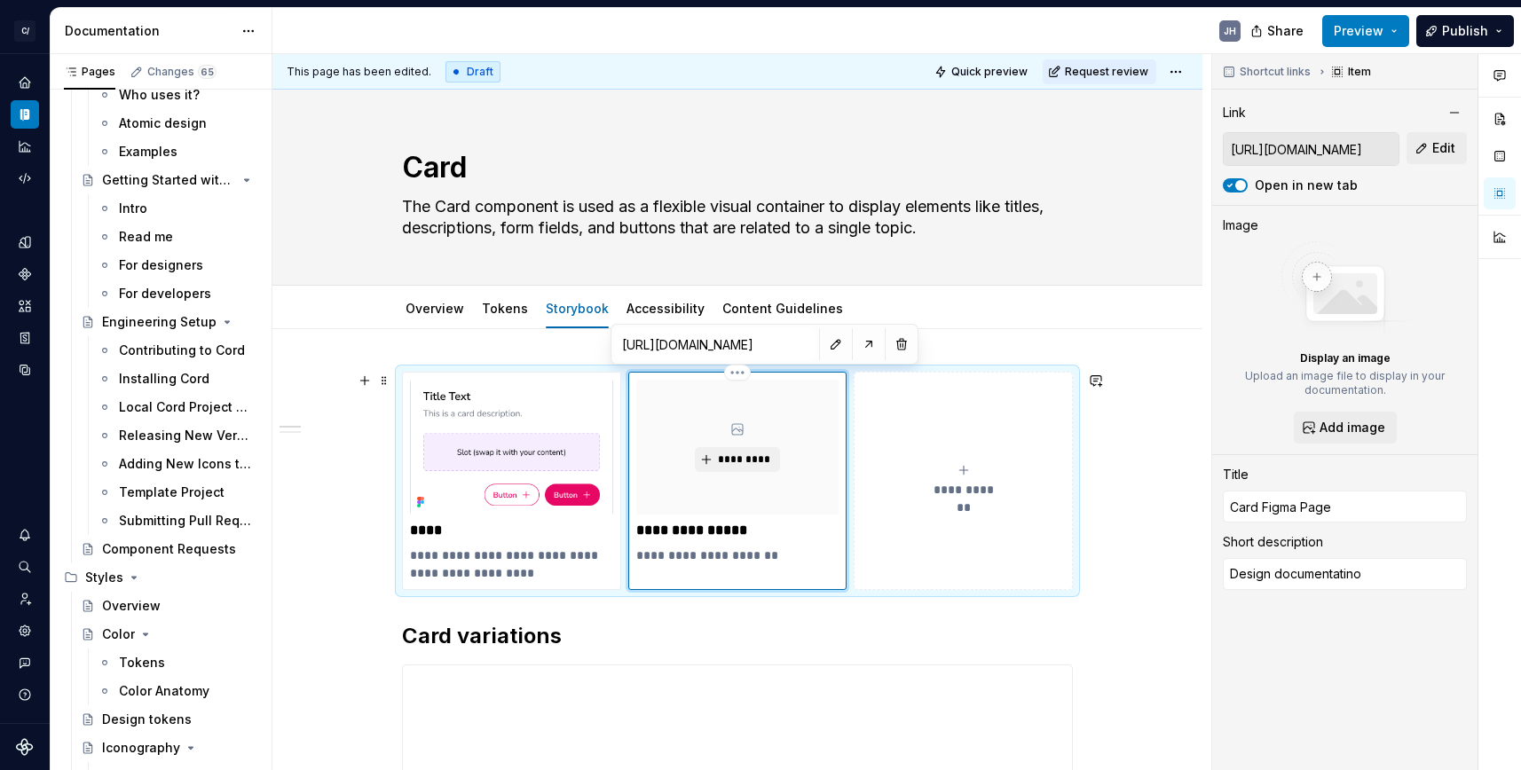
type textarea "Design documentatino"
type textarea "*"
type textarea "Design documentatin"
type textarea "*"
type textarea "Design documentati"
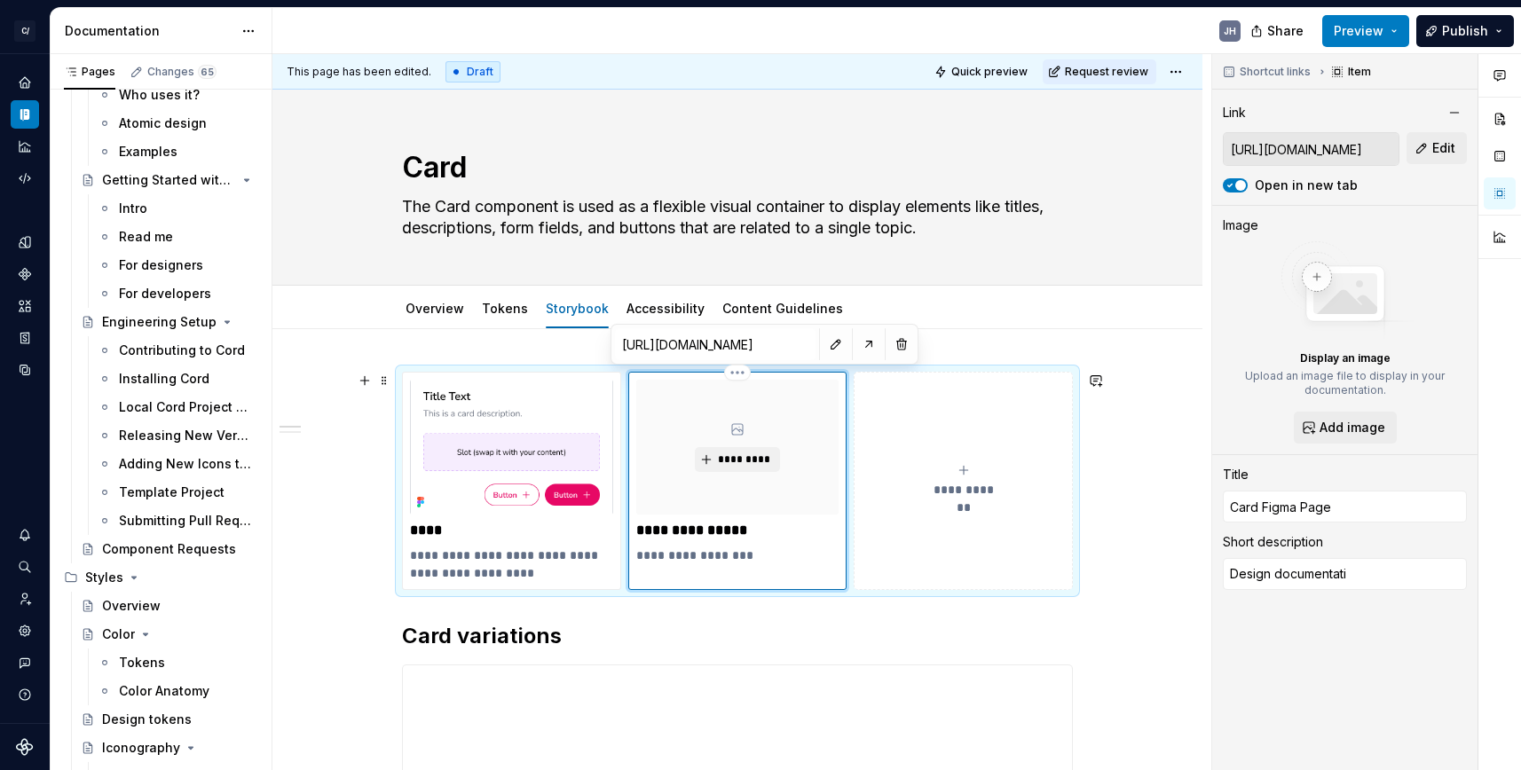
type textarea "*"
type textarea "Design documentatio"
type textarea "*"
type textarea "Design documentation"
type textarea "*"
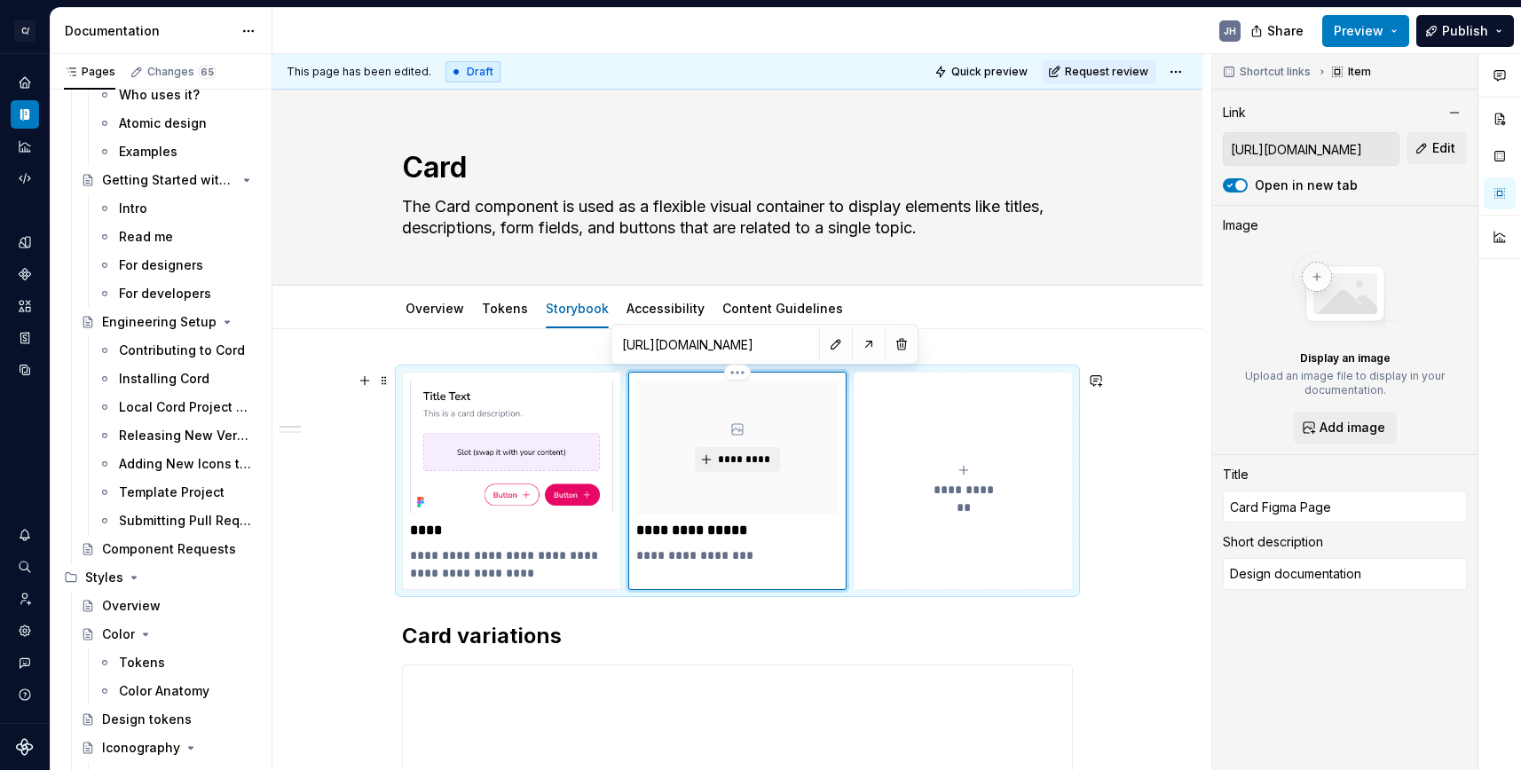
type textarea "Design documentation"
type textarea "*"
type textarea "Design documentation o"
type textarea "*"
type textarea "Design documentation of"
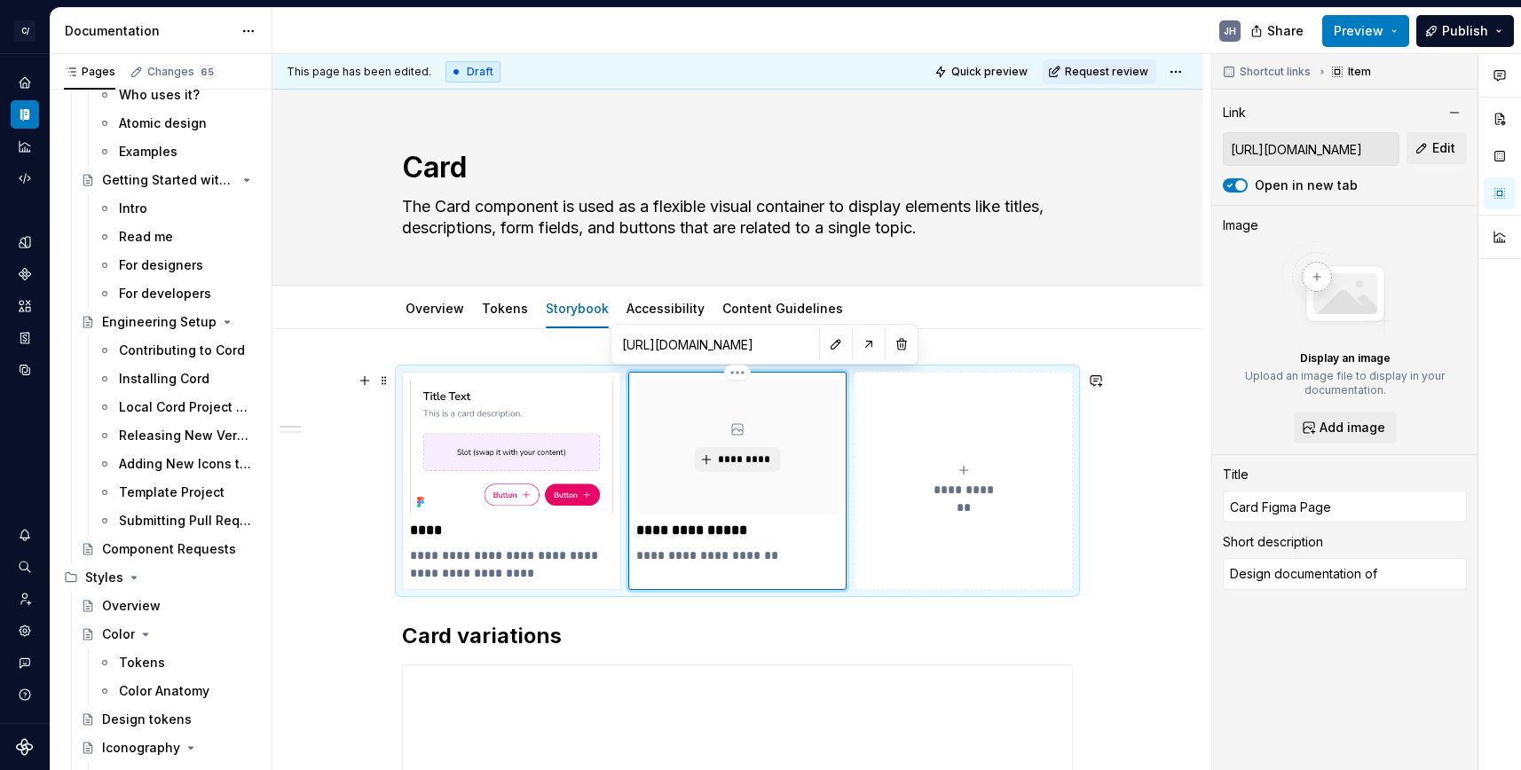
type textarea "*"
type textarea "Design documentation of"
type textarea "*"
type textarea "Design documentation of th"
type textarea "*"
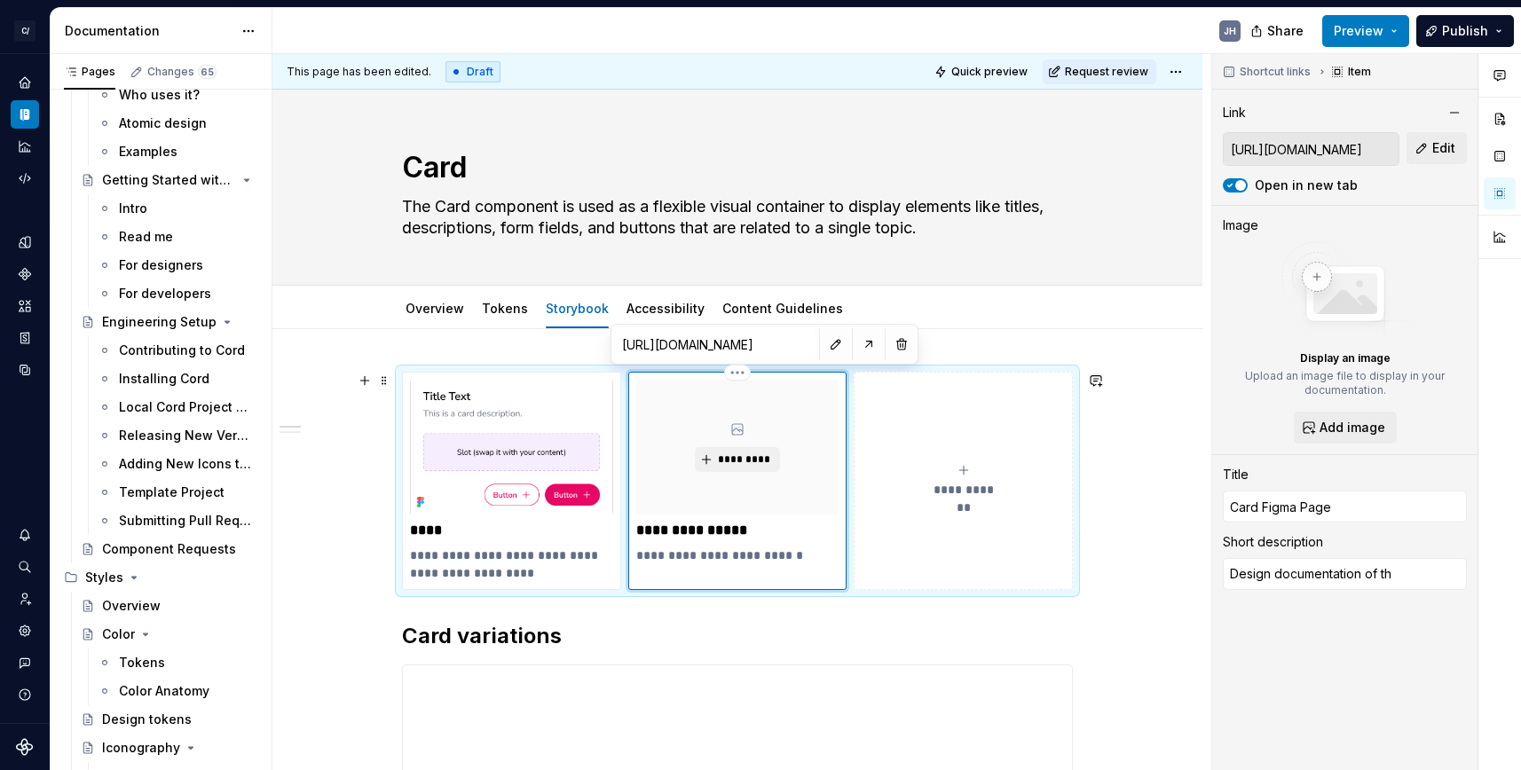
type textarea "Design documentation of the"
type textarea "*"
type textarea "Design documentation of the"
type textarea "*"
type textarea "Design documentation of the C"
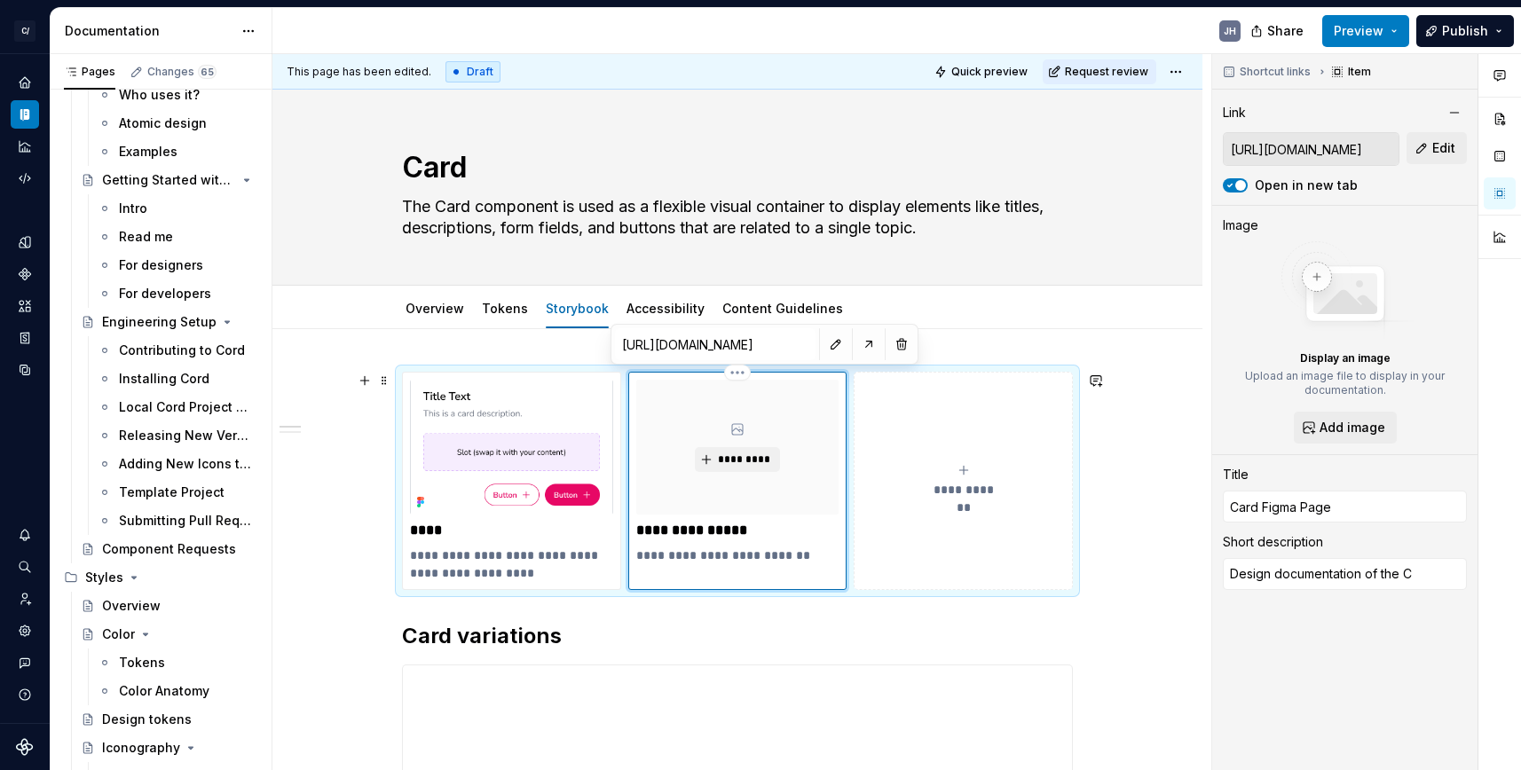
type textarea "*"
type textarea "Design documentation of the Ca"
type textarea "*"
type textarea "Design documentation of the Car"
type textarea "*"
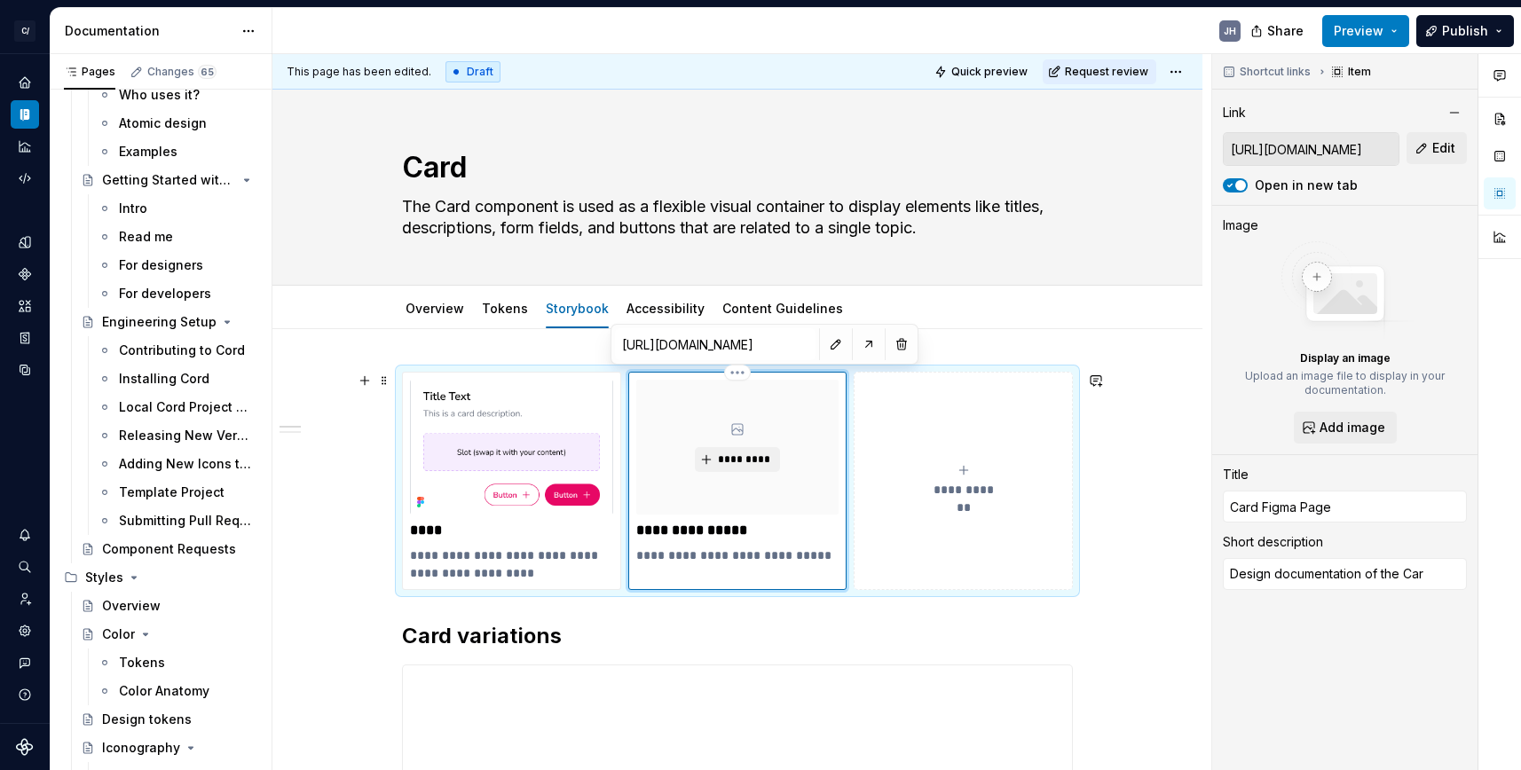
type textarea "Design documentation of the Card"
type textarea "*"
type textarea "Design documentation of the Card"
type textarea "*"
type textarea "Design documentation of the Card c"
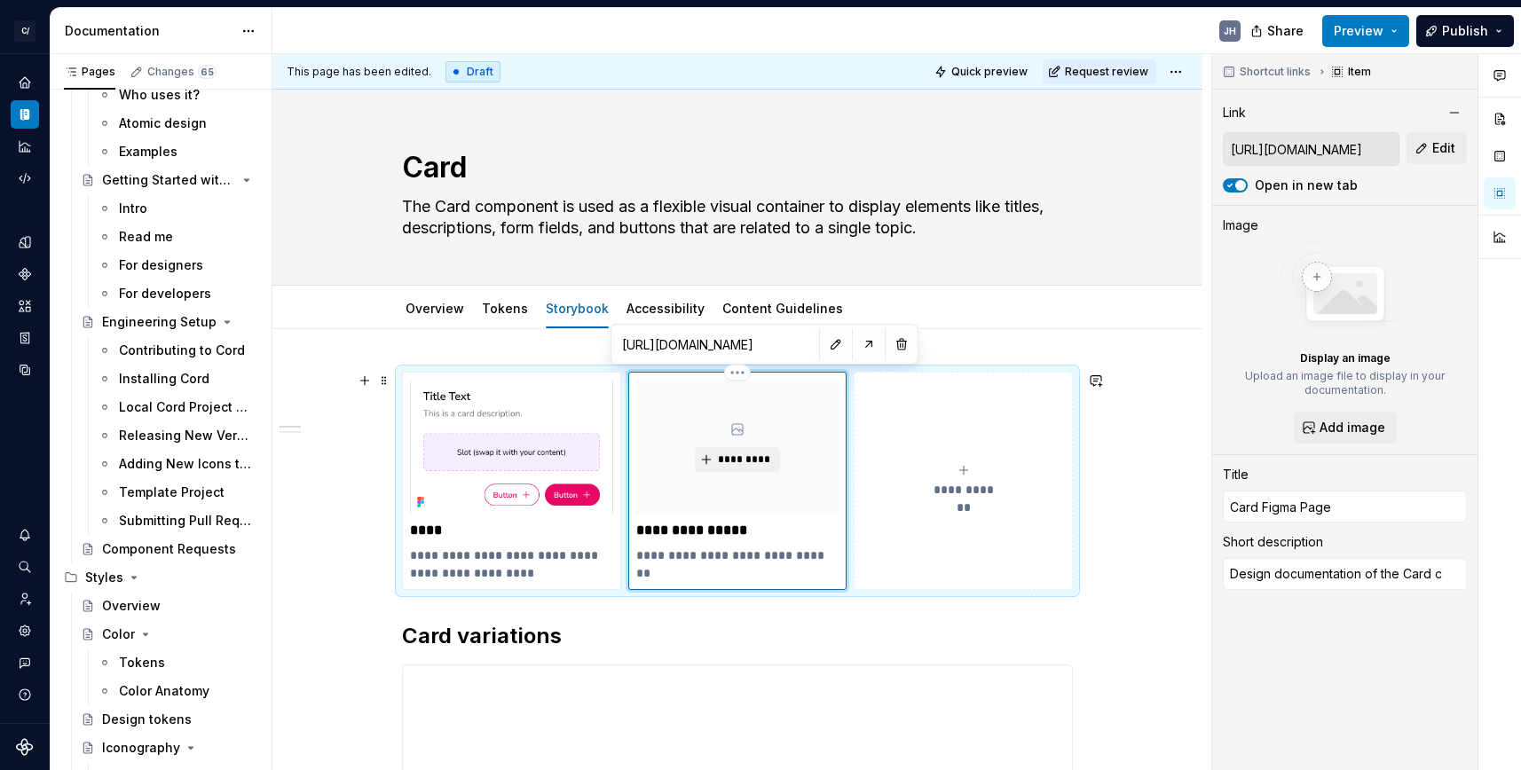
type textarea "*"
type textarea "Design documentation of the Card co"
type textarea "*"
type textarea "Design documentation of the Card com"
type textarea "*"
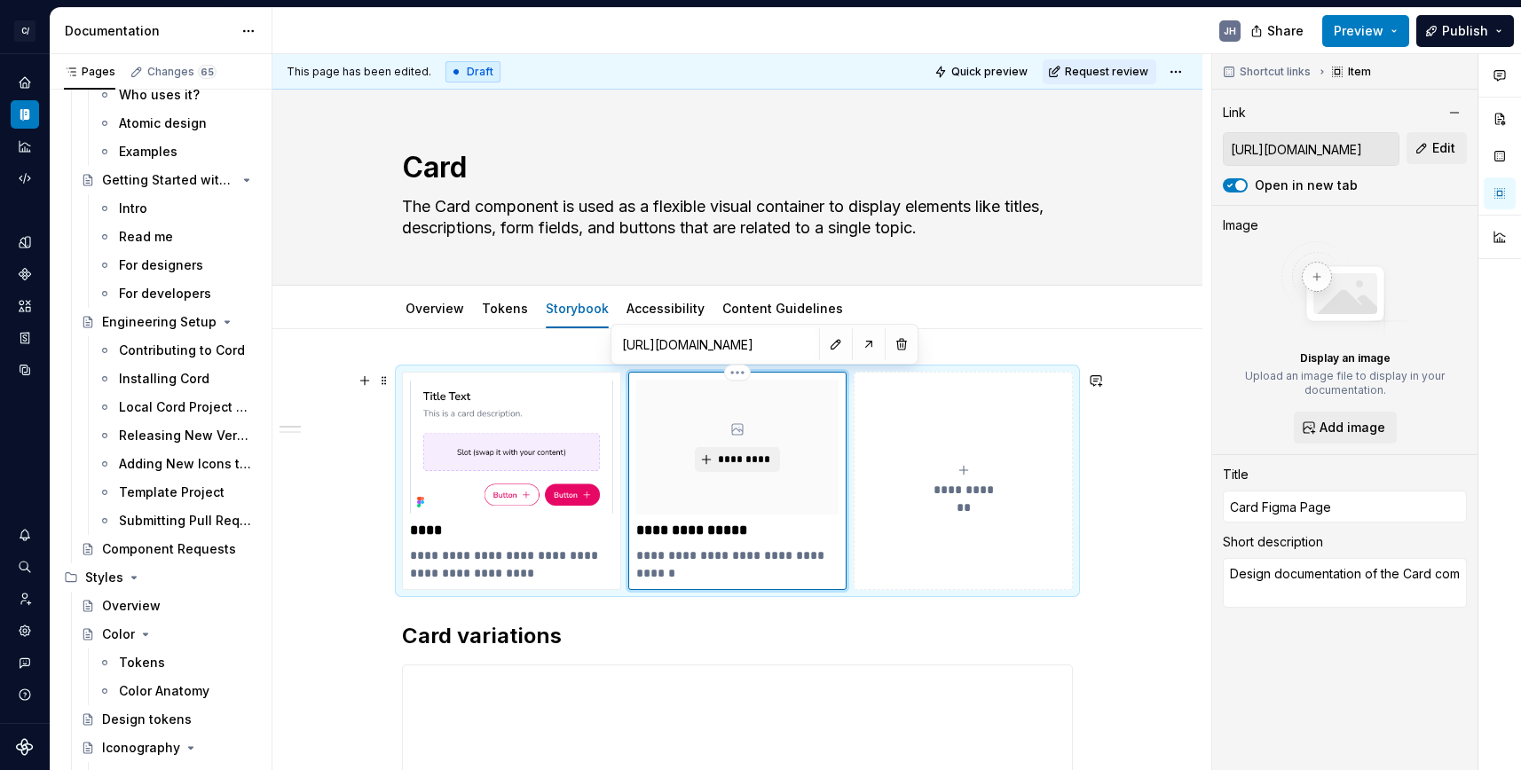
type textarea "Design documentation of the Card comp"
click at [748, 460] on span "*********" at bounding box center [744, 459] width 54 height 14
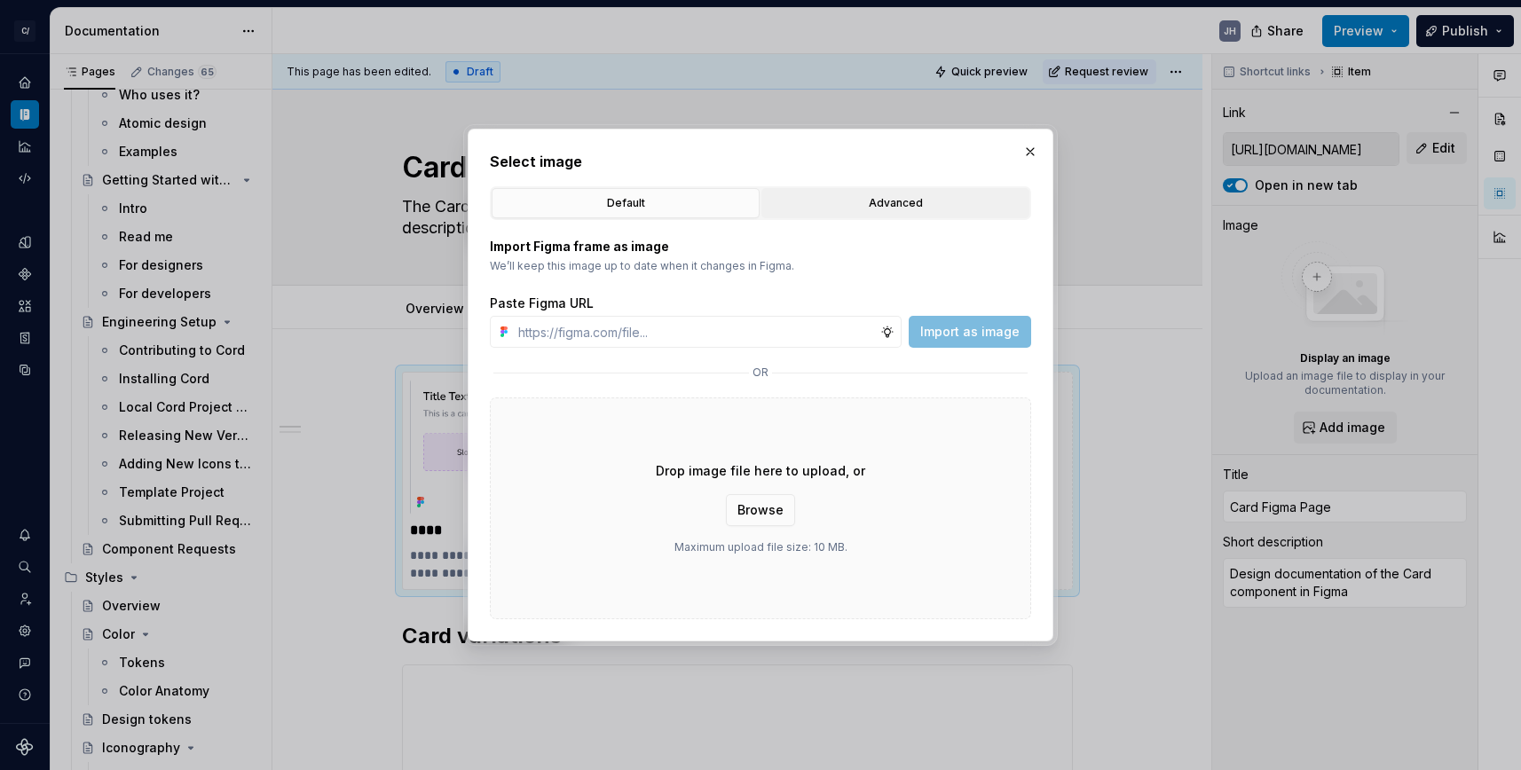
click at [839, 203] on div "Advanced" at bounding box center [895, 203] width 256 height 18
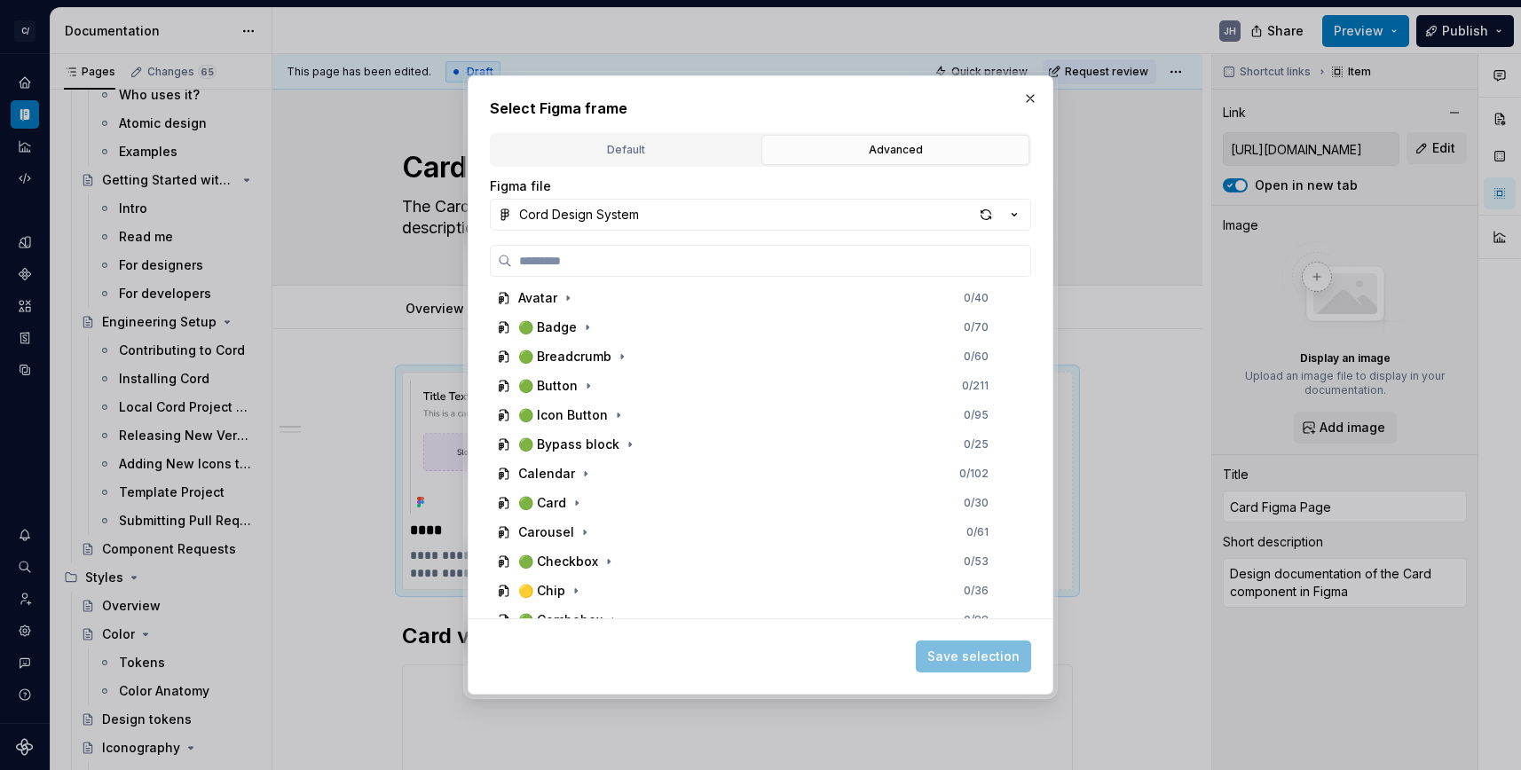
scroll to position [269, 0]
click at [570, 503] on icon "button" at bounding box center [577, 501] width 14 height 14
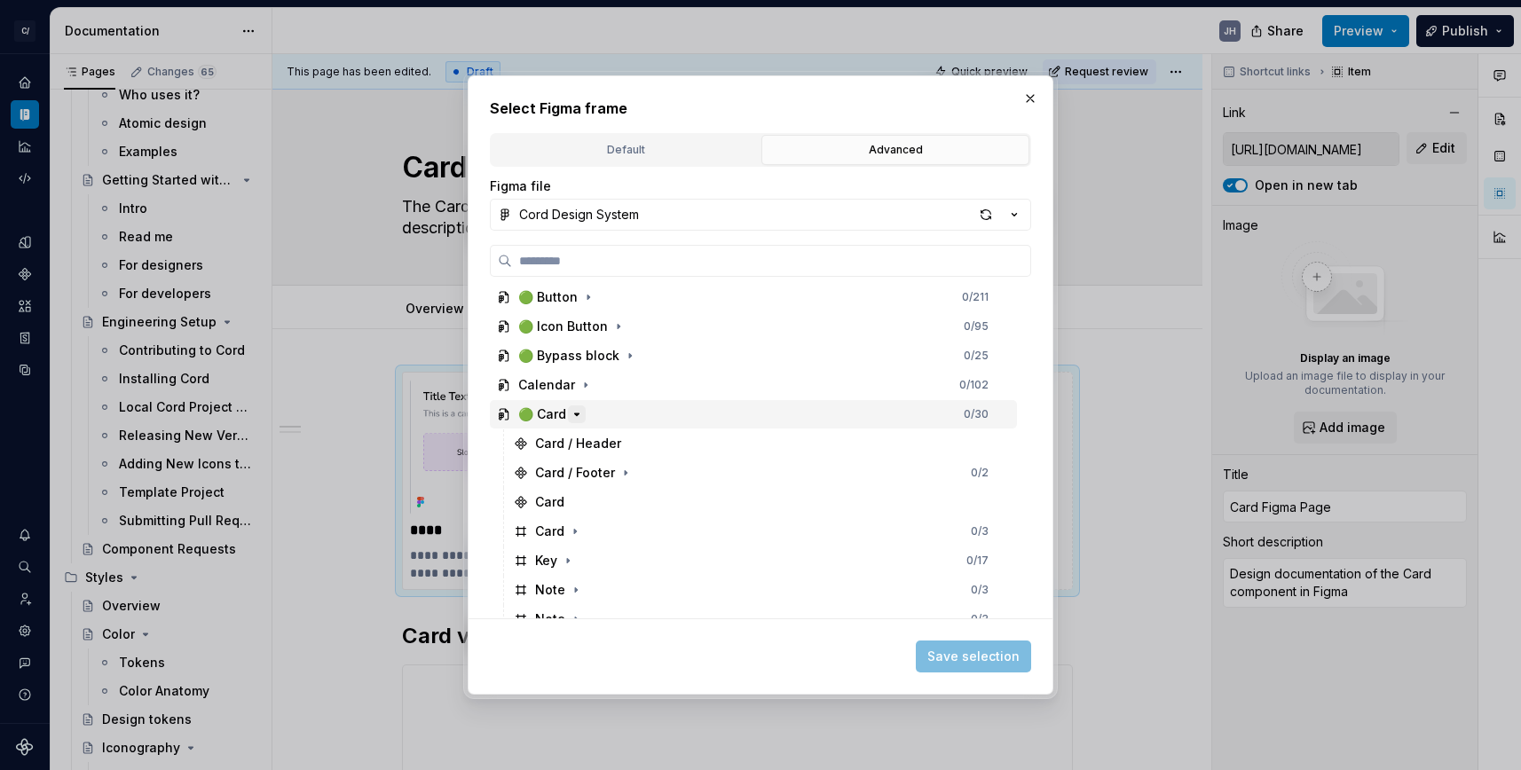
scroll to position [358, 0]
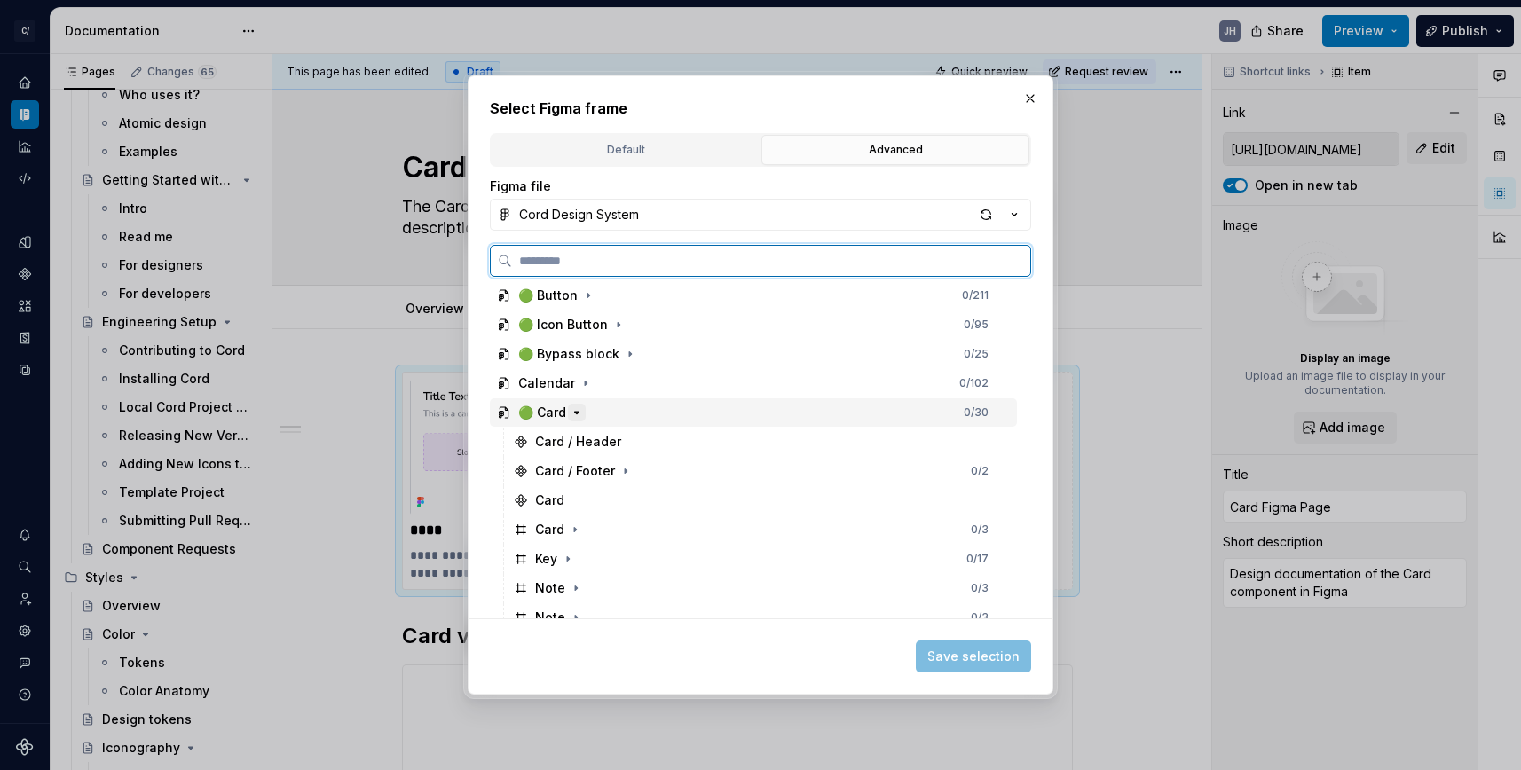
click at [567, 503] on div "Card" at bounding box center [762, 500] width 510 height 28
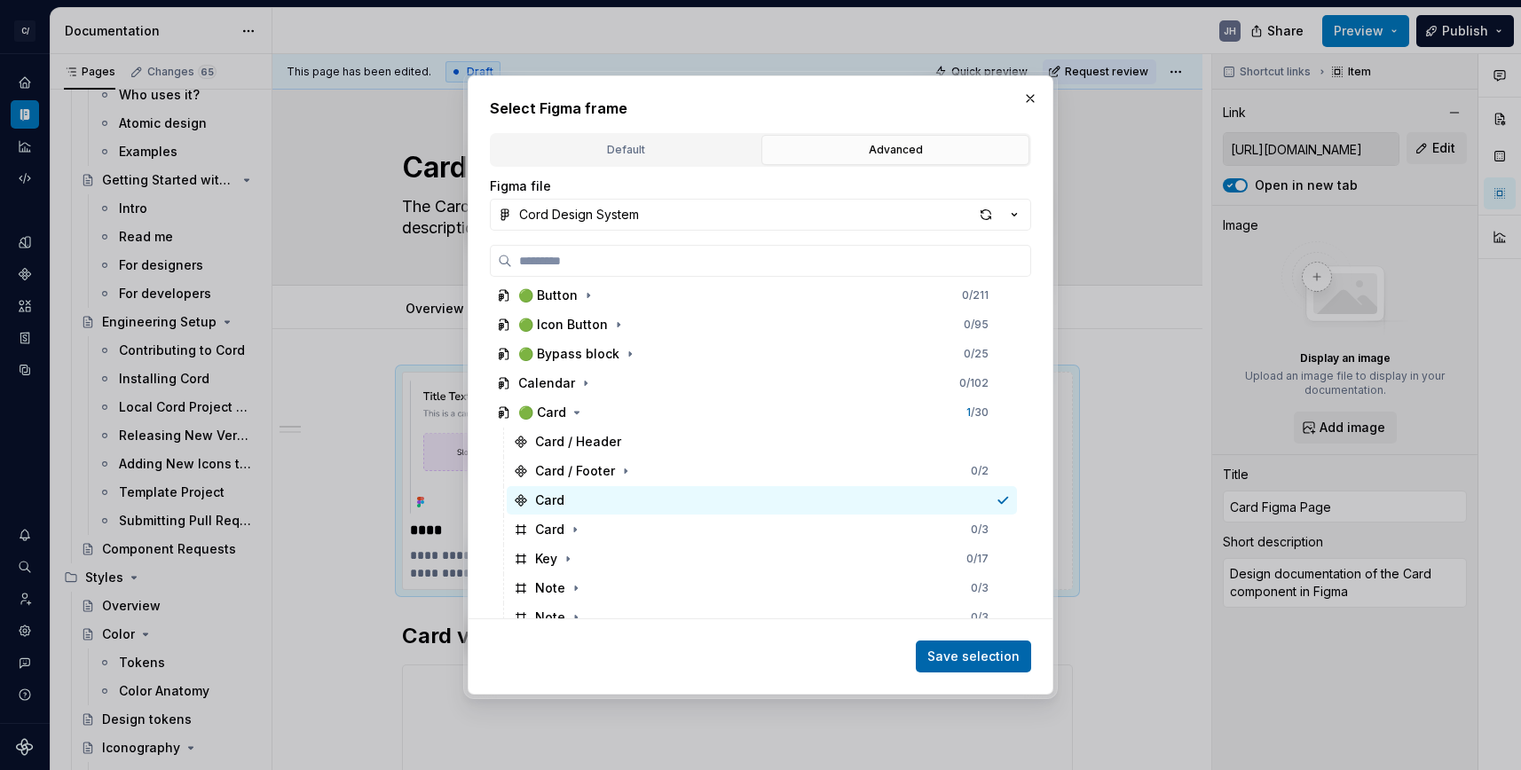
click at [956, 648] on span "Save selection" at bounding box center [973, 657] width 92 height 18
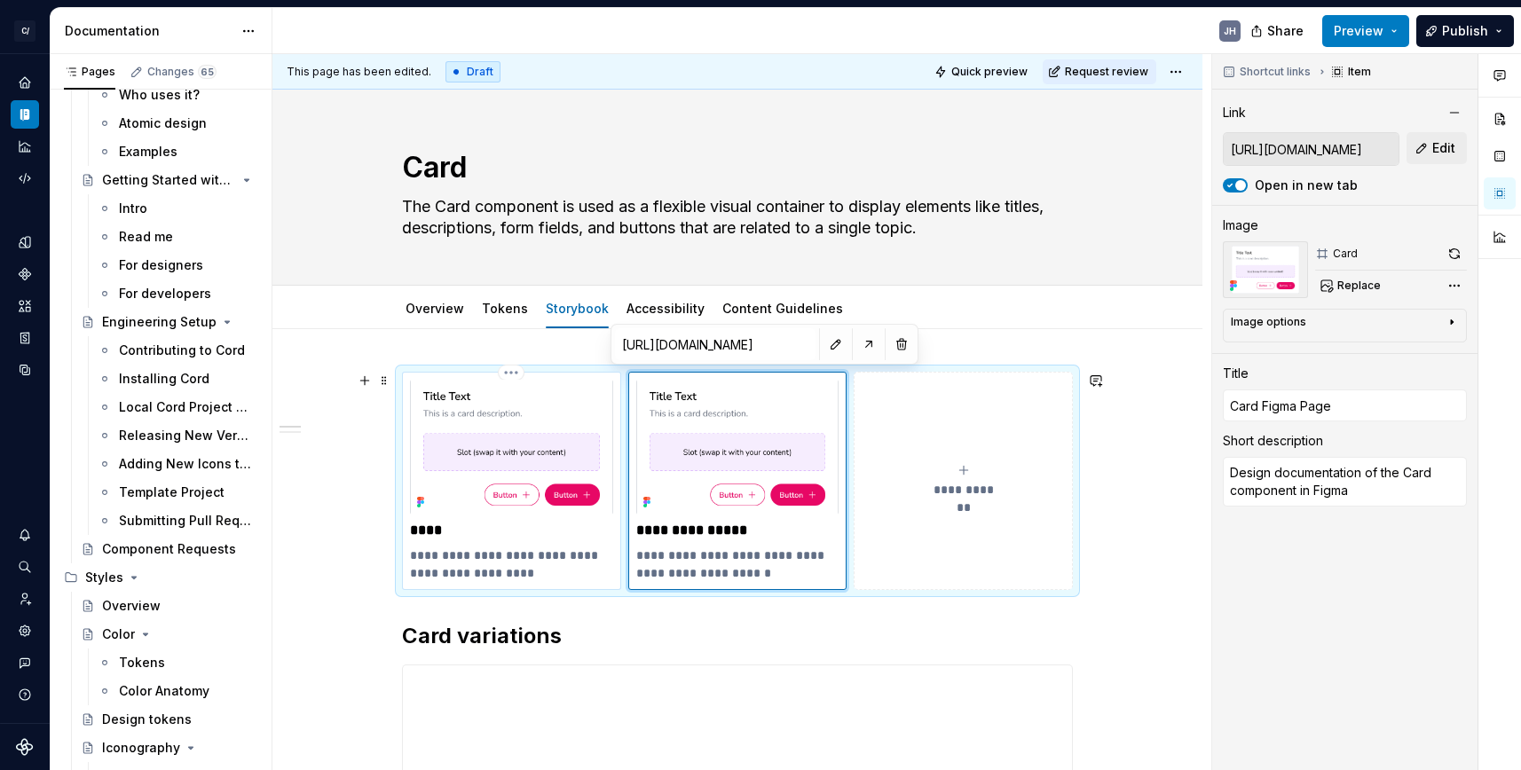
click at [504, 537] on p "****" at bounding box center [511, 531] width 203 height 18
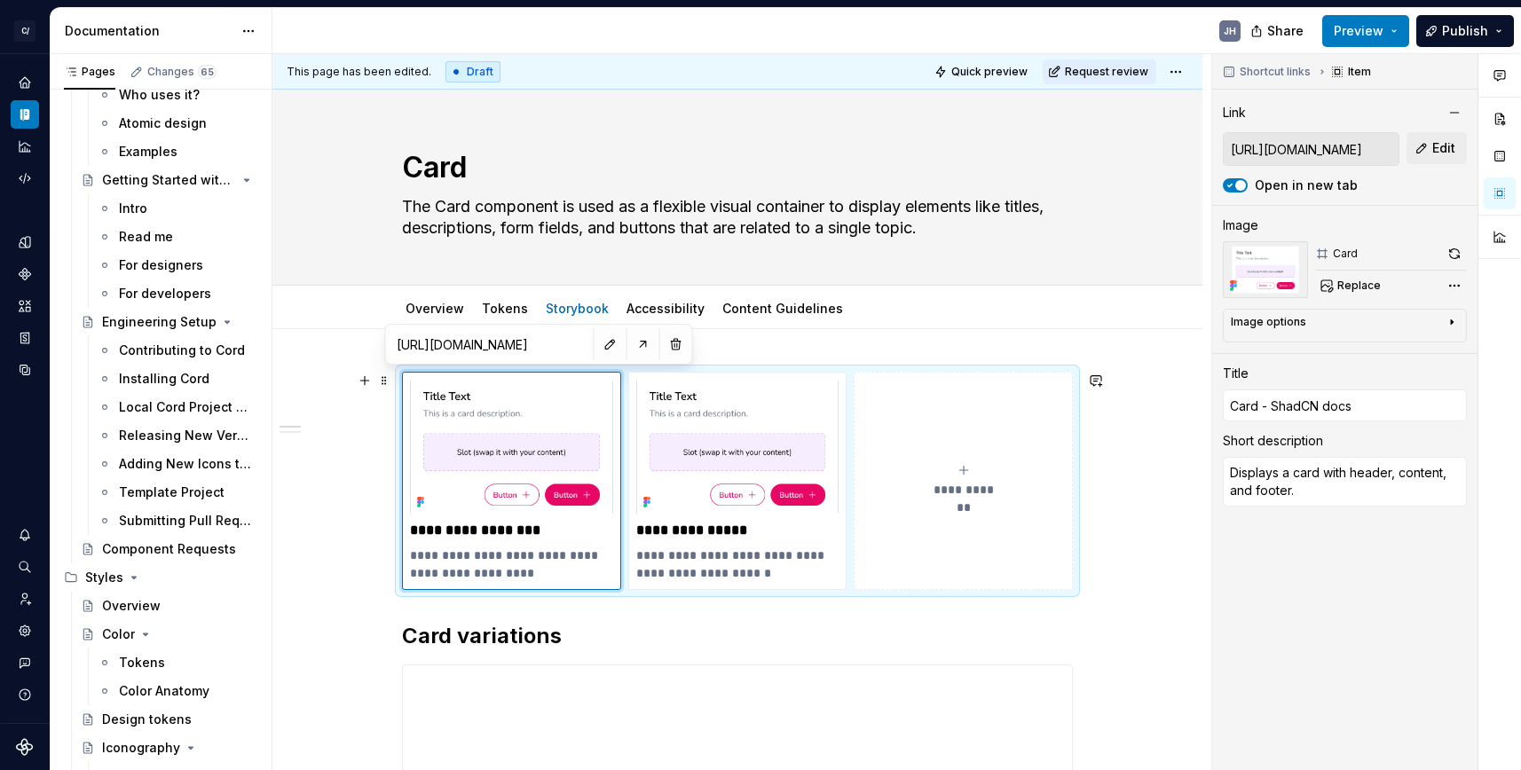
click at [1472, 35] on span "Publish" at bounding box center [1465, 31] width 46 height 18
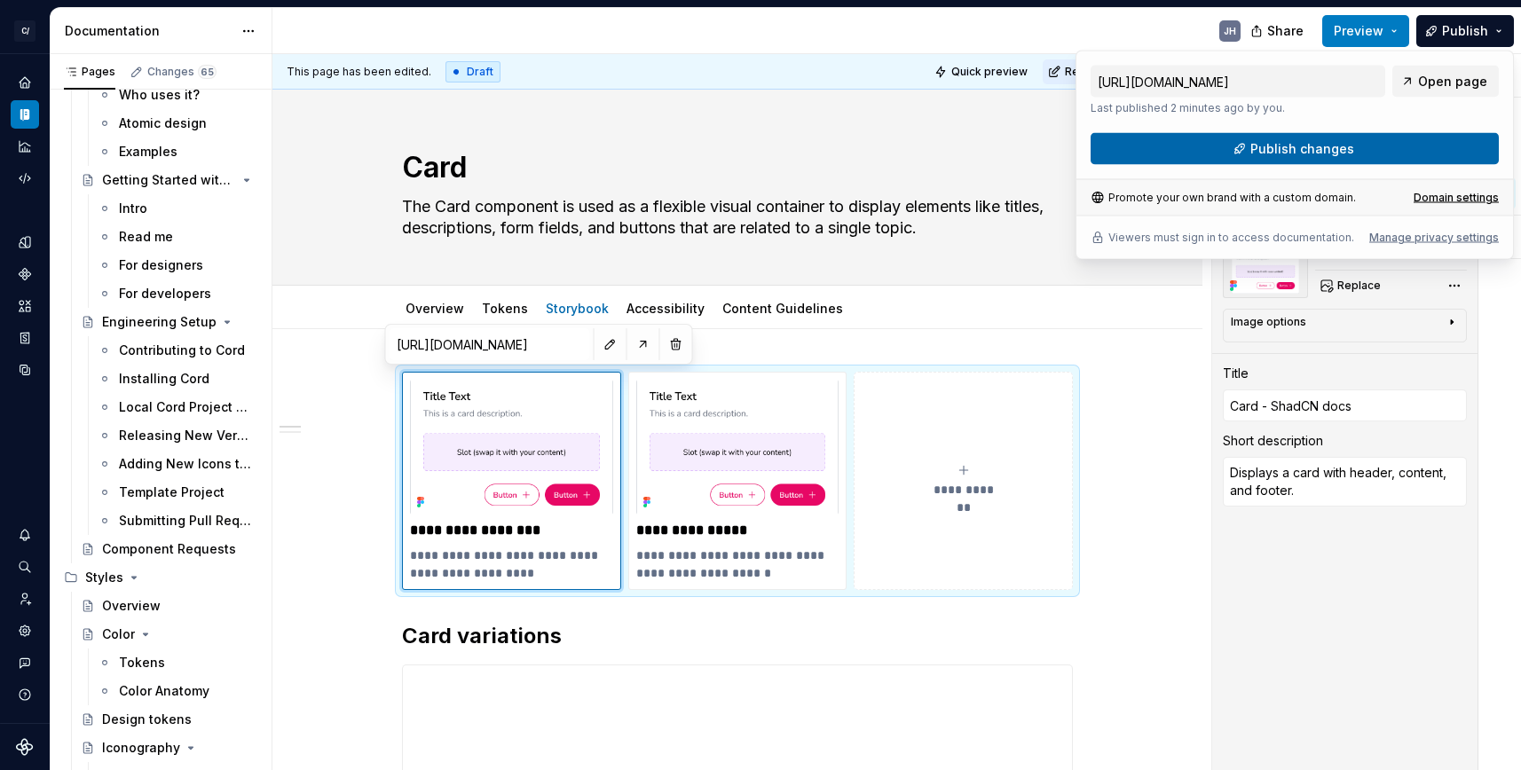
click at [1321, 151] on span "Publish changes" at bounding box center [1302, 149] width 104 height 18
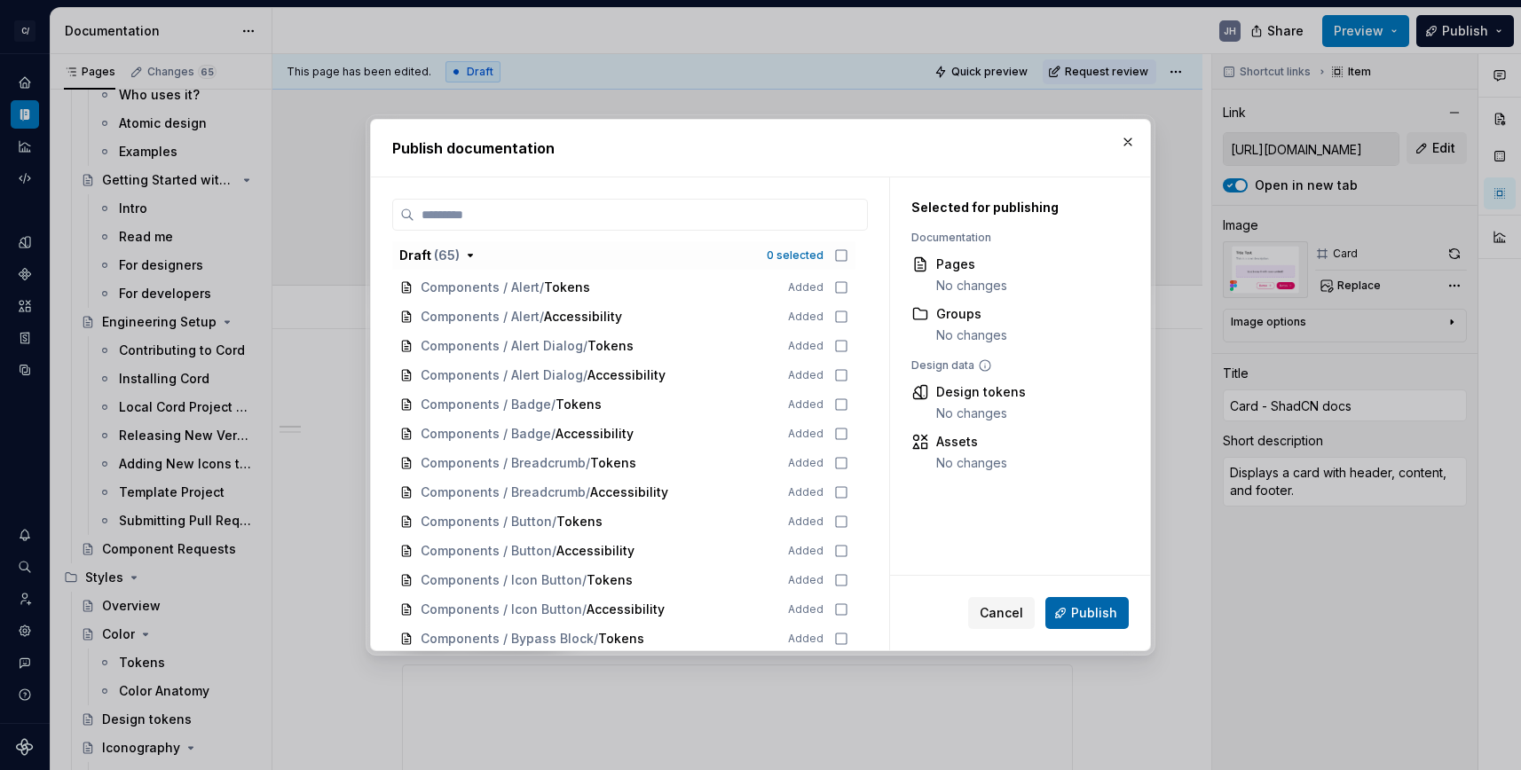
click at [1100, 609] on span "Publish" at bounding box center [1094, 613] width 46 height 18
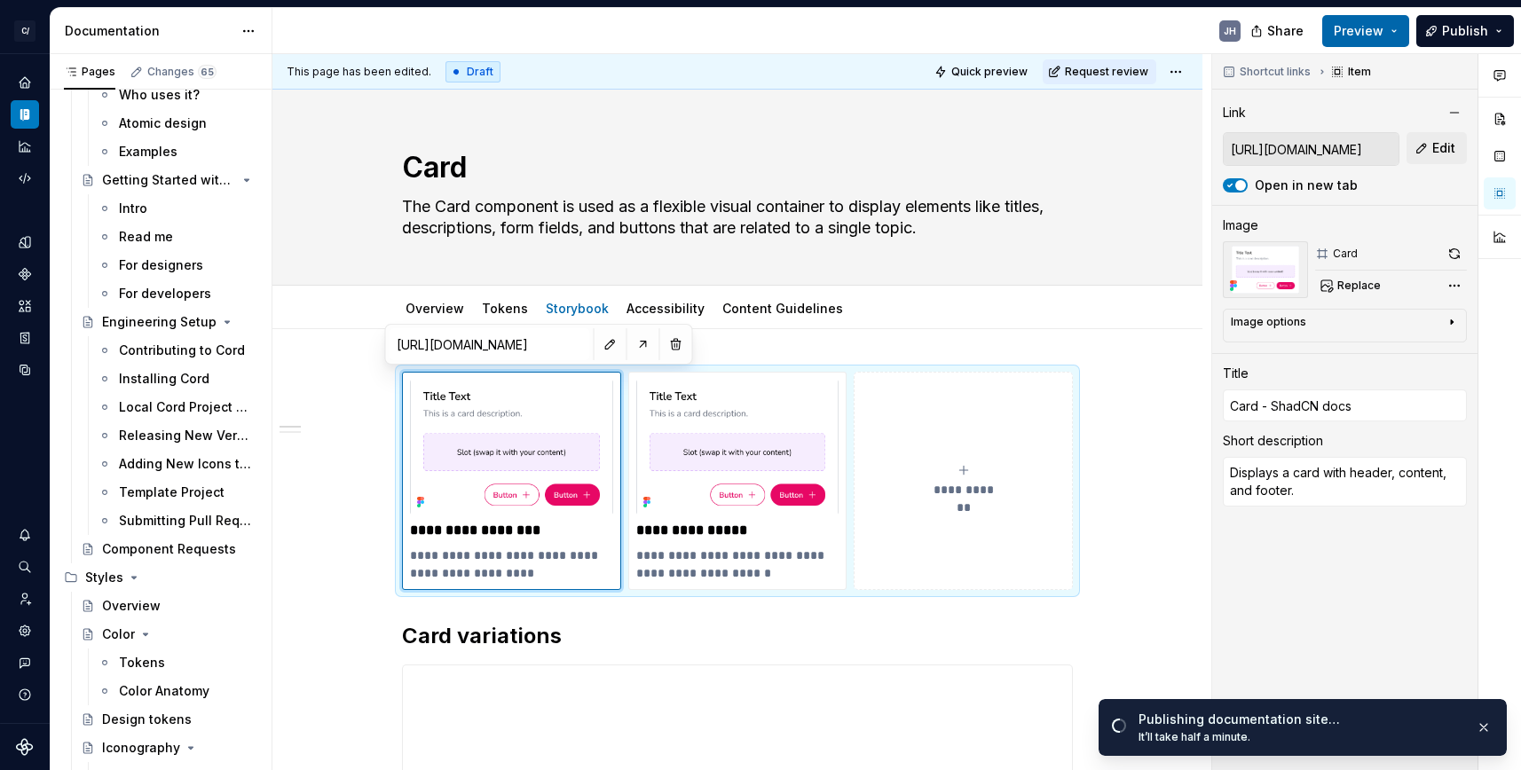
click at [1355, 35] on span "Preview" at bounding box center [1358, 31] width 50 height 18
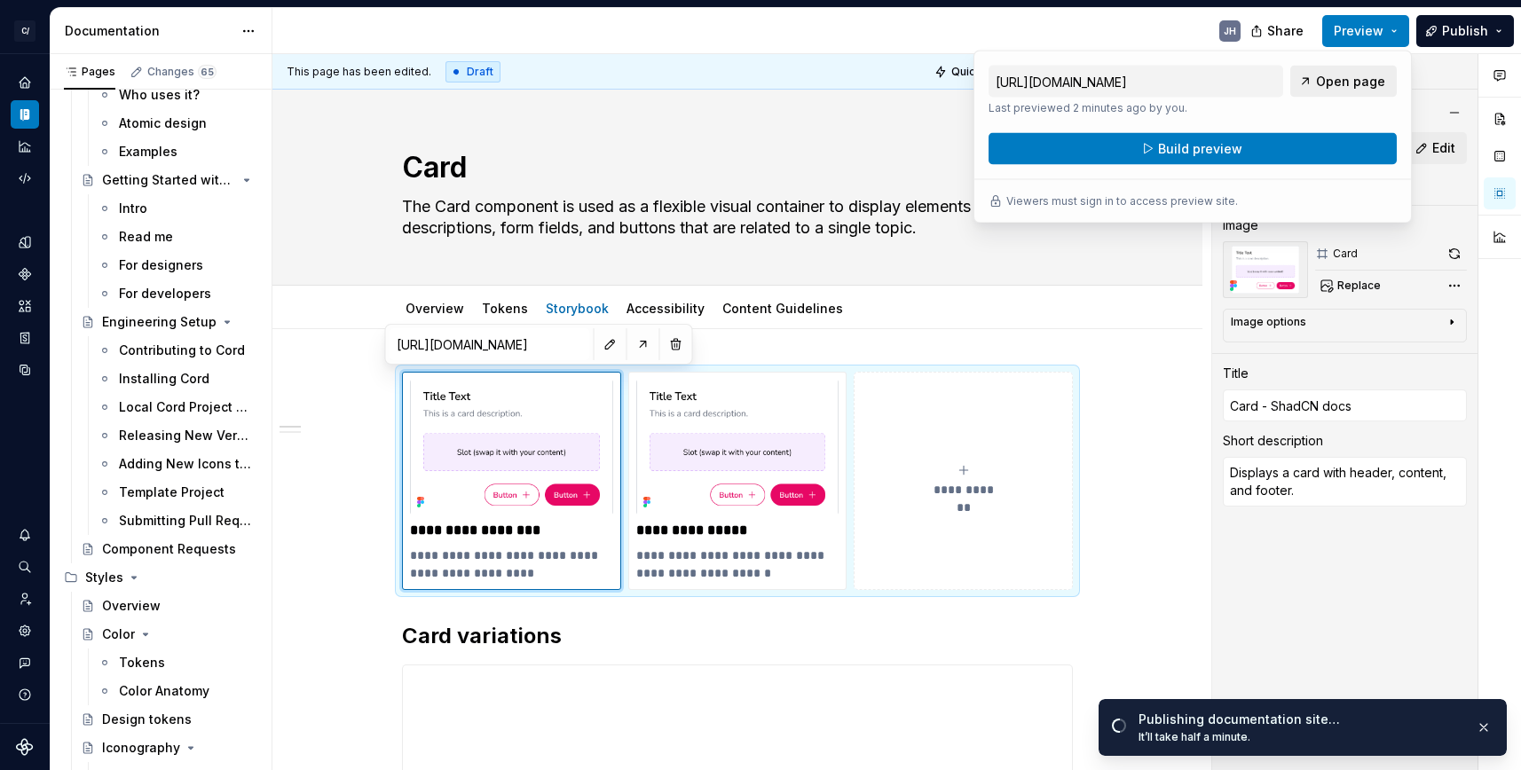
click at [1330, 83] on span "Open page" at bounding box center [1350, 82] width 69 height 18
click at [1328, 79] on span "Open page" at bounding box center [1350, 82] width 69 height 18
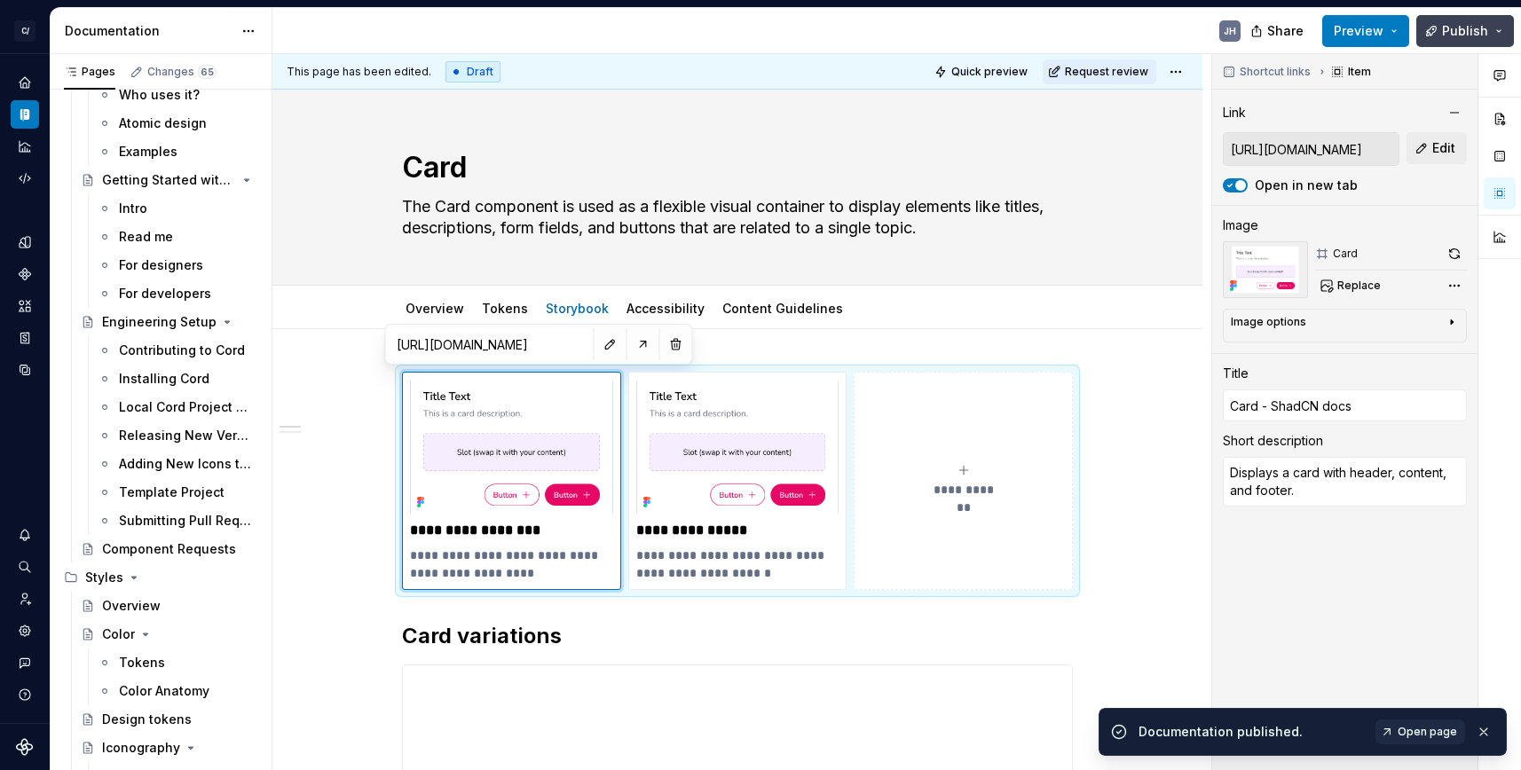
click at [1486, 41] on button "Publish" at bounding box center [1465, 31] width 98 height 32
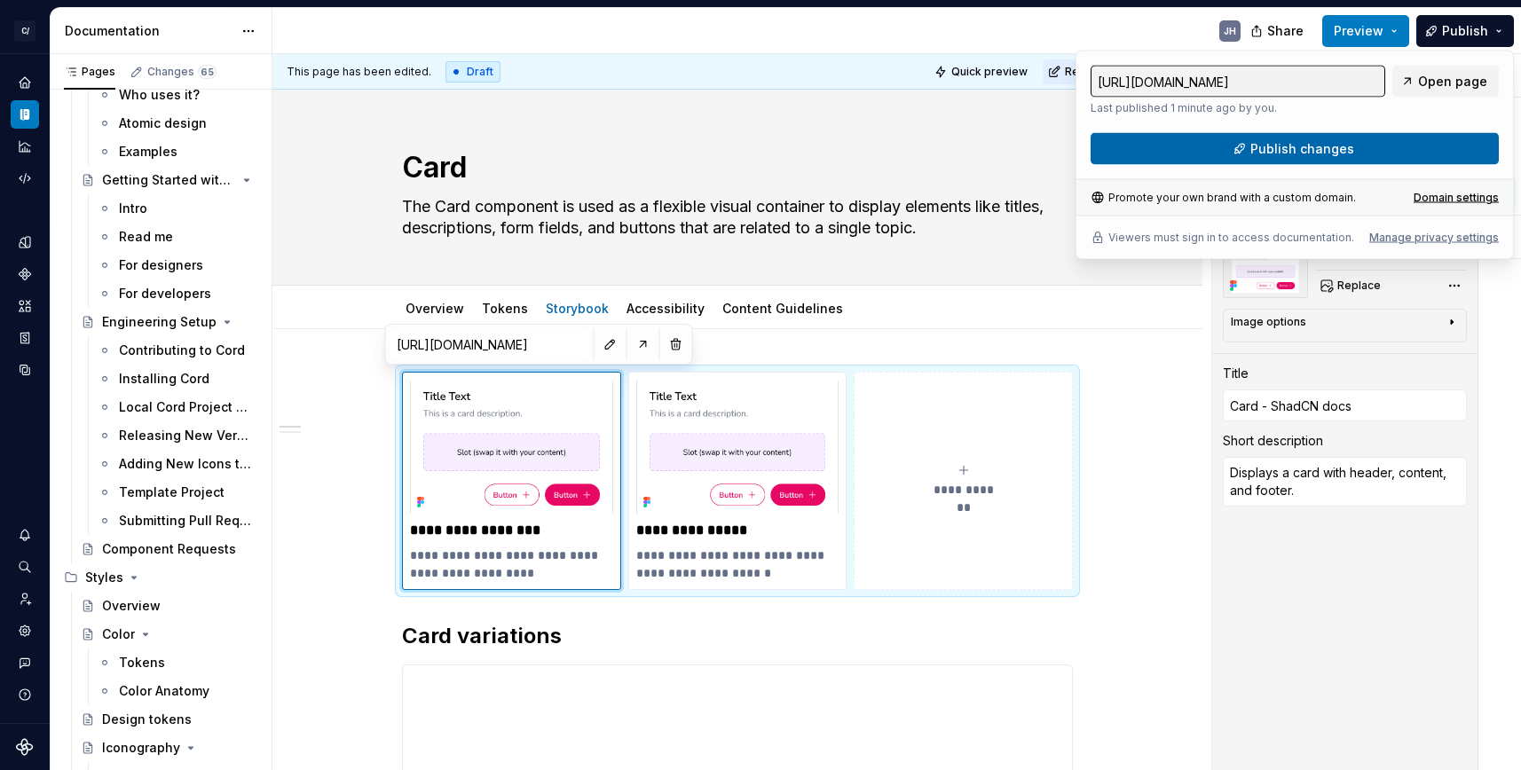
click at [1329, 147] on span "Publish changes" at bounding box center [1302, 149] width 104 height 18
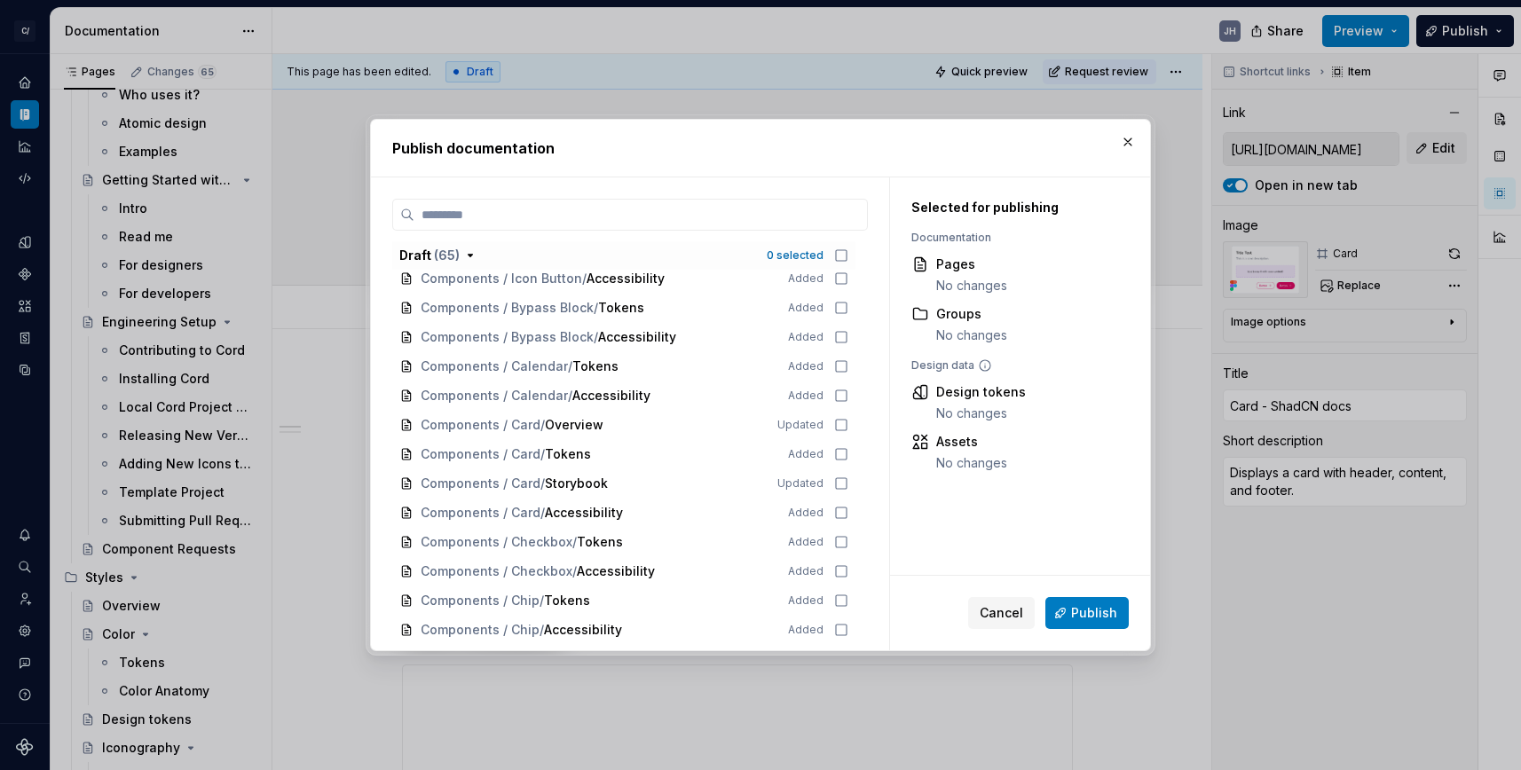
scroll to position [333, 0]
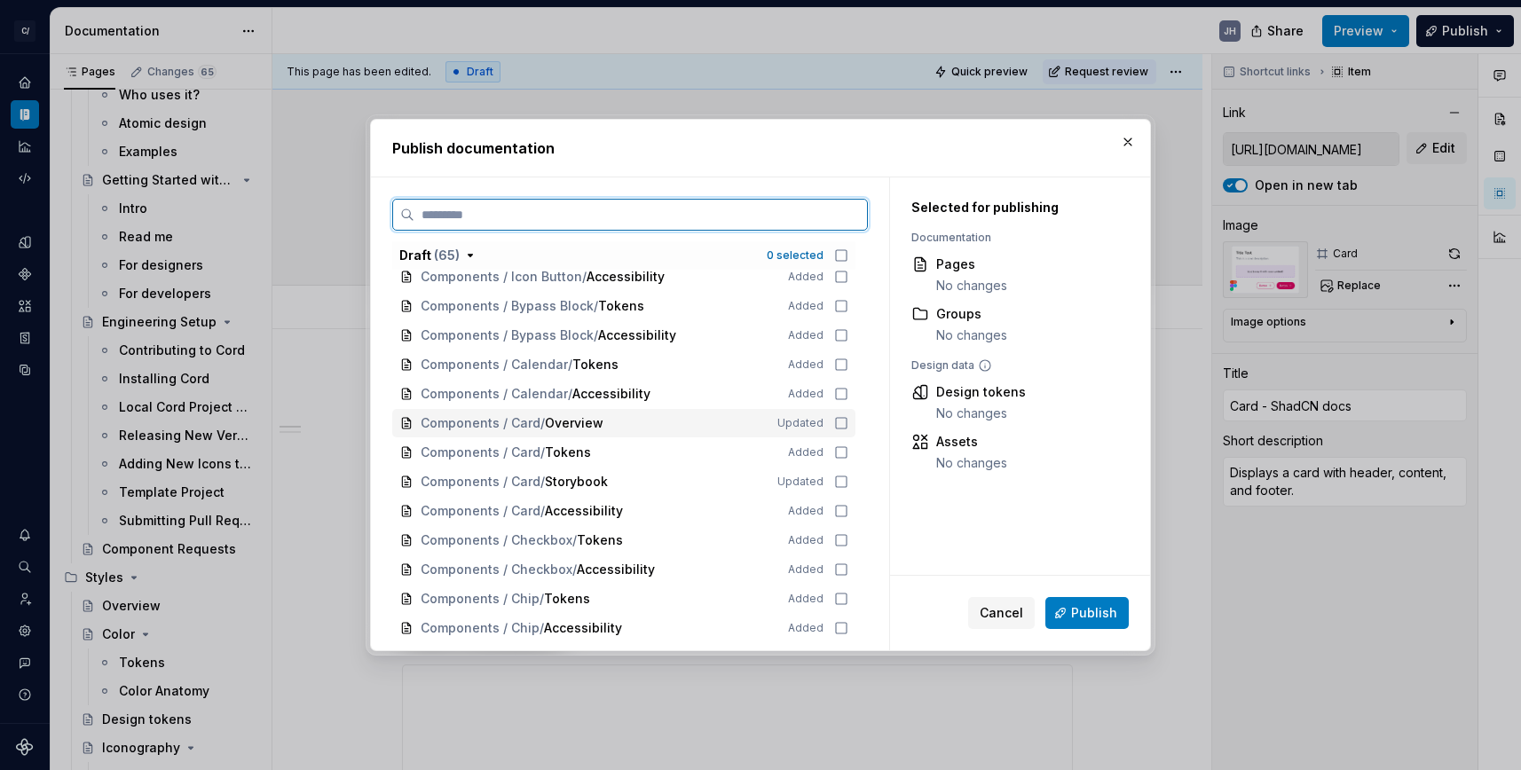
click at [848, 425] on icon at bounding box center [841, 423] width 14 height 14
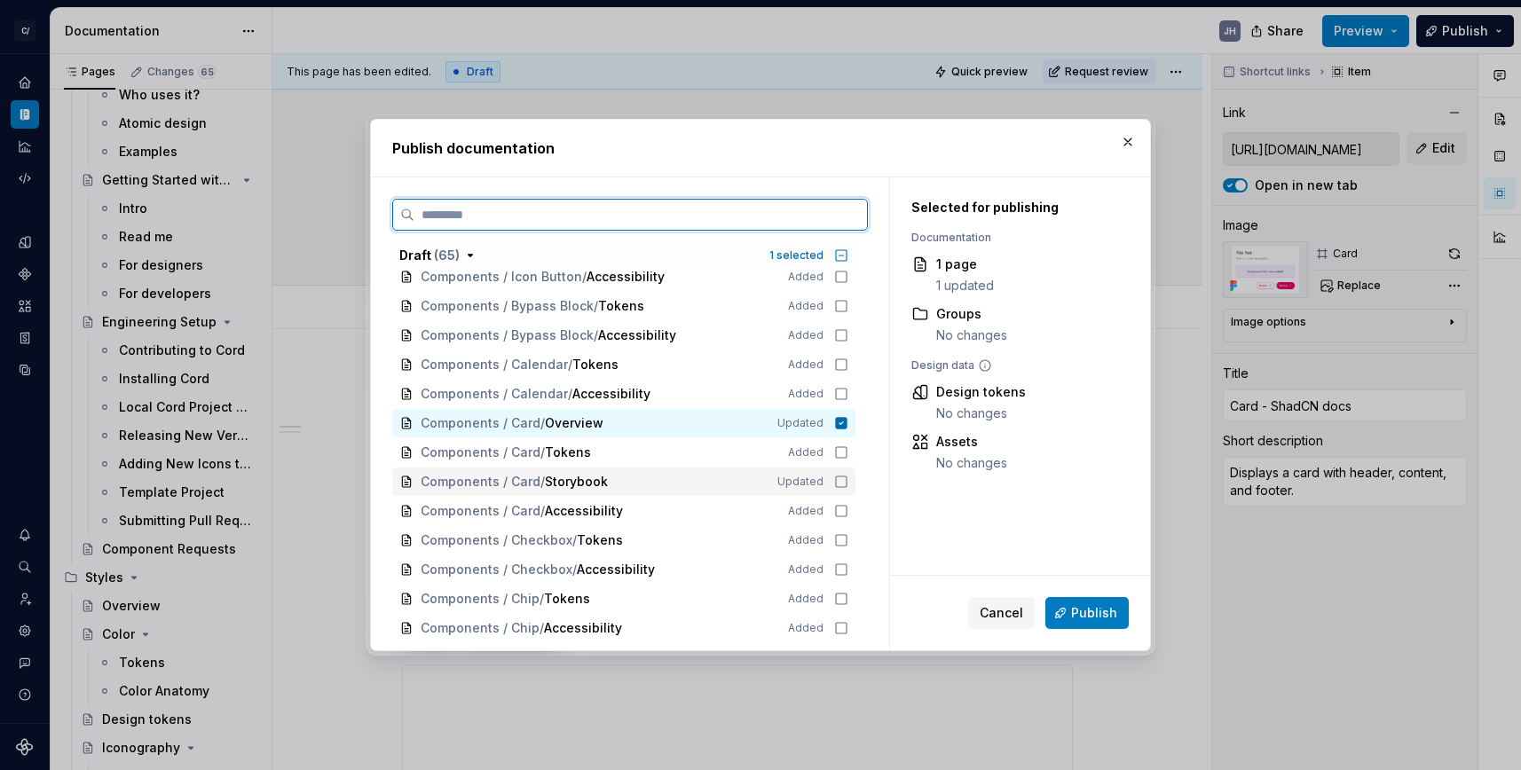
click at [846, 484] on icon at bounding box center [841, 482] width 14 height 14
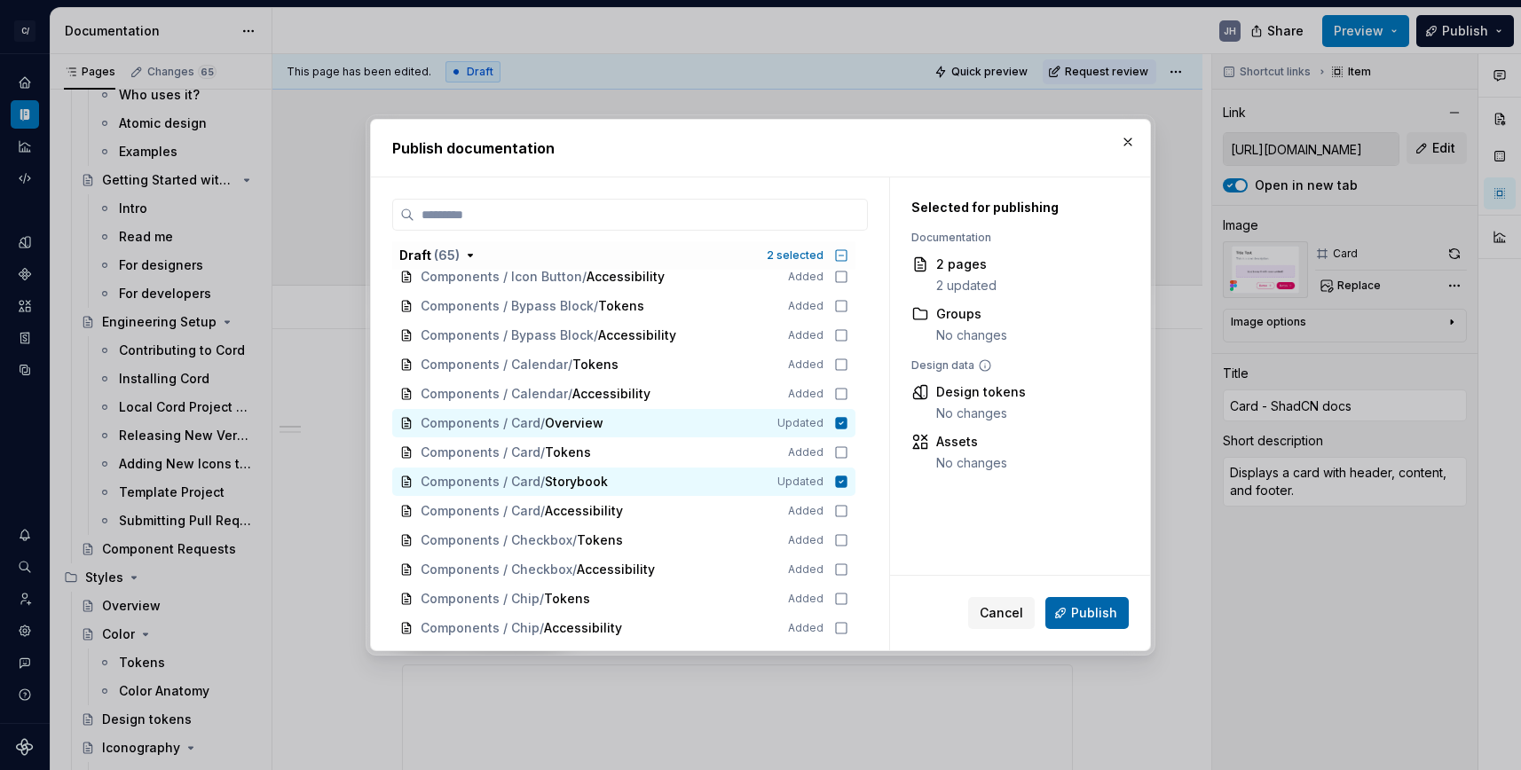
click at [1099, 623] on button "Publish" at bounding box center [1086, 613] width 83 height 32
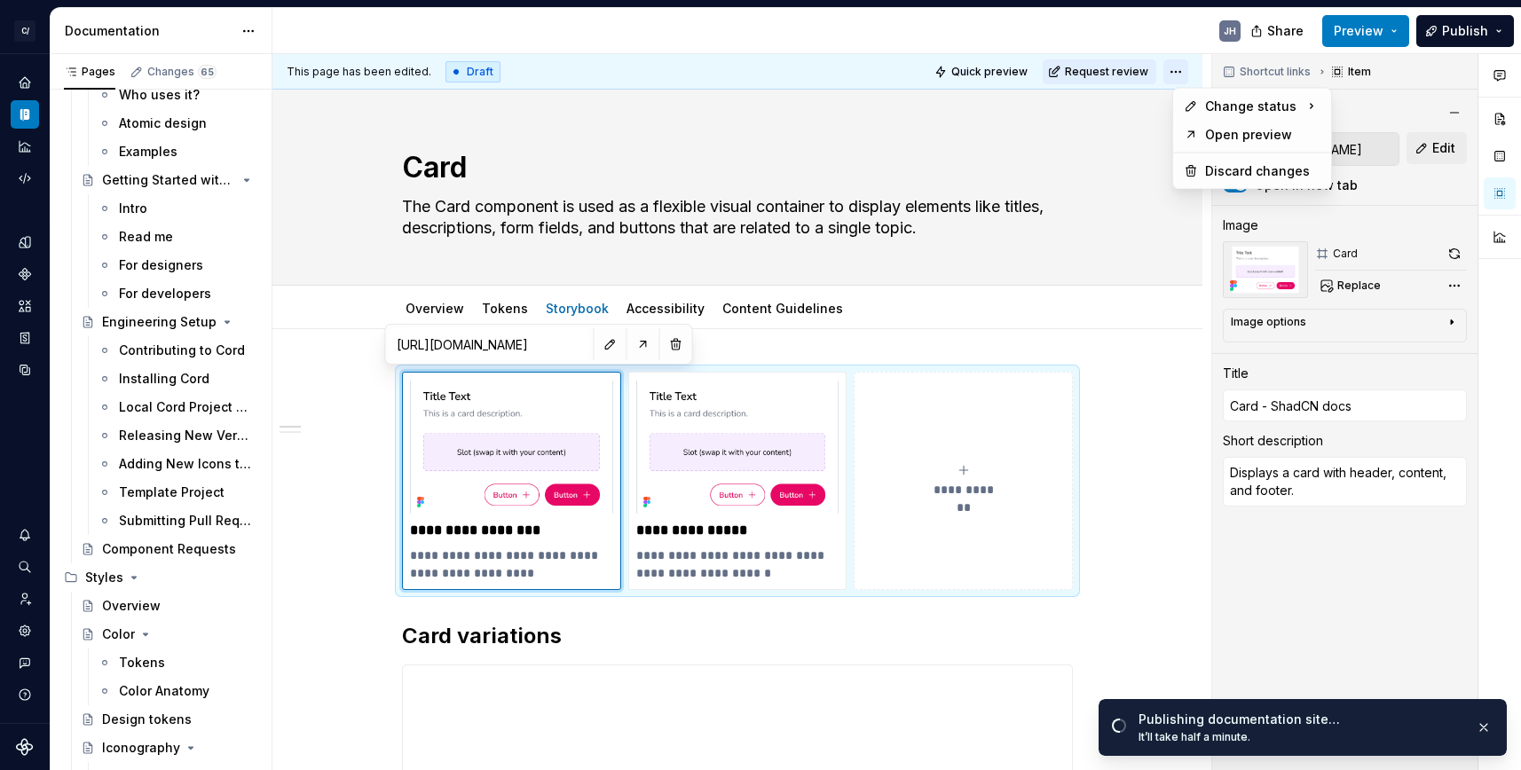
click at [1182, 67] on html "C/ Cord JH Design system data Documentation JH Share Preview Publish Pages Chan…" at bounding box center [760, 385] width 1521 height 770
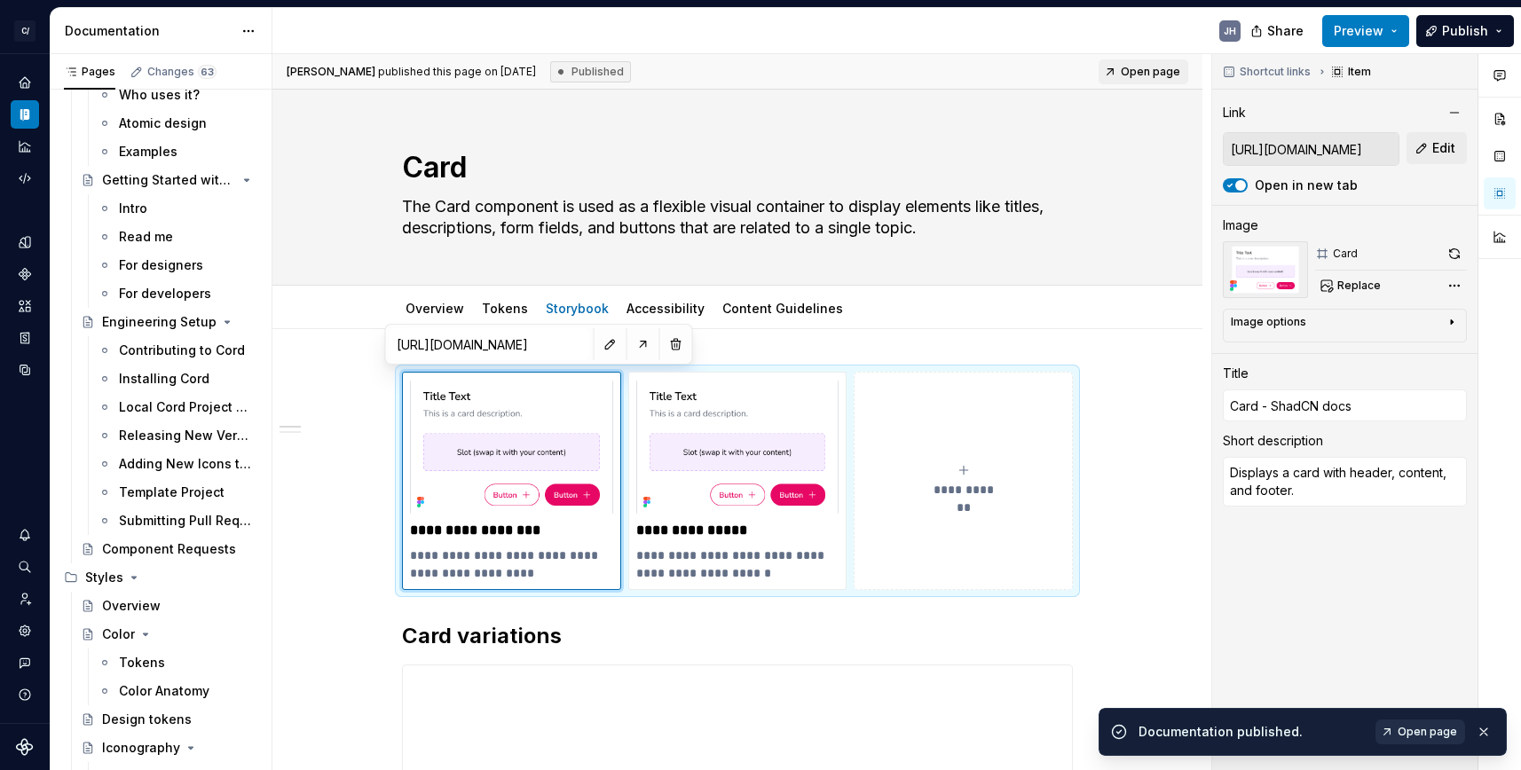
click at [1408, 737] on span "Open page" at bounding box center [1426, 732] width 59 height 14
